Goal: Task Accomplishment & Management: Complete application form

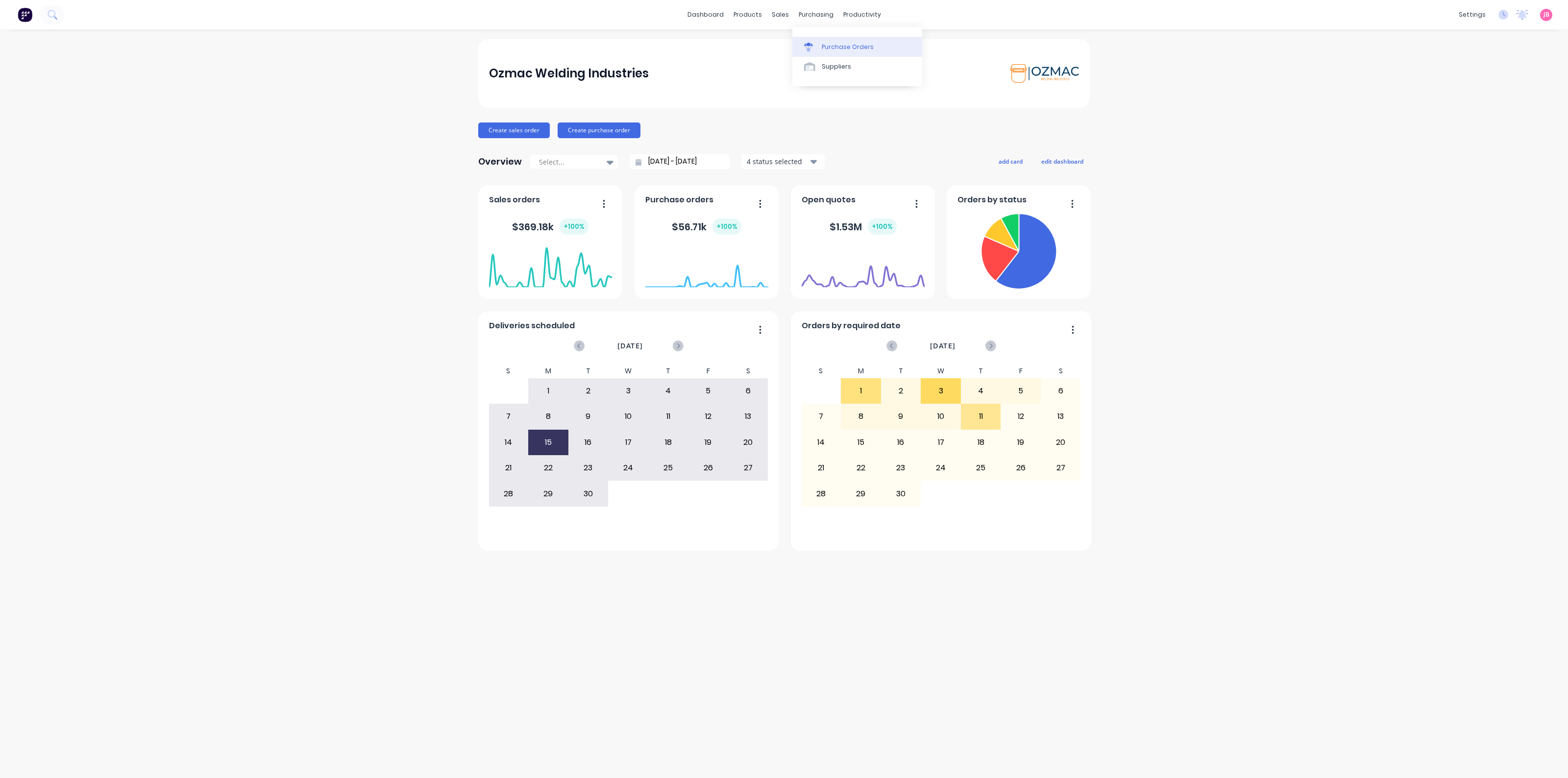
click at [839, 44] on div "Purchase Orders" at bounding box center [847, 47] width 52 height 9
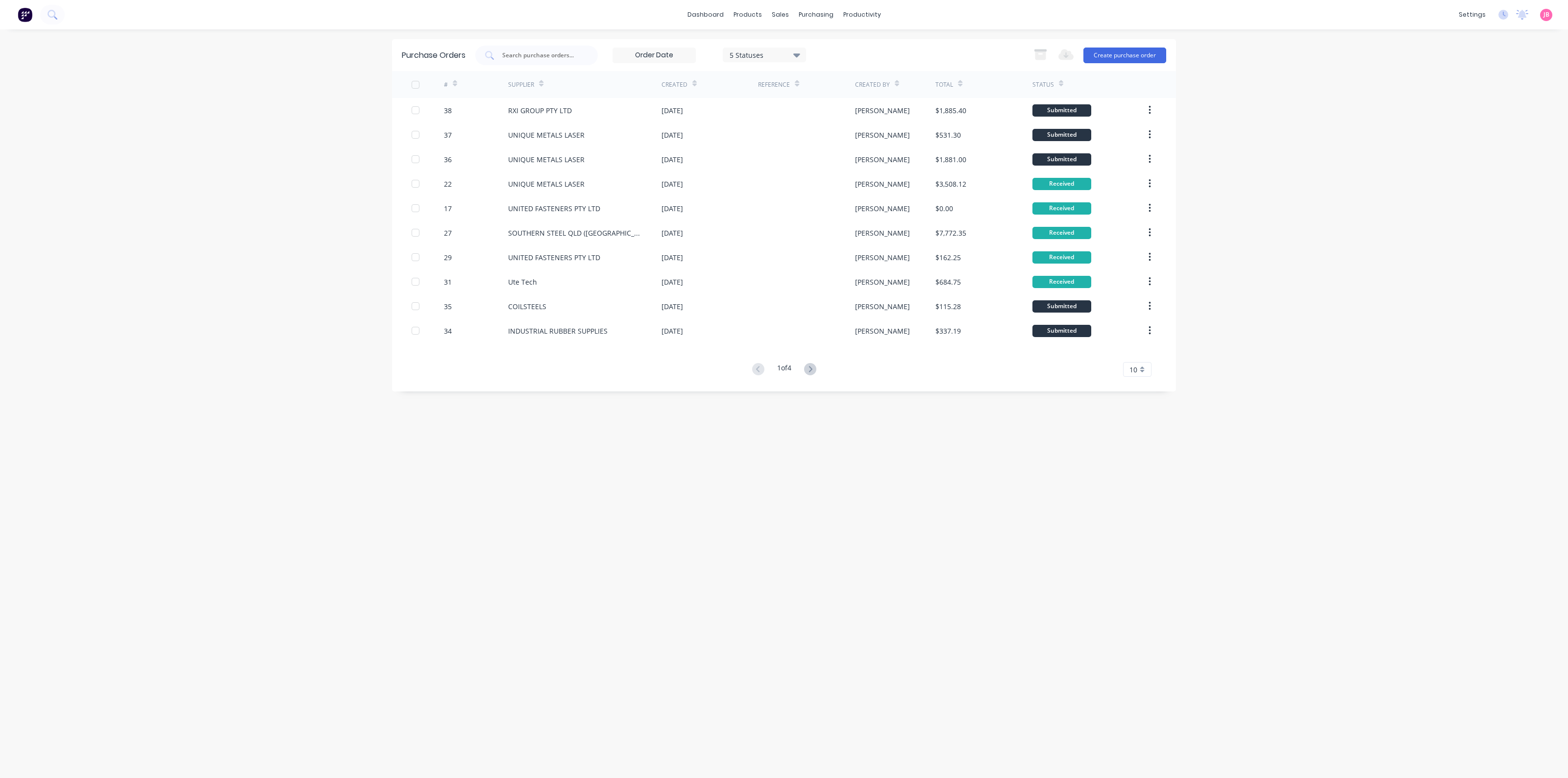
click at [1059, 82] on icon at bounding box center [1060, 83] width 4 height 7
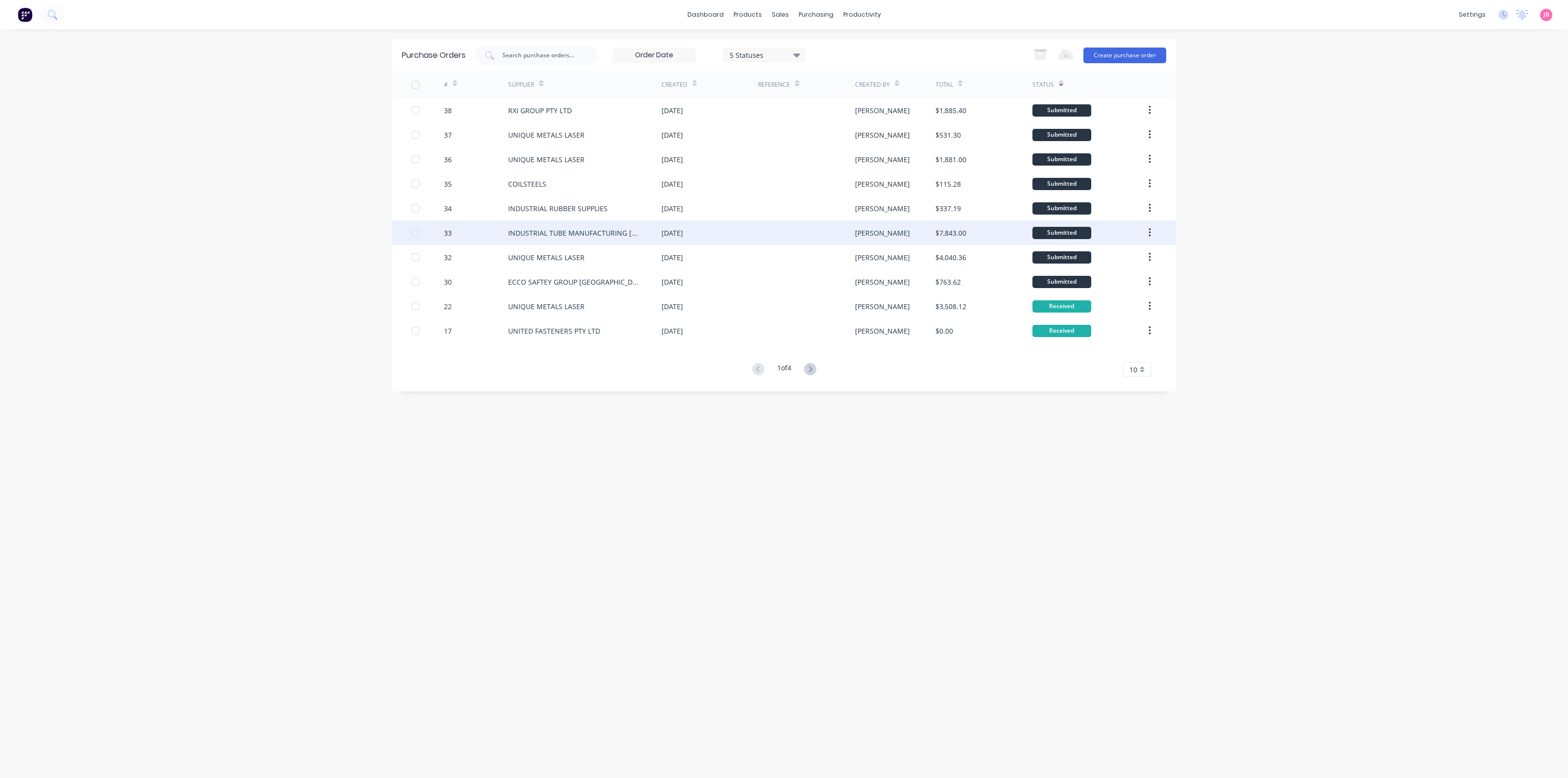
click at [587, 238] on div "INDUSTRIAL TUBE MANUFACTURING [GEOGRAPHIC_DATA]" at bounding box center [584, 233] width 153 height 25
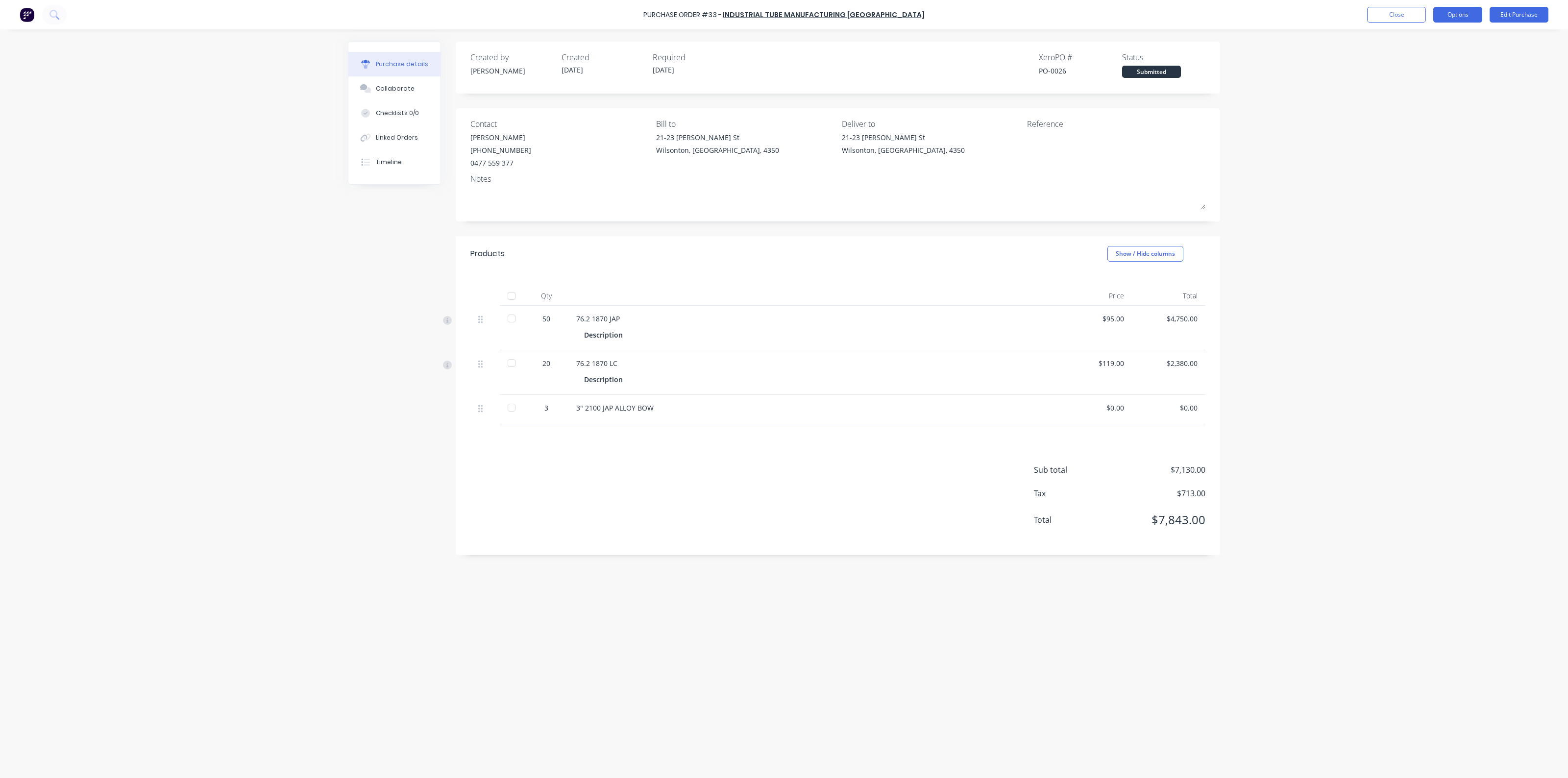
click at [1451, 15] on button "Options" at bounding box center [1458, 14] width 49 height 16
click at [1393, 7] on button "Close" at bounding box center [1396, 14] width 58 height 16
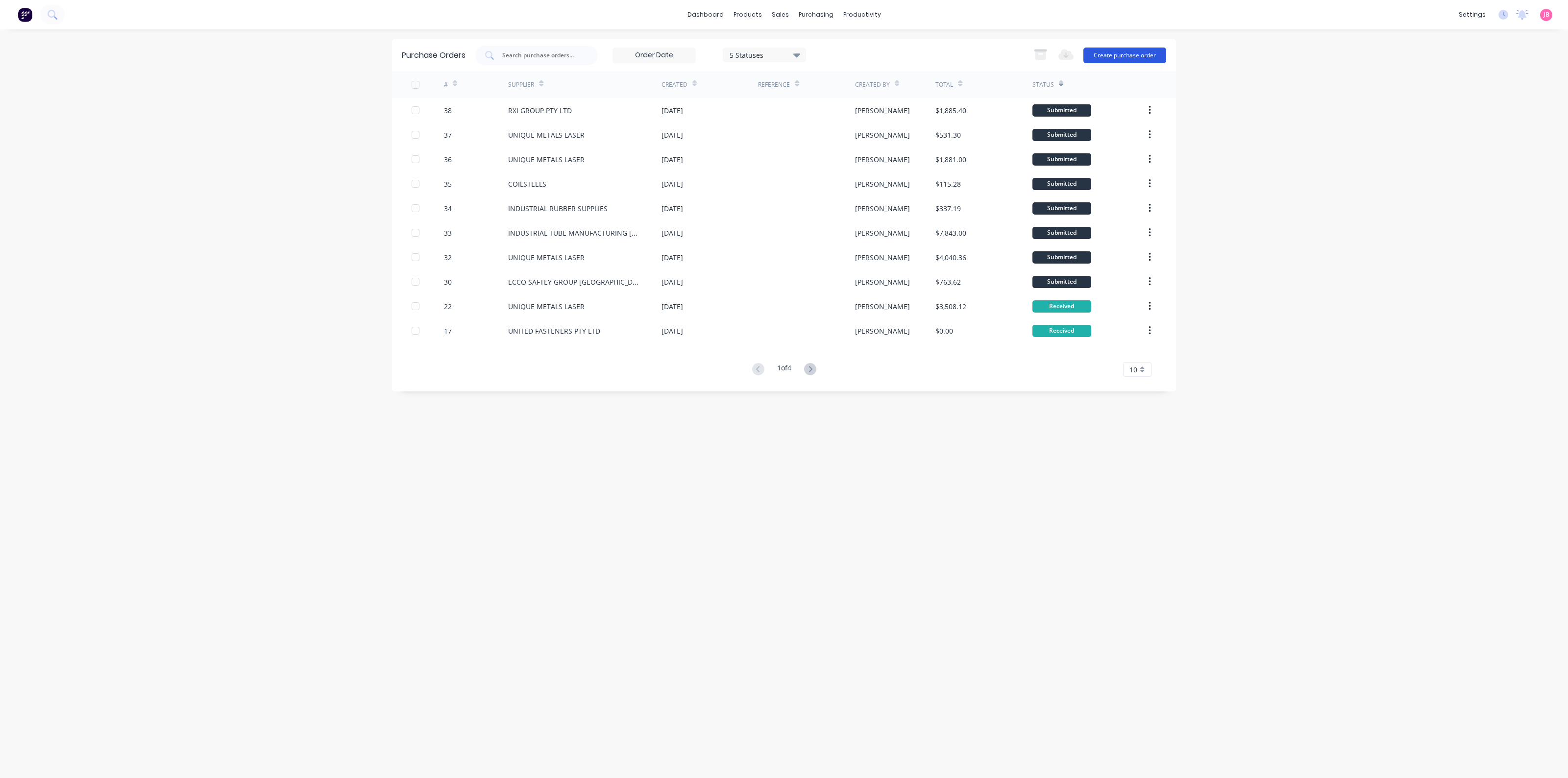
click at [1124, 54] on button "Create purchase order" at bounding box center [1124, 55] width 83 height 16
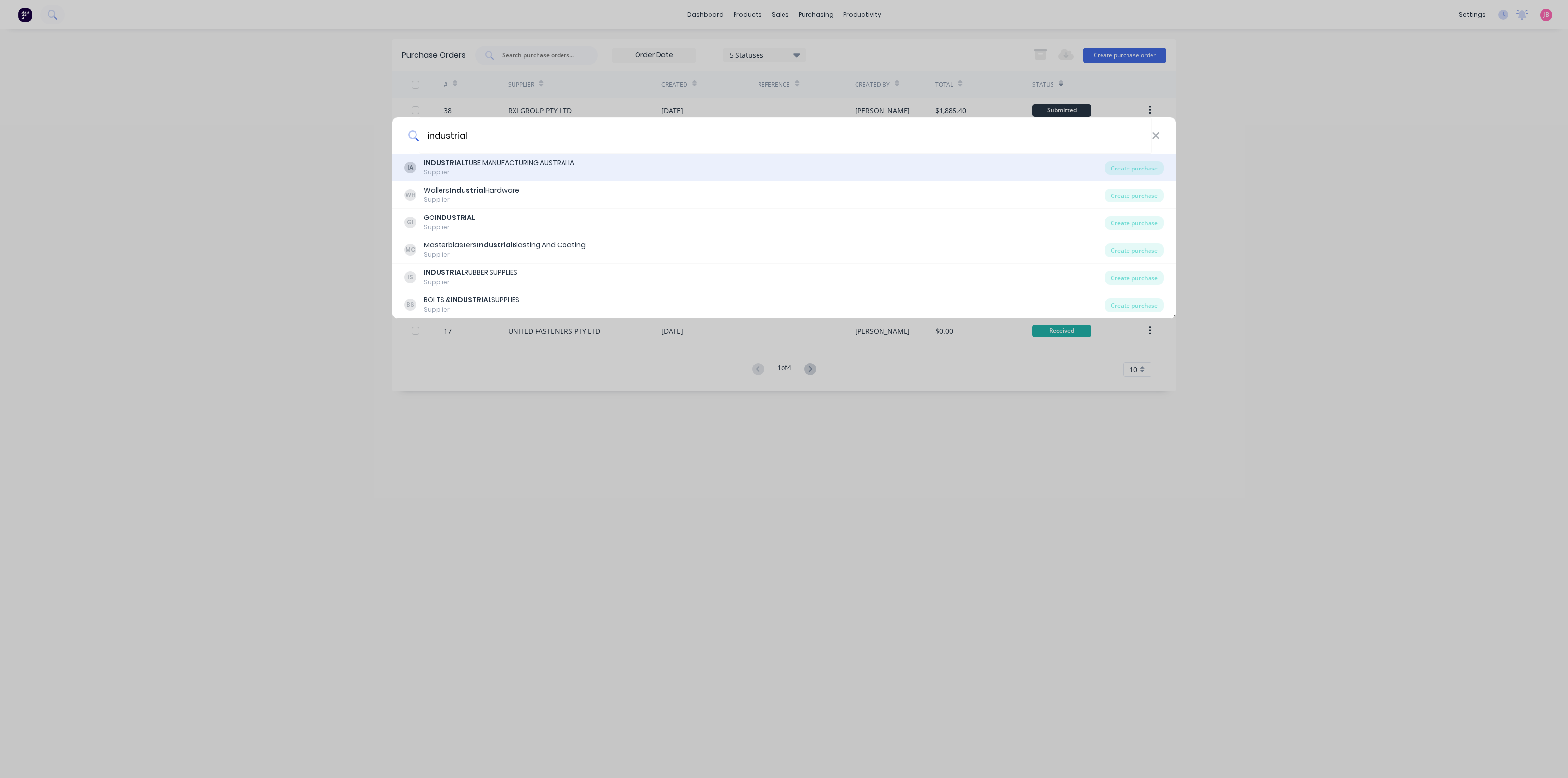
type input "industrial"
click at [537, 168] on div "INDUSTRIAL TUBE MANUFACTURING AUSTRALIA" at bounding box center [499, 163] width 151 height 10
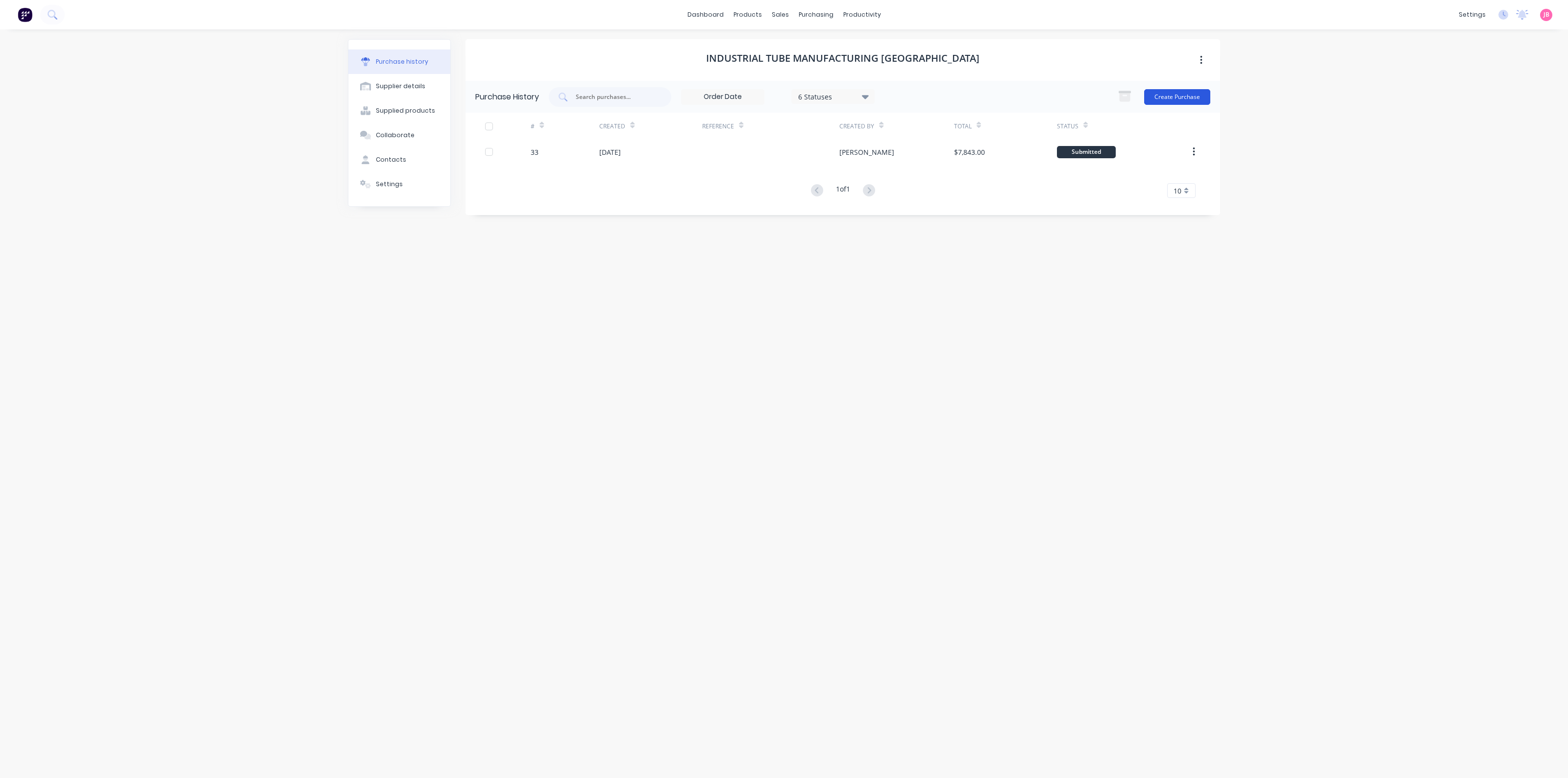
click at [1179, 95] on button "Create Purchase" at bounding box center [1177, 96] width 66 height 16
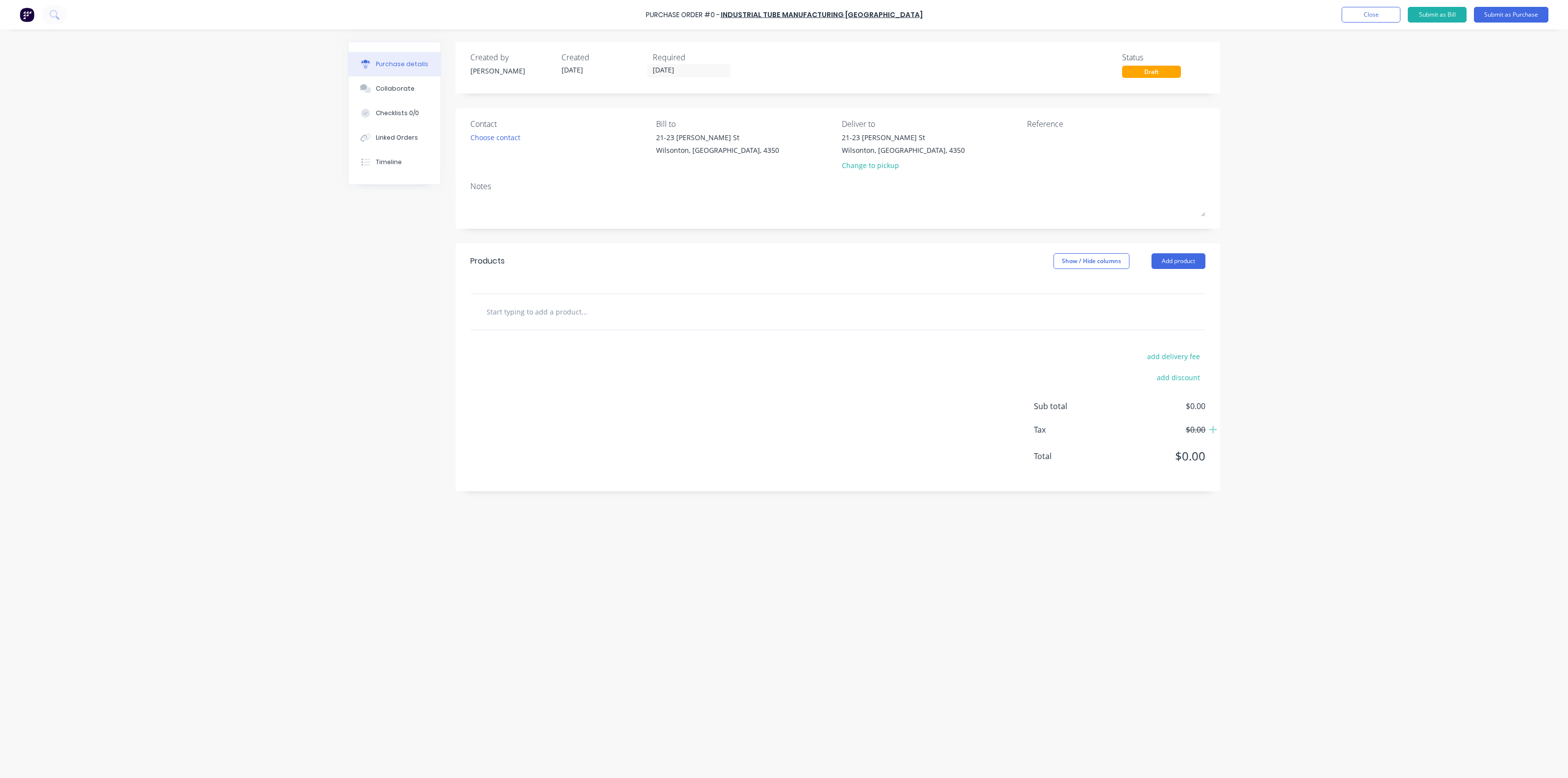
click at [596, 319] on input "text" at bounding box center [584, 312] width 196 height 20
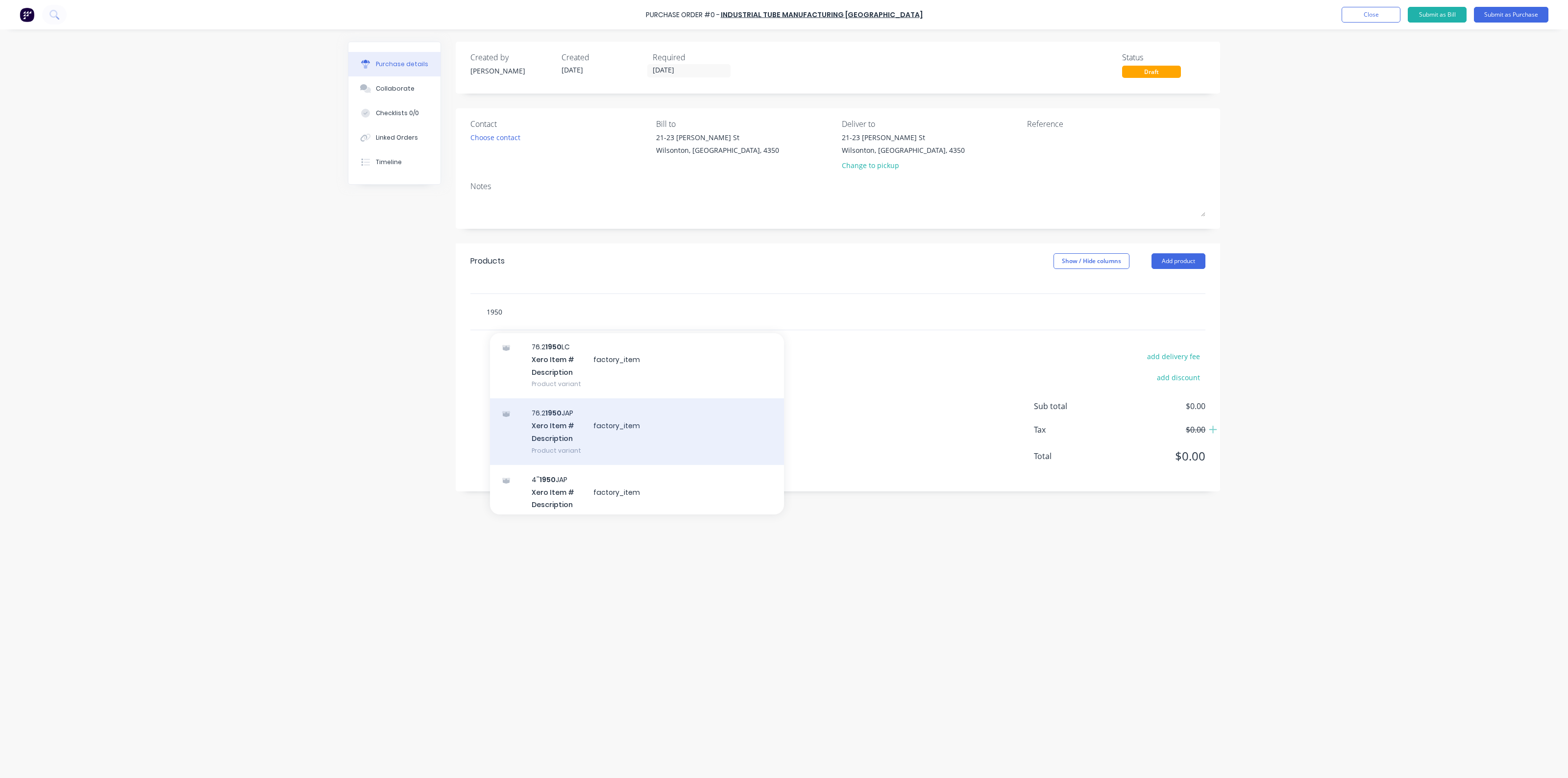
scroll to position [61, 0]
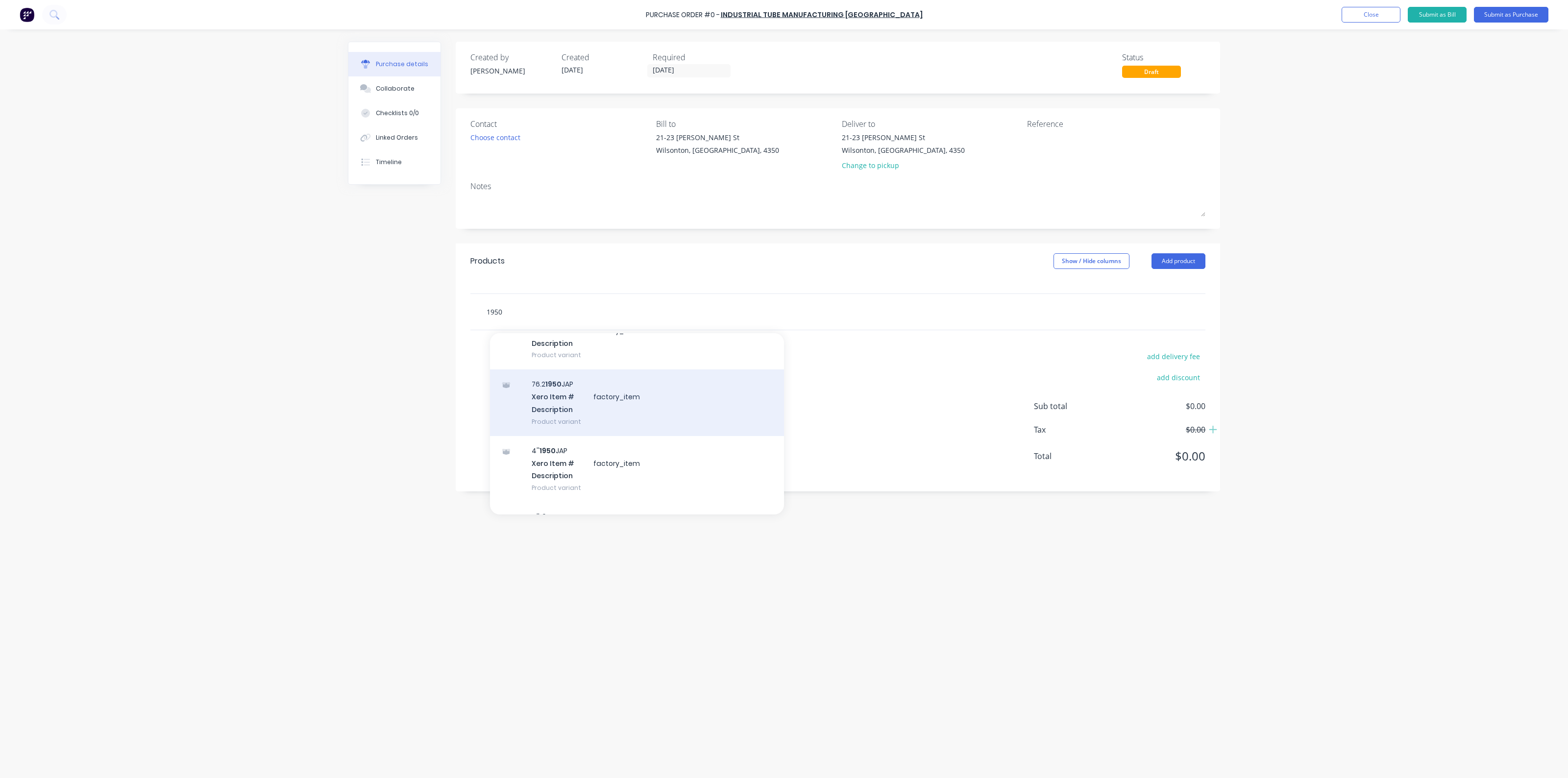
type input "1950"
click at [598, 417] on div "76.2 1950 JAP Xero Item # factory_item Description Product variant" at bounding box center [636, 403] width 294 height 66
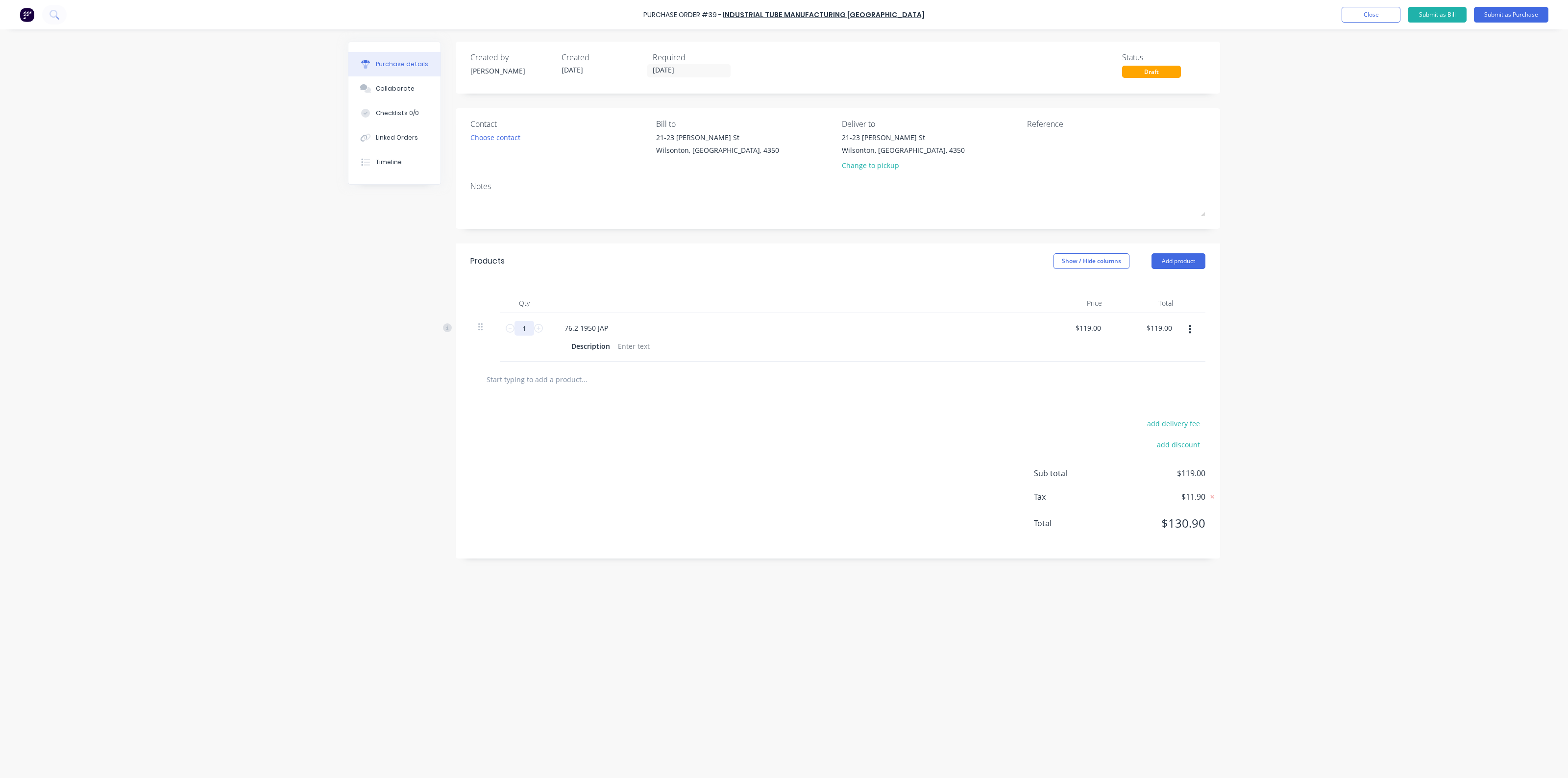
click at [523, 328] on input "1" at bounding box center [524, 328] width 20 height 15
type input "3"
type input "$357.00"
type input "30"
type input "$3,570.00"
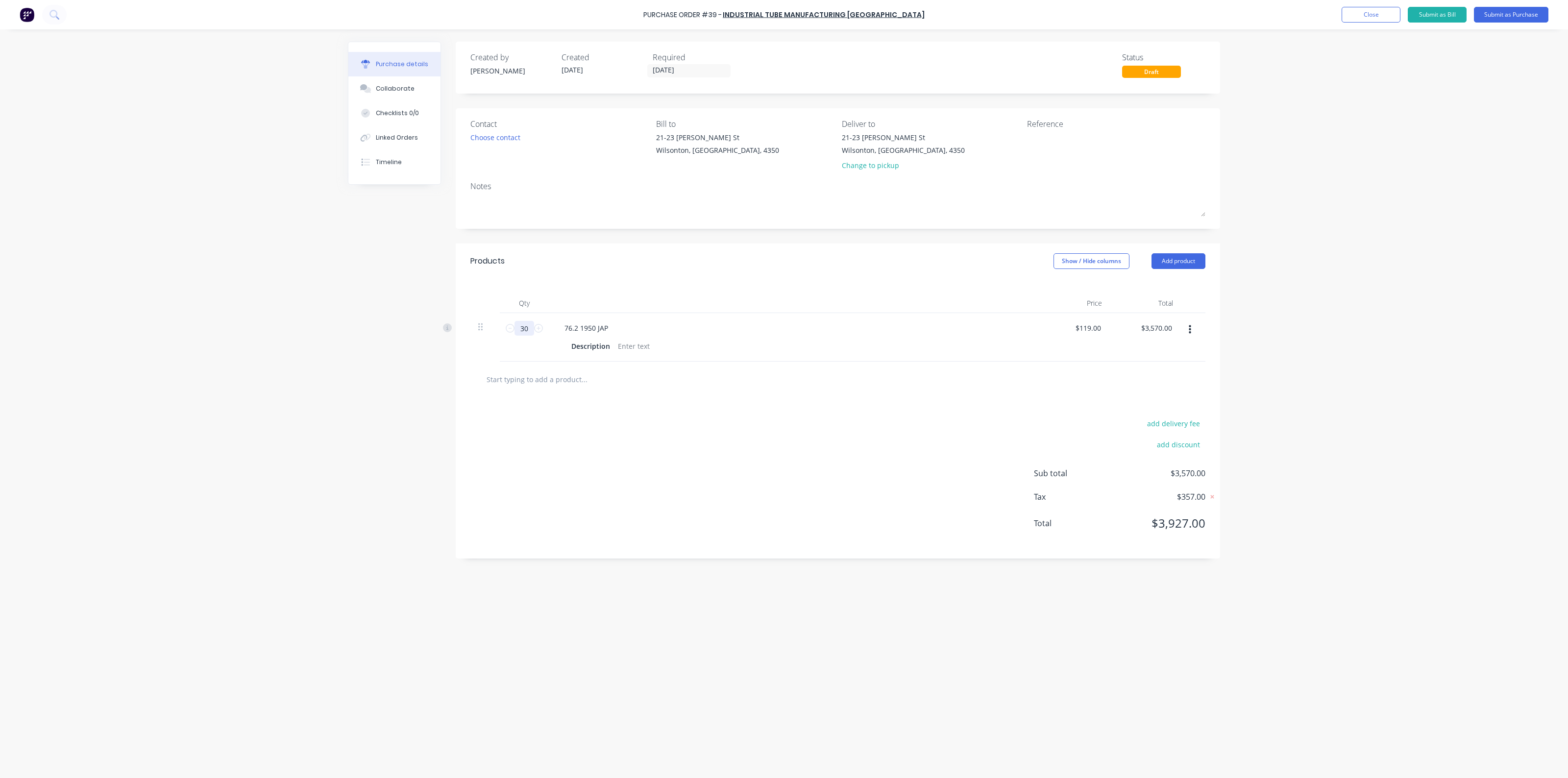
type input "30"
click at [584, 369] on div at bounding box center [837, 379] width 735 height 35
click at [575, 380] on input "text" at bounding box center [584, 380] width 196 height 20
type input "l"
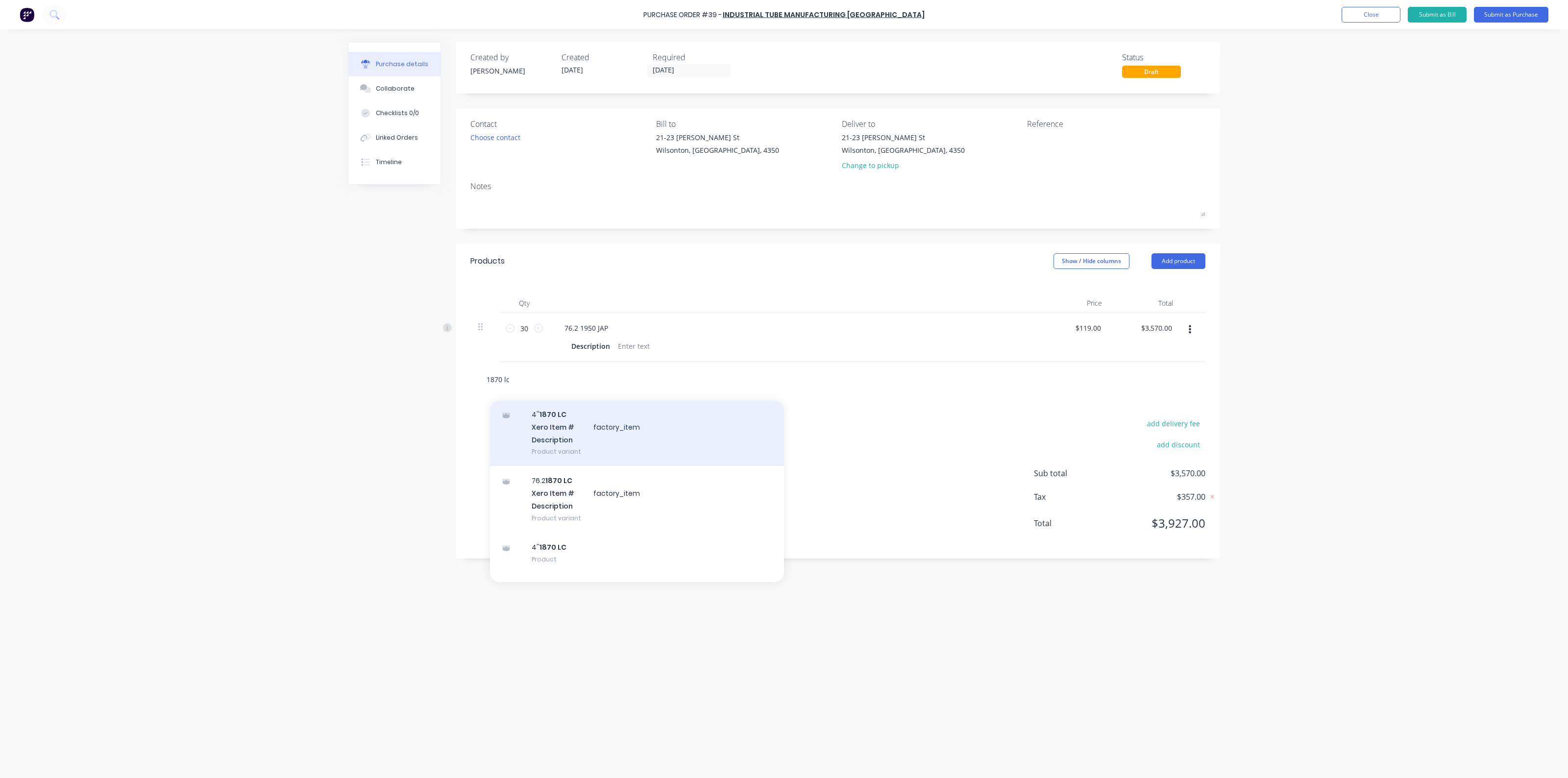
scroll to position [61, 0]
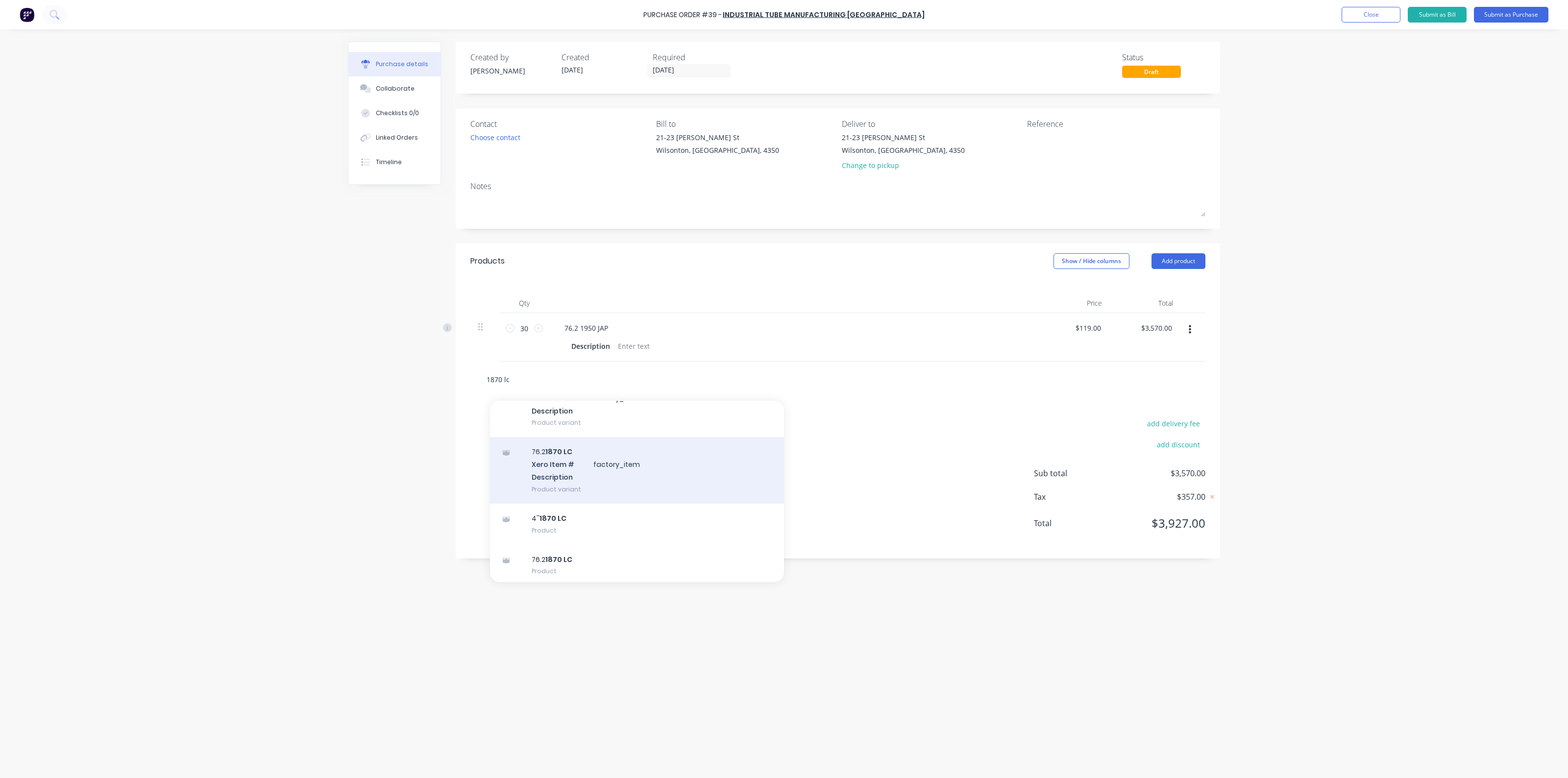
type input "1870 lc"
click at [578, 469] on div "76.2 1870 LC Xero Item # factory_item Description Product variant" at bounding box center [636, 470] width 294 height 66
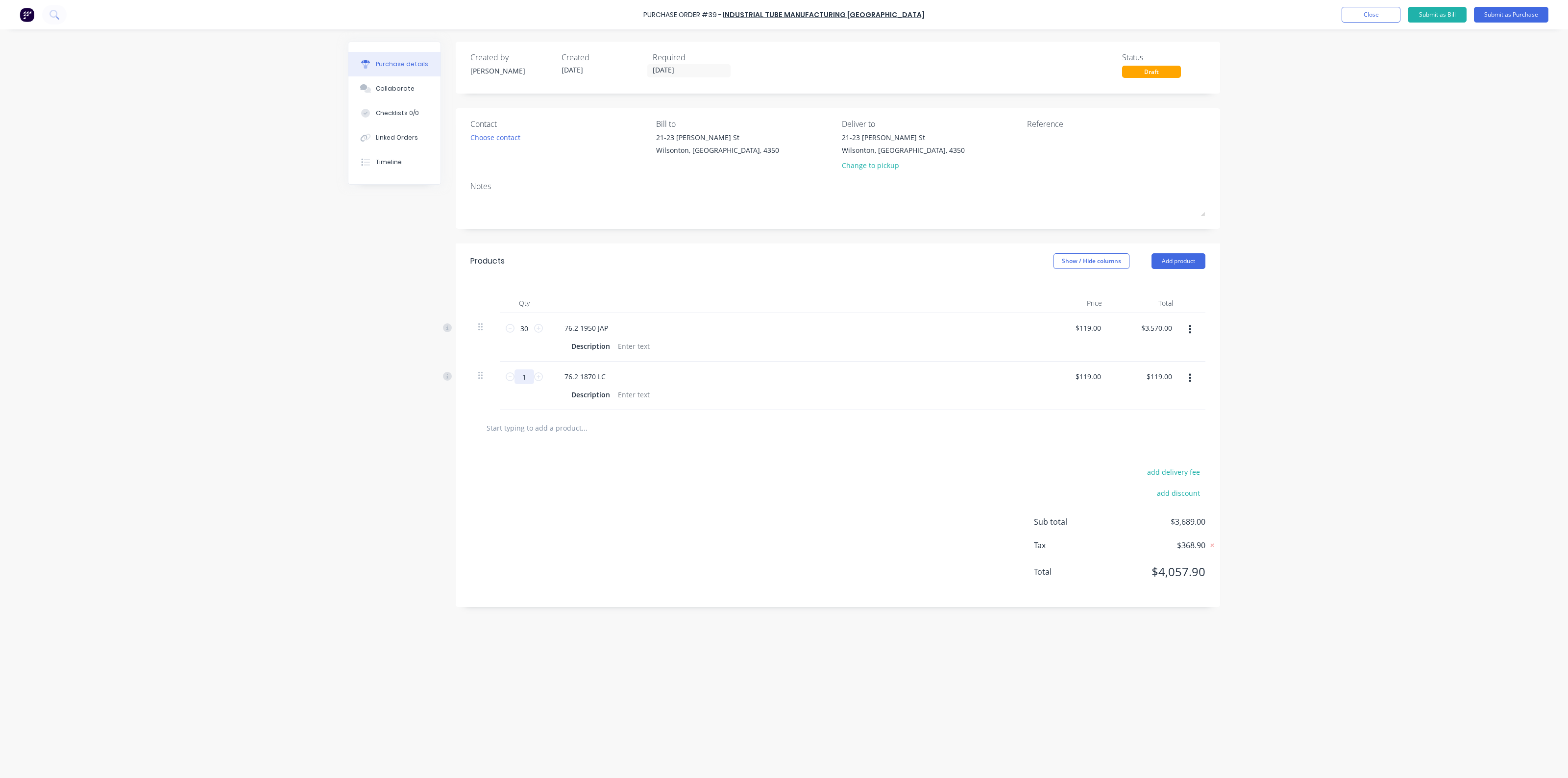
click at [527, 378] on input "1" at bounding box center [524, 377] width 20 height 15
type input "10"
type input "$1,190.00"
type input "10"
click at [662, 524] on div "add delivery fee add discount Sub total $4,760.00 Tax $476.00 Total $5,236.00" at bounding box center [838, 527] width 765 height 161
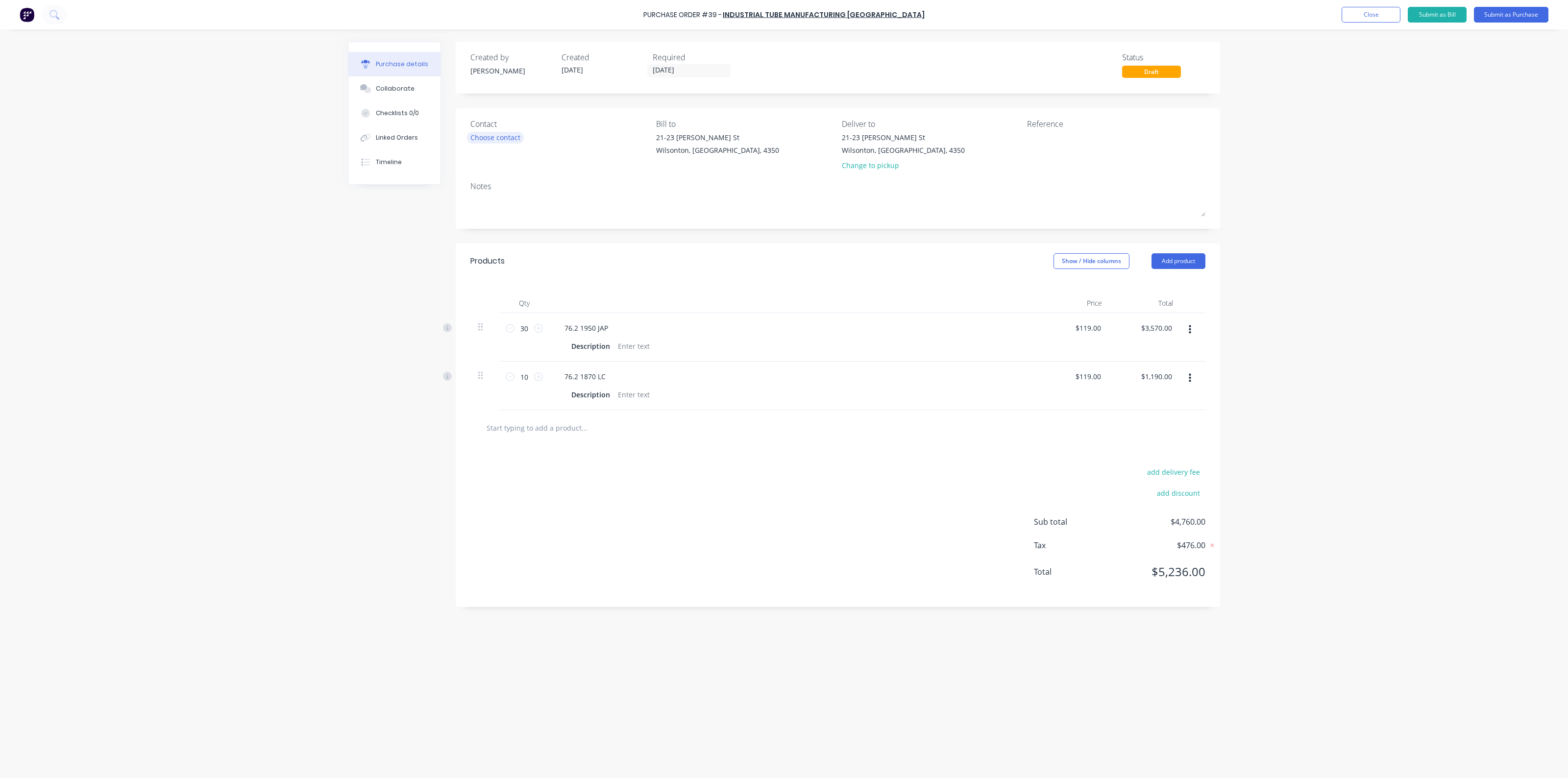
click at [484, 138] on div "Choose contact" at bounding box center [495, 137] width 50 height 10
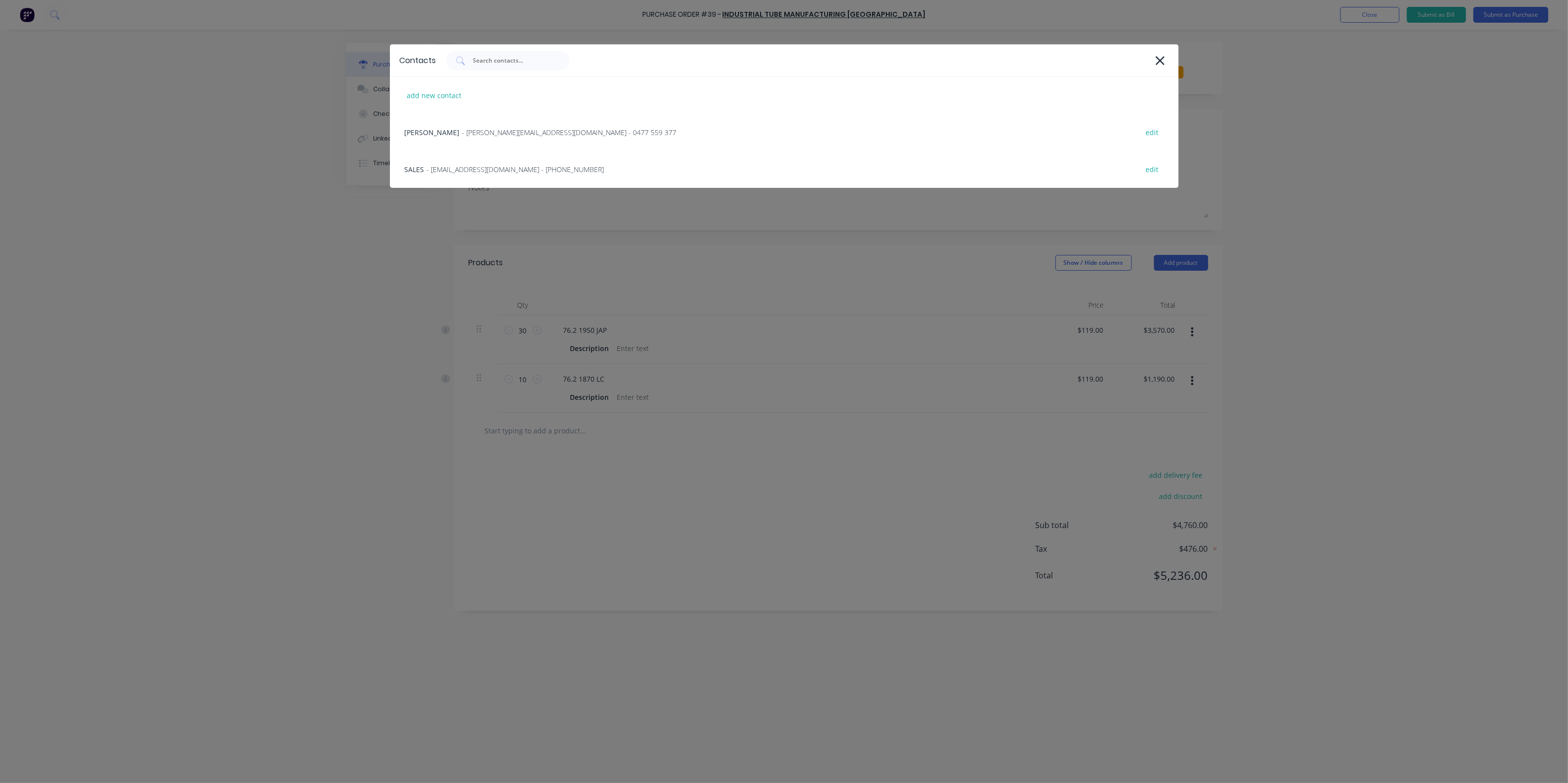
click at [487, 139] on div "DARRYL FLENADY - darryl@industrialtube.com.au - 0477 559 377 edit" at bounding box center [784, 132] width 789 height 37
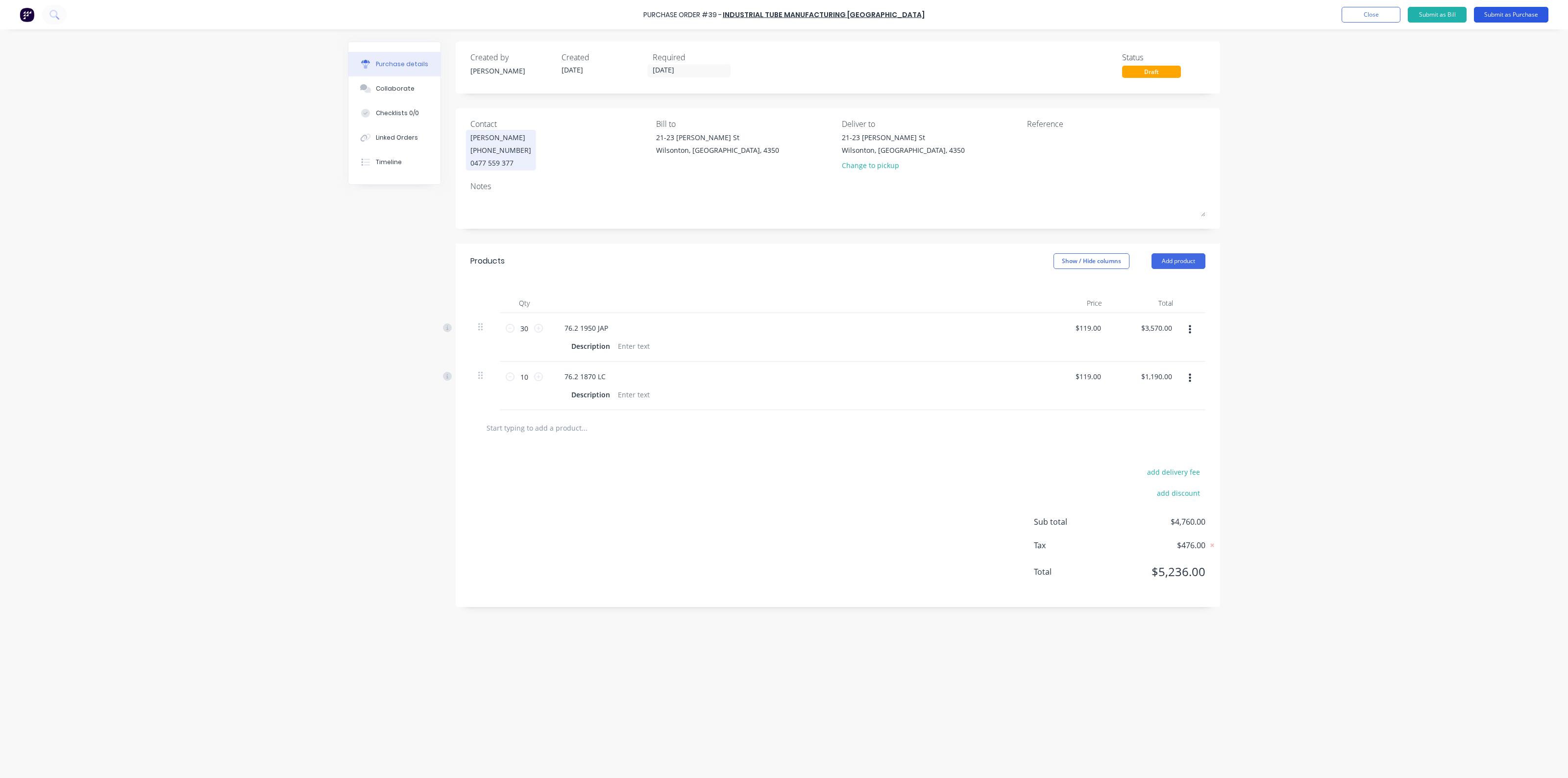
click at [1500, 14] on button "Submit as Purchase" at bounding box center [1510, 14] width 74 height 16
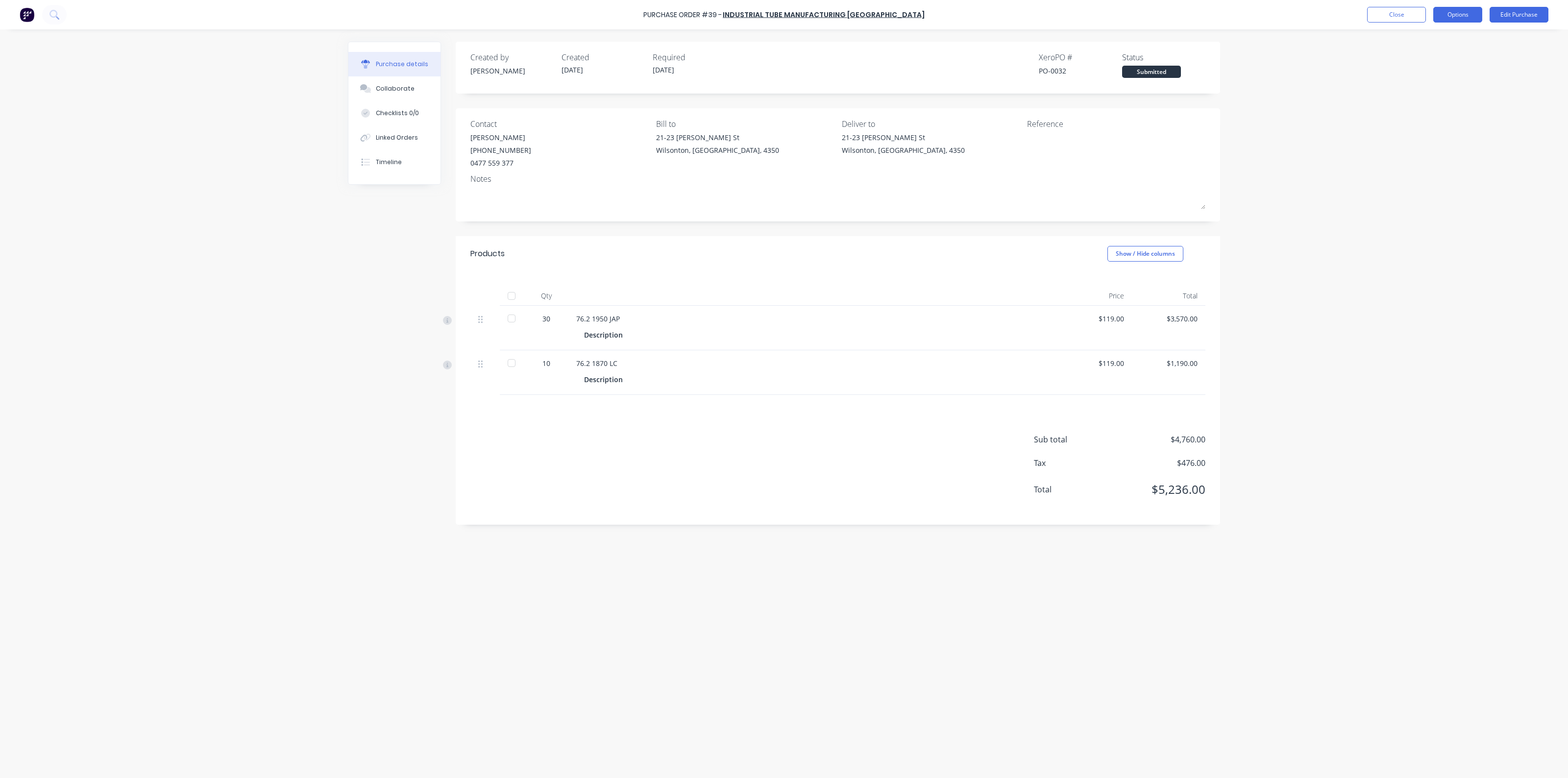
click at [1455, 15] on button "Options" at bounding box center [1458, 14] width 49 height 16
click at [1441, 38] on div "Print / Email" at bounding box center [1435, 40] width 76 height 14
click at [1417, 82] on div "Without pricing" at bounding box center [1435, 78] width 76 height 14
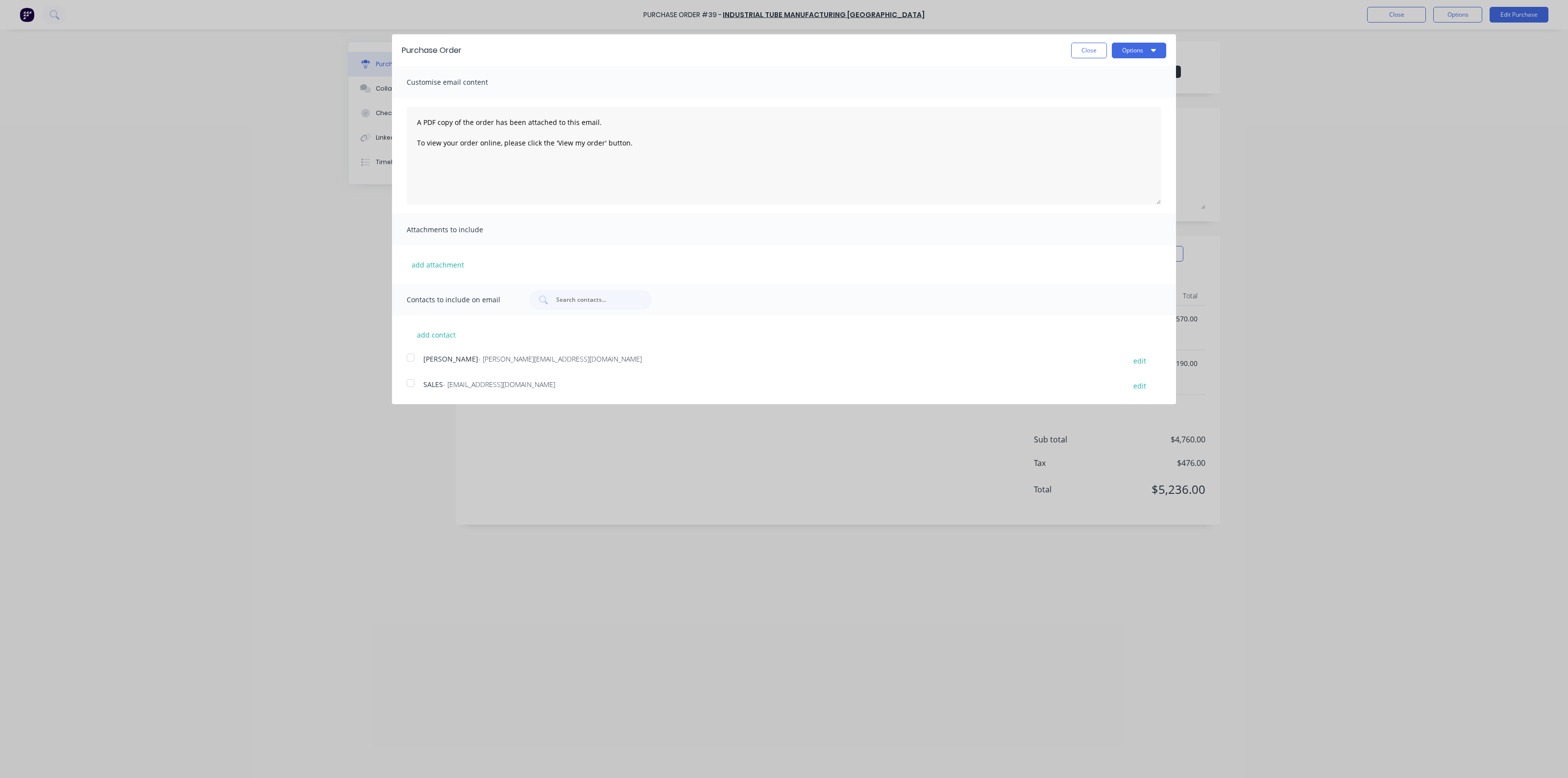
click at [410, 354] on div at bounding box center [411, 358] width 20 height 20
click at [407, 385] on div at bounding box center [411, 384] width 20 height 20
click at [1133, 51] on button "Options" at bounding box center [1139, 50] width 54 height 16
click at [1124, 92] on div "Email" at bounding box center [1119, 95] width 76 height 14
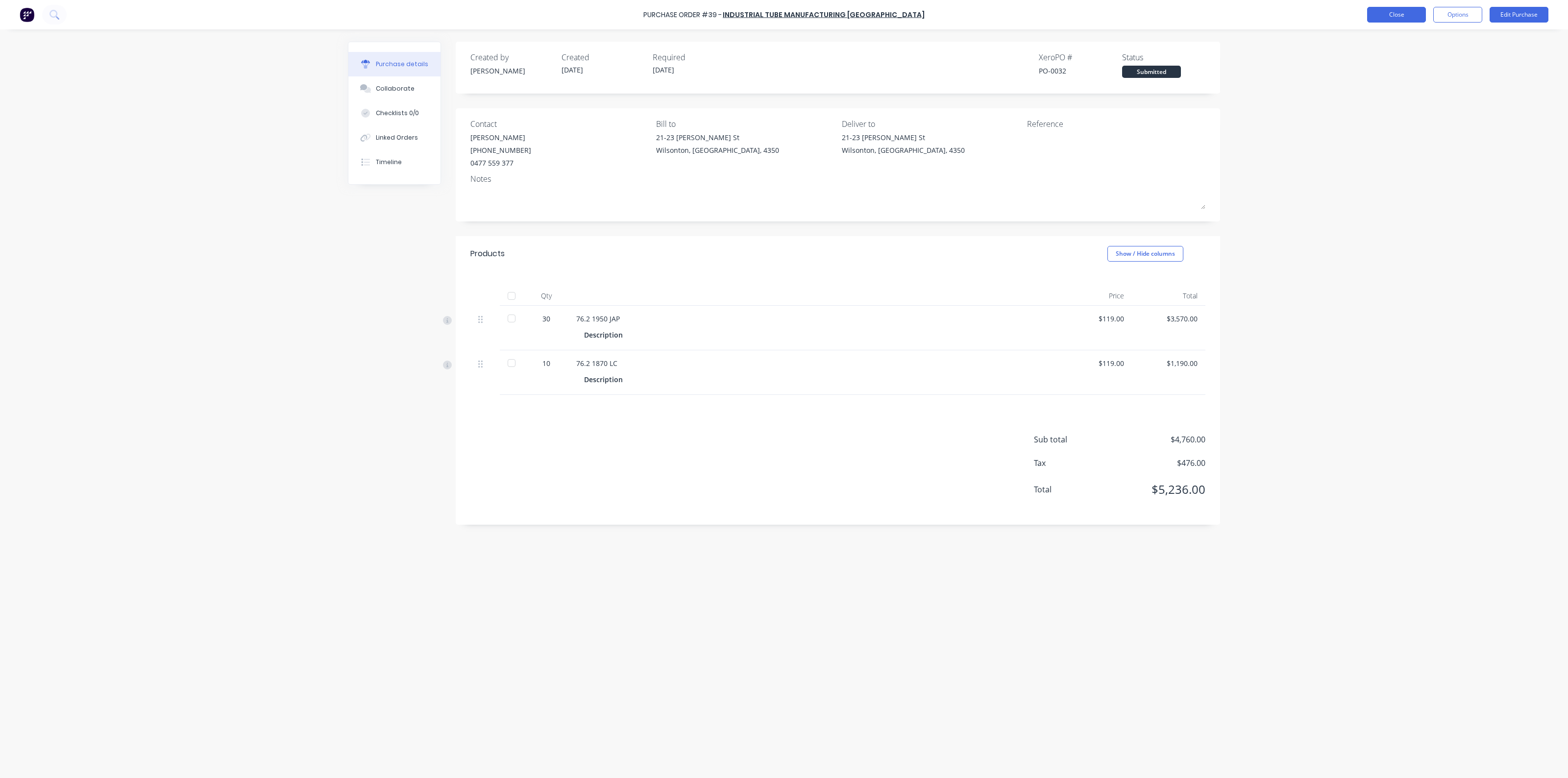
click at [1393, 14] on button "Close" at bounding box center [1396, 14] width 58 height 16
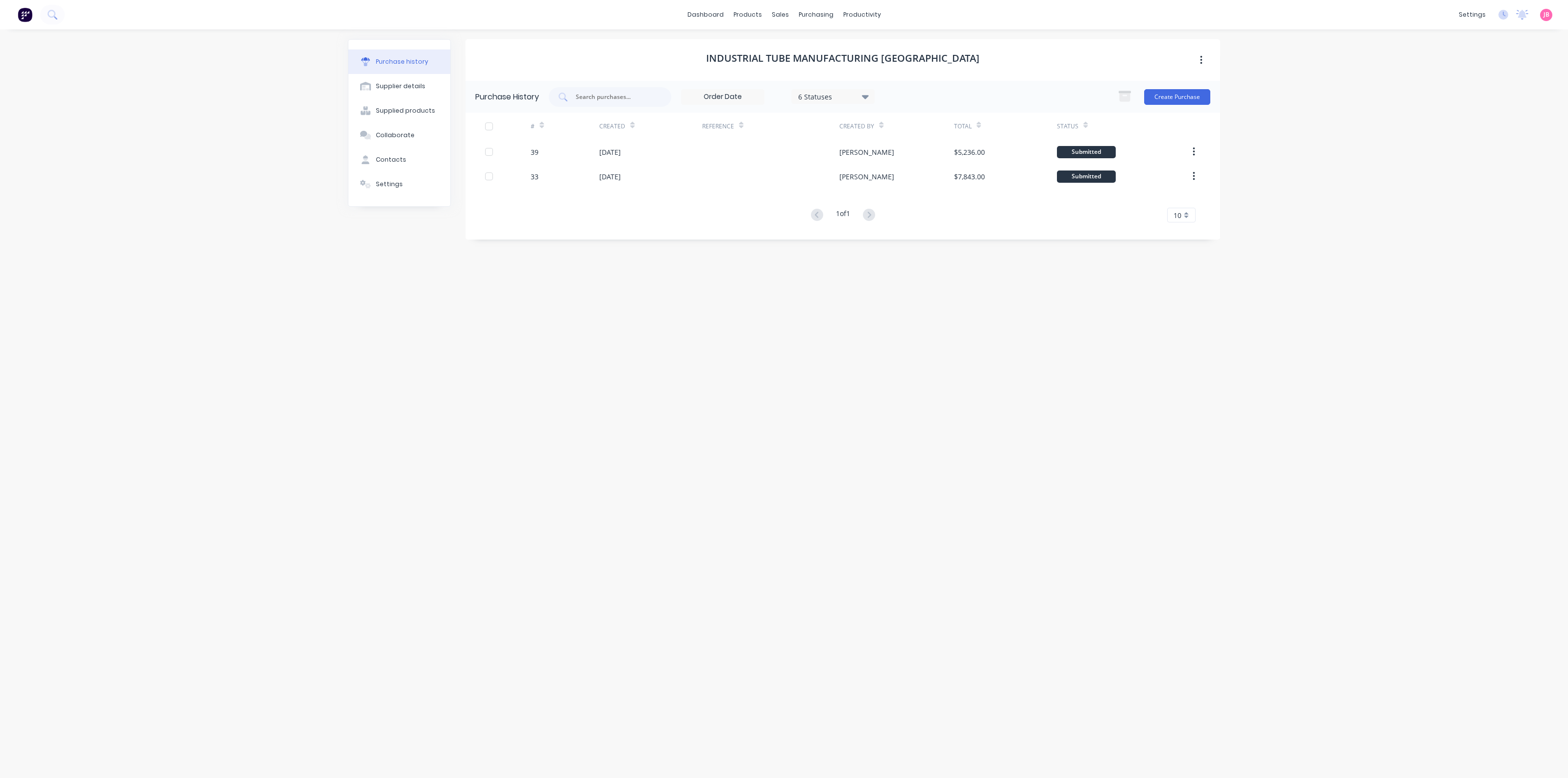
click at [672, 354] on div "INDUSTRIAL TUBE MANUFACTURING AUSTRALIA Purchase History 6 Statuses 6 Statuses …" at bounding box center [842, 399] width 755 height 720
click at [849, 9] on div "productivity" at bounding box center [862, 15] width 48 height 15
click at [856, 45] on div at bounding box center [854, 47] width 15 height 9
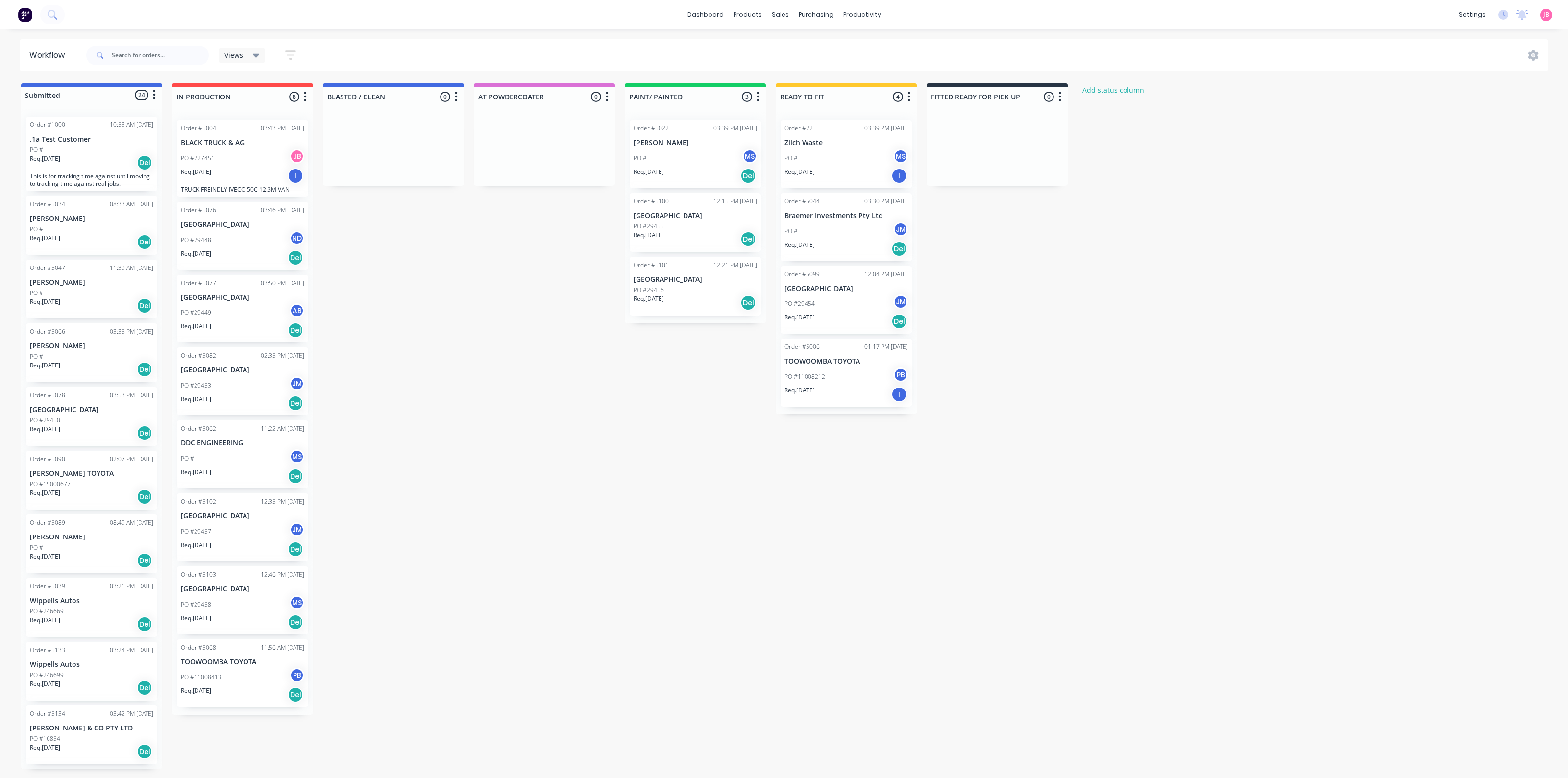
click at [393, 354] on div "Submitted 24 Status colour #4169E1 hex #4169E1 Save Cancel Summaries Total orde…" at bounding box center [668, 426] width 1350 height 686
click at [524, 263] on div "Submitted 24 Status colour #4169E1 hex #4169E1 Save Cancel Summaries Total orde…" at bounding box center [668, 426] width 1350 height 686
click at [714, 212] on p "SOUTH WEST FORD" at bounding box center [696, 216] width 123 height 8
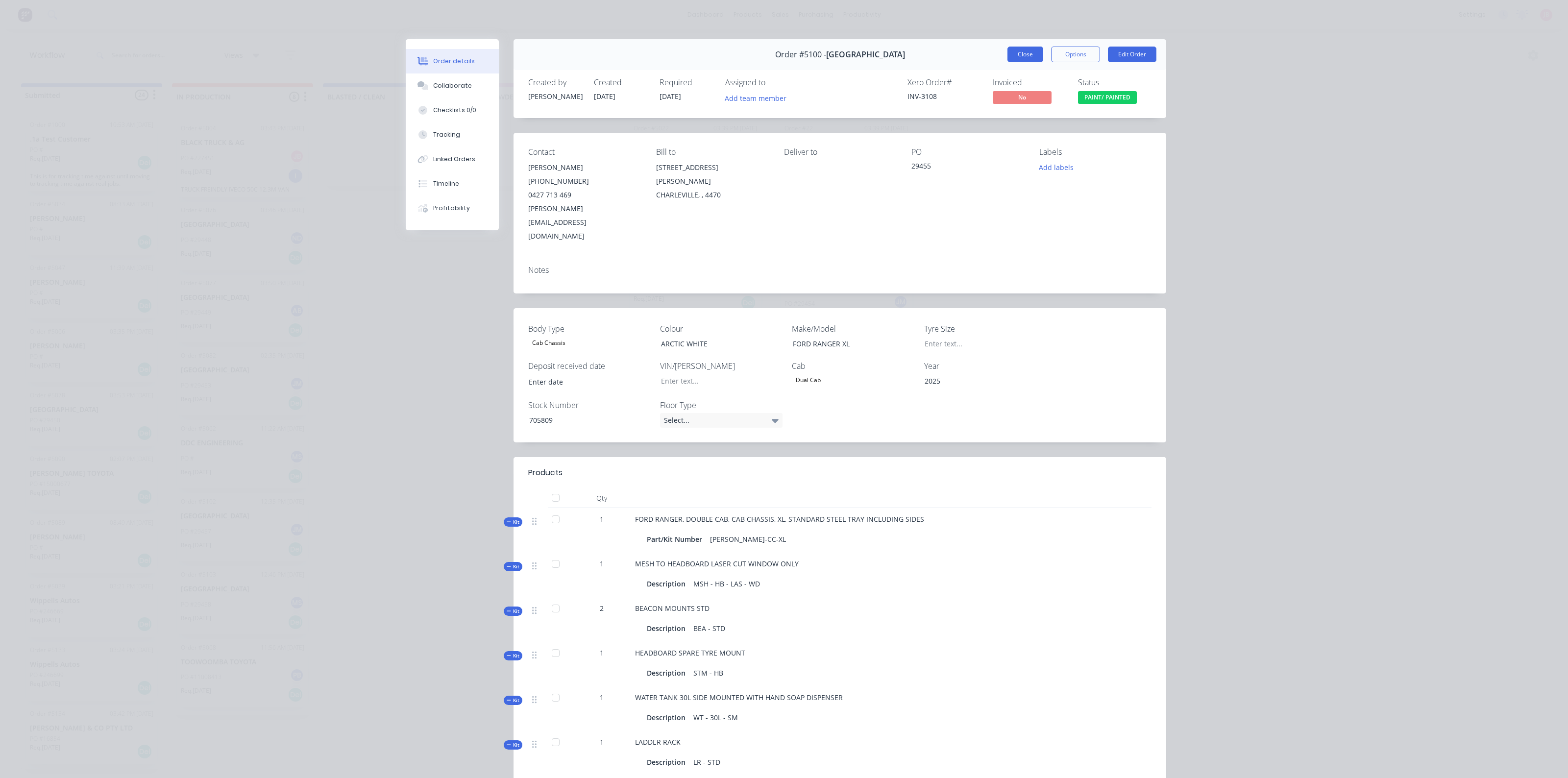
click at [1007, 55] on button "Close" at bounding box center [1025, 54] width 35 height 16
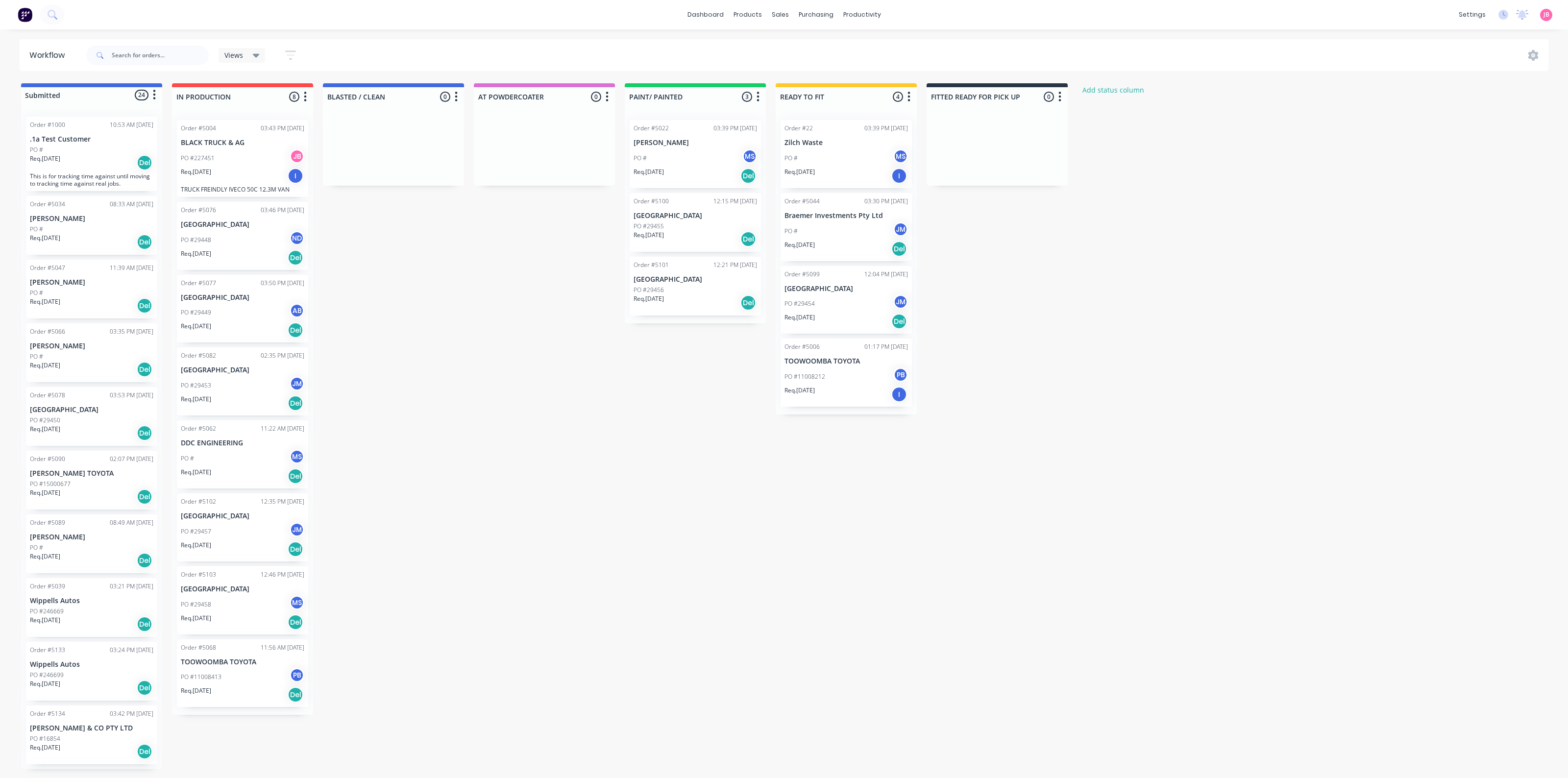
click at [660, 473] on div "Submitted 24 Status colour #4169E1 hex #4169E1 Save Cancel Summaries Total orde…" at bounding box center [668, 426] width 1350 height 686
drag, startPoint x: 660, startPoint y: 473, endPoint x: 557, endPoint y: 577, distance: 146.4
click at [557, 577] on div "Submitted 24 Status colour #4169E1 hex #4169E1 Save Cancel Summaries Total orde…" at bounding box center [668, 426] width 1350 height 686
click at [559, 577] on div "Submitted 24 Status colour #4169E1 hex #4169E1 Save Cancel Summaries Total orde…" at bounding box center [668, 426] width 1350 height 686
click at [642, 475] on div "Submitted 24 Status colour #4169E1 hex #4169E1 Save Cancel Summaries Total orde…" at bounding box center [668, 426] width 1350 height 686
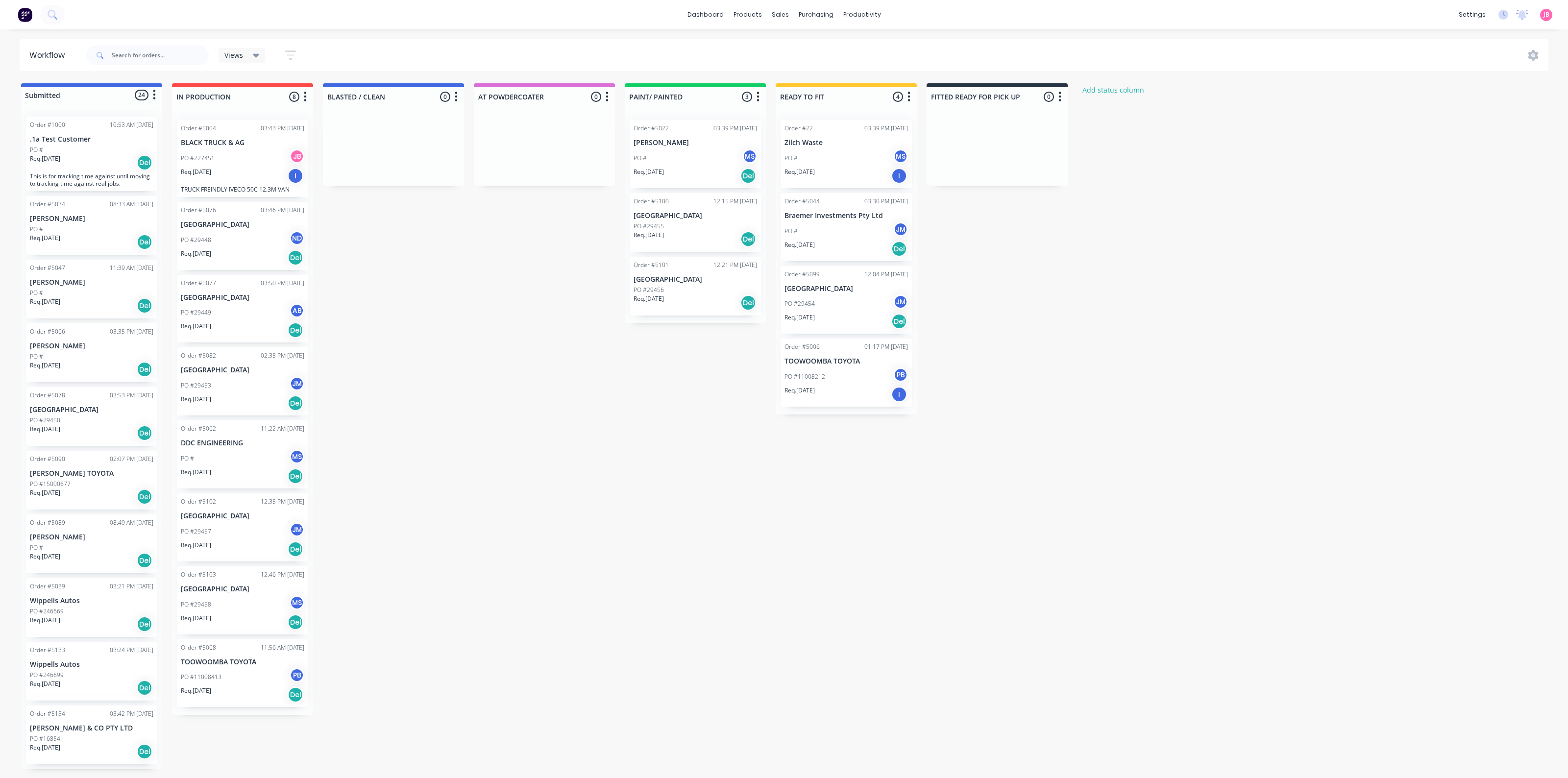
click at [1035, 332] on div "Submitted 24 Status colour #4169E1 hex #4169E1 Save Cancel Summaries Total orde…" at bounding box center [668, 426] width 1350 height 686
click at [1069, 263] on div "Submitted 24 Status colour #4169E1 hex #4169E1 Save Cancel Summaries Total orde…" at bounding box center [668, 426] width 1350 height 686
click at [1078, 261] on div "Submitted 24 Status colour #4169E1 hex #4169E1 Save Cancel Summaries Total orde…" at bounding box center [668, 426] width 1350 height 686
click at [840, 50] on div "Purchase Orders" at bounding box center [847, 47] width 52 height 9
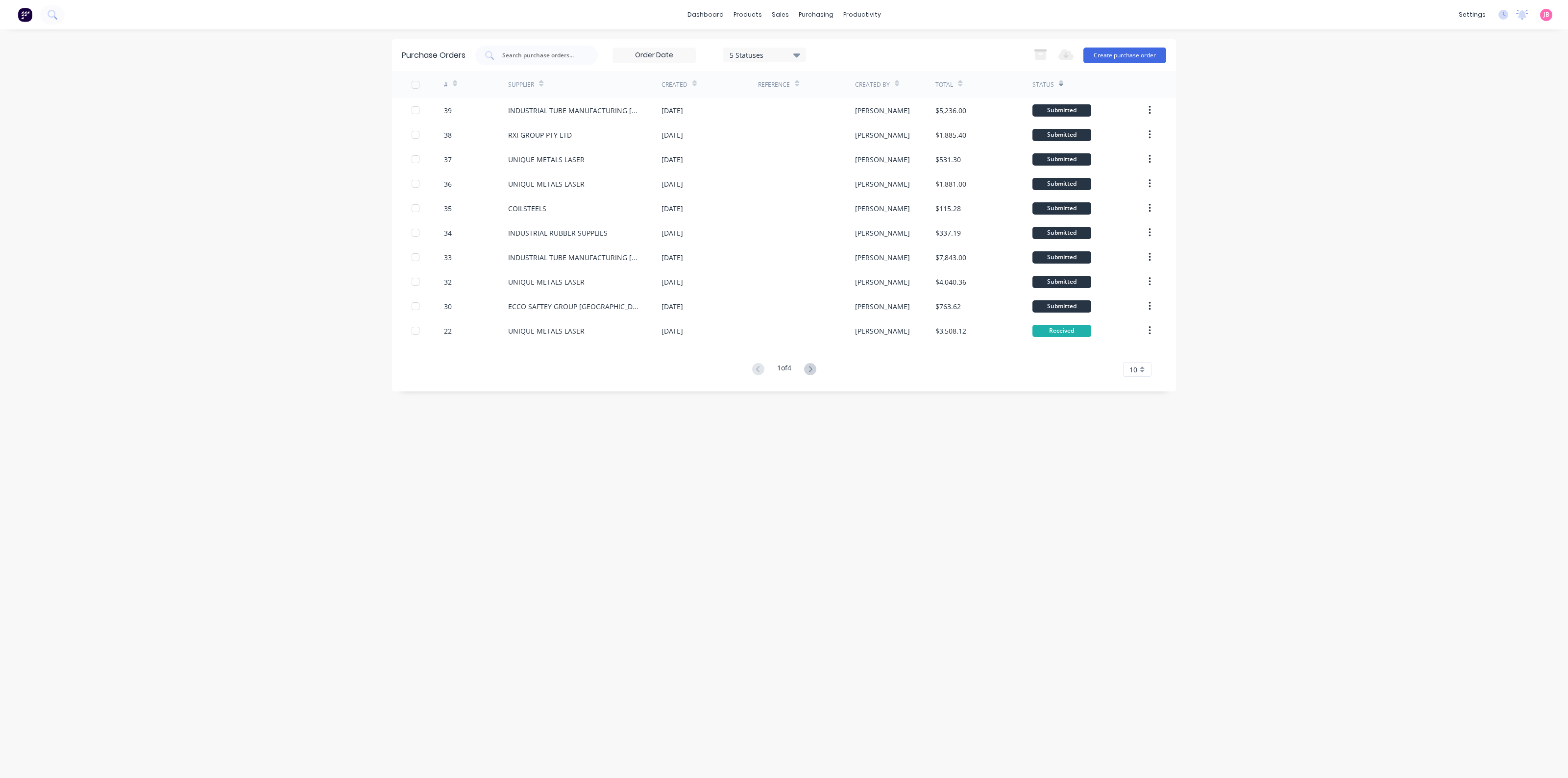
click at [1059, 84] on icon at bounding box center [1060, 86] width 4 height 3
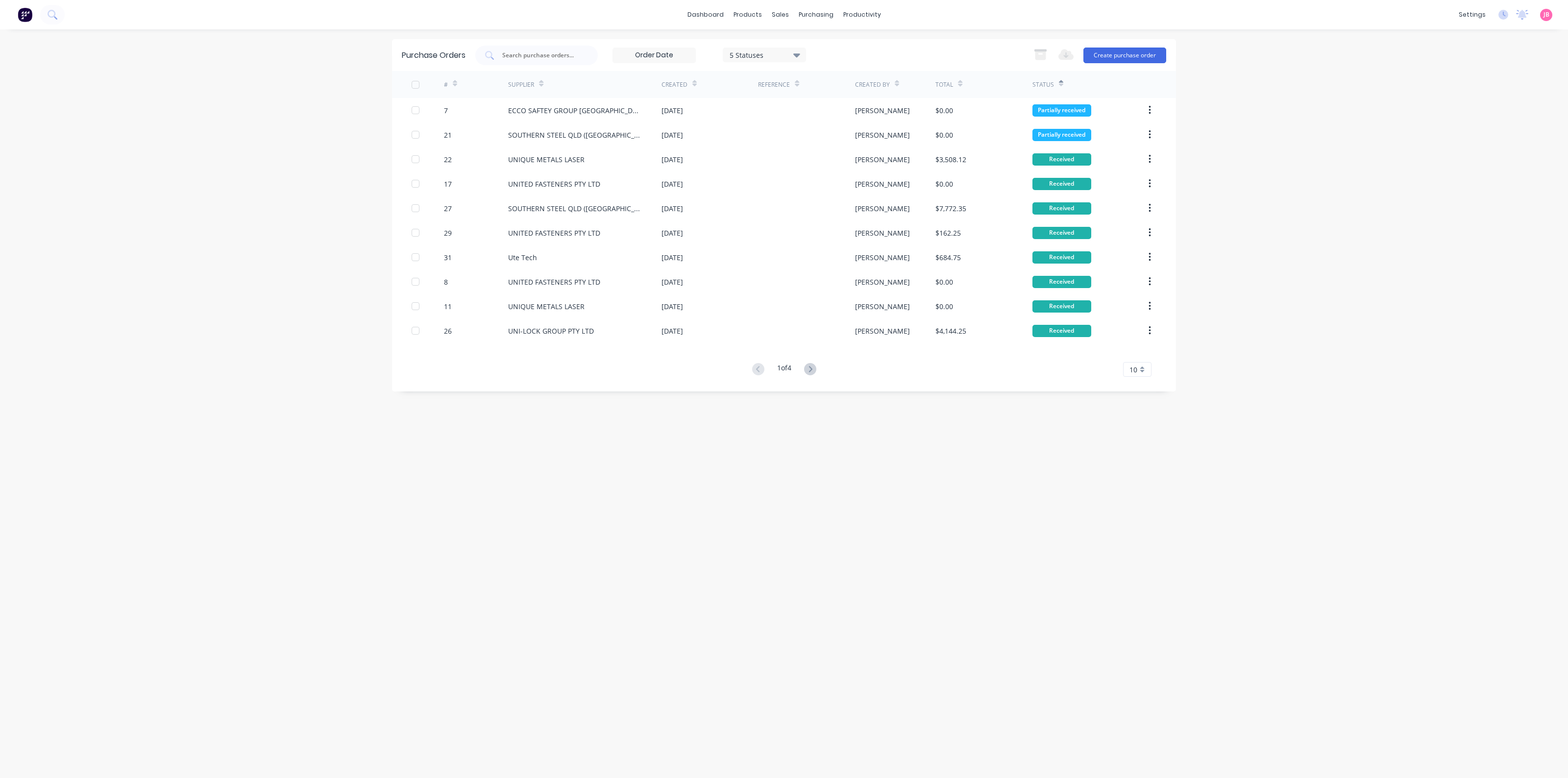
click at [1059, 85] on icon at bounding box center [1060, 86] width 4 height 3
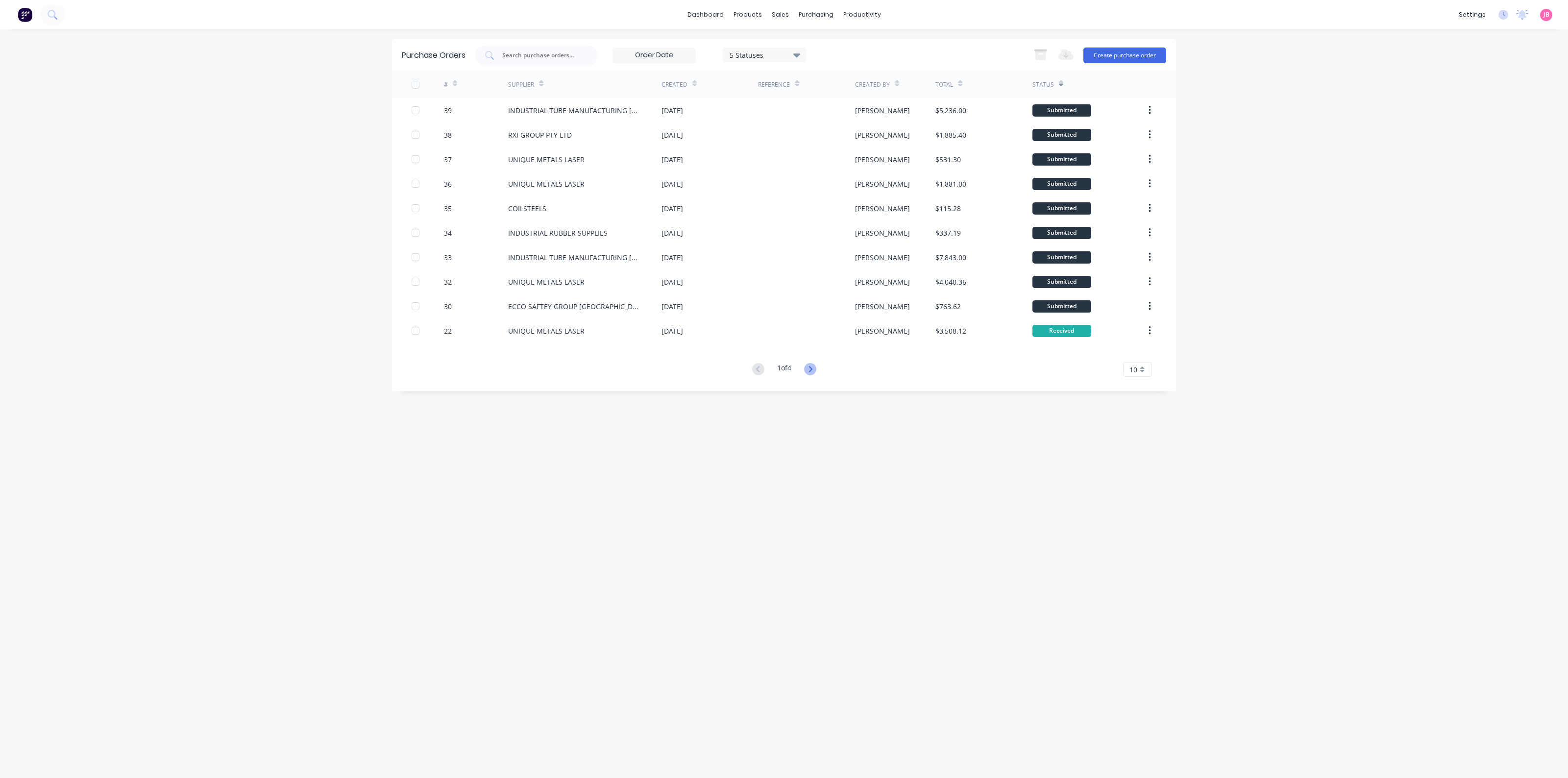
click at [815, 369] on icon at bounding box center [810, 369] width 12 height 12
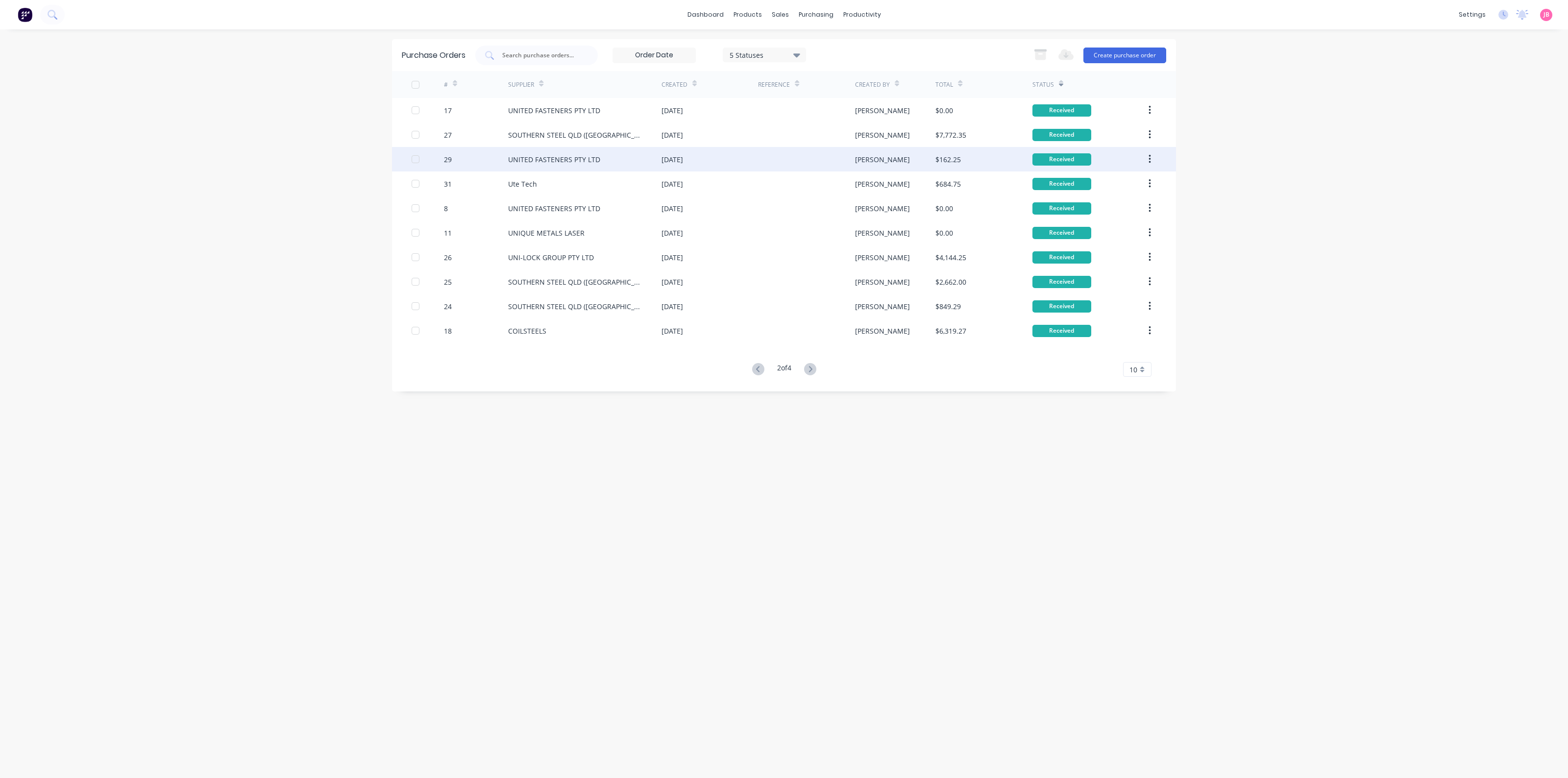
click at [703, 160] on div "[DATE]" at bounding box center [710, 160] width 96 height 25
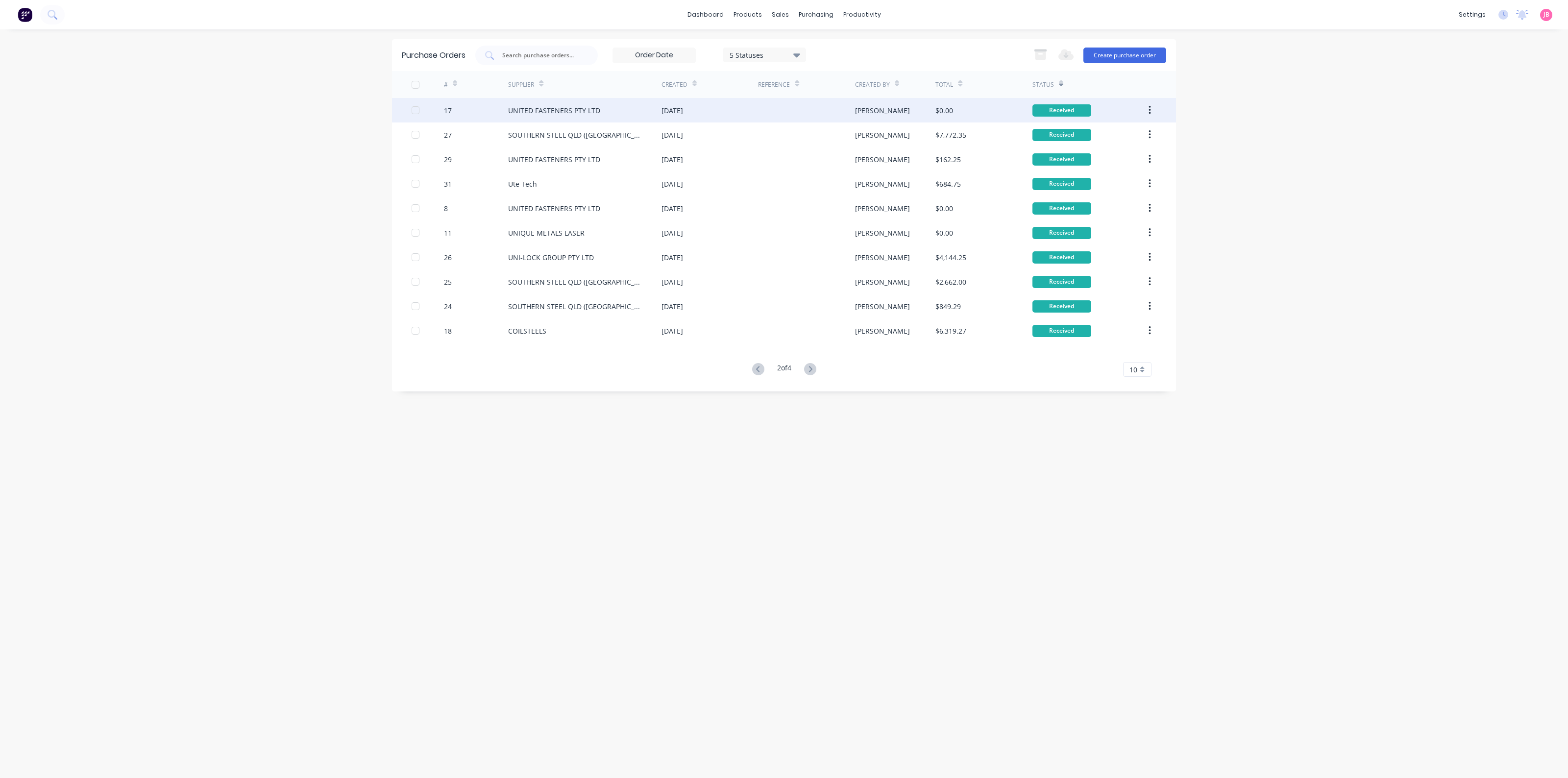
click at [714, 113] on div "[DATE]" at bounding box center [710, 110] width 96 height 25
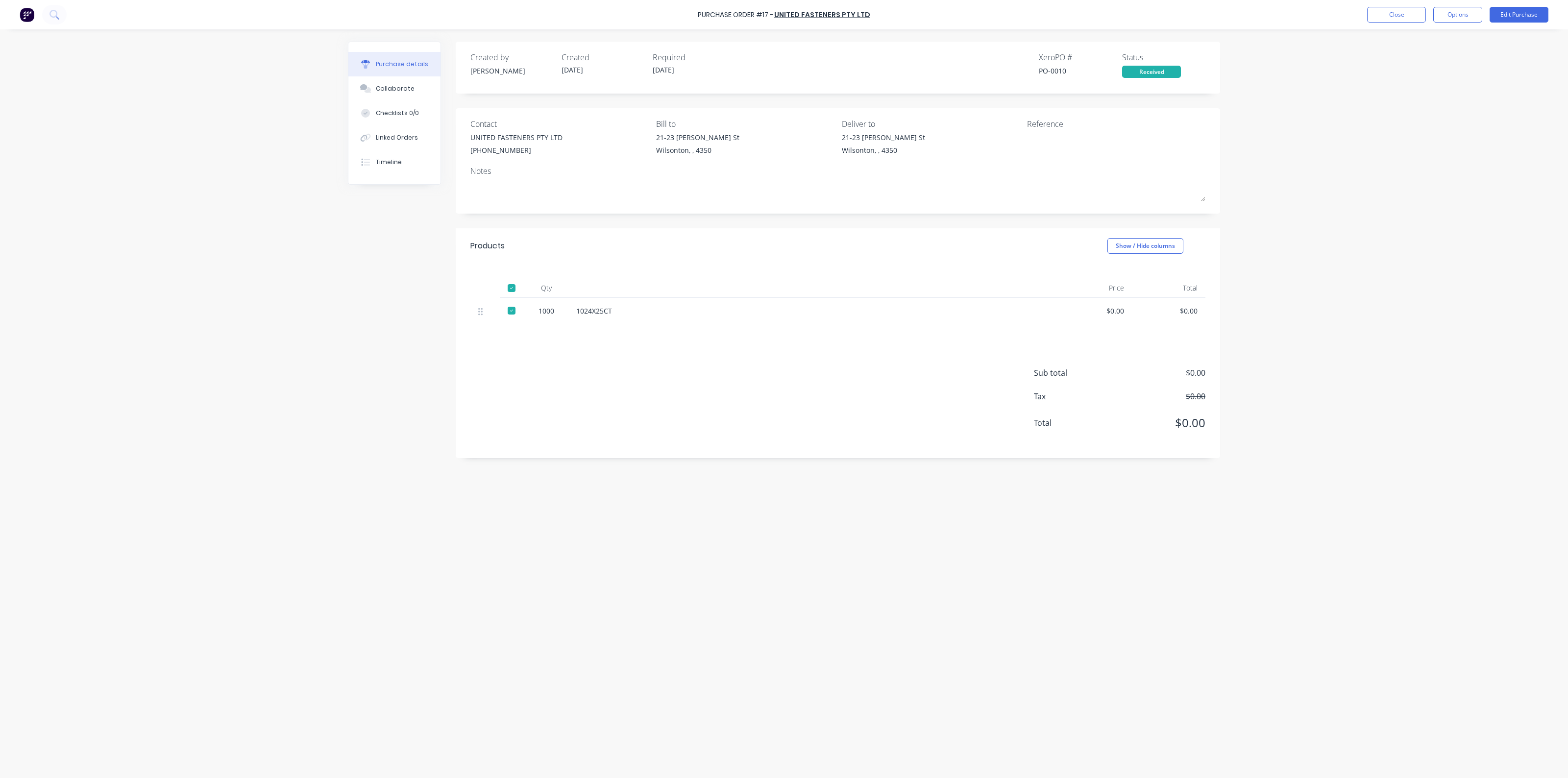
click at [801, 212] on div "Contact UNITED FASTENERS PTY LTD (07) 3713 0911 Bill to 21-23 Carroll St Wilson…" at bounding box center [838, 161] width 765 height 105
click at [758, 216] on div "Created by Jason Created 22/08/25 Required 22/08/25 Xero PO # PO-0010 Status Re…" at bounding box center [838, 250] width 765 height 417
click at [1448, 14] on button "Options" at bounding box center [1458, 14] width 49 height 16
click at [1436, 40] on div "Print / Email" at bounding box center [1435, 40] width 76 height 14
click at [1421, 80] on div "Without pricing" at bounding box center [1435, 78] width 76 height 14
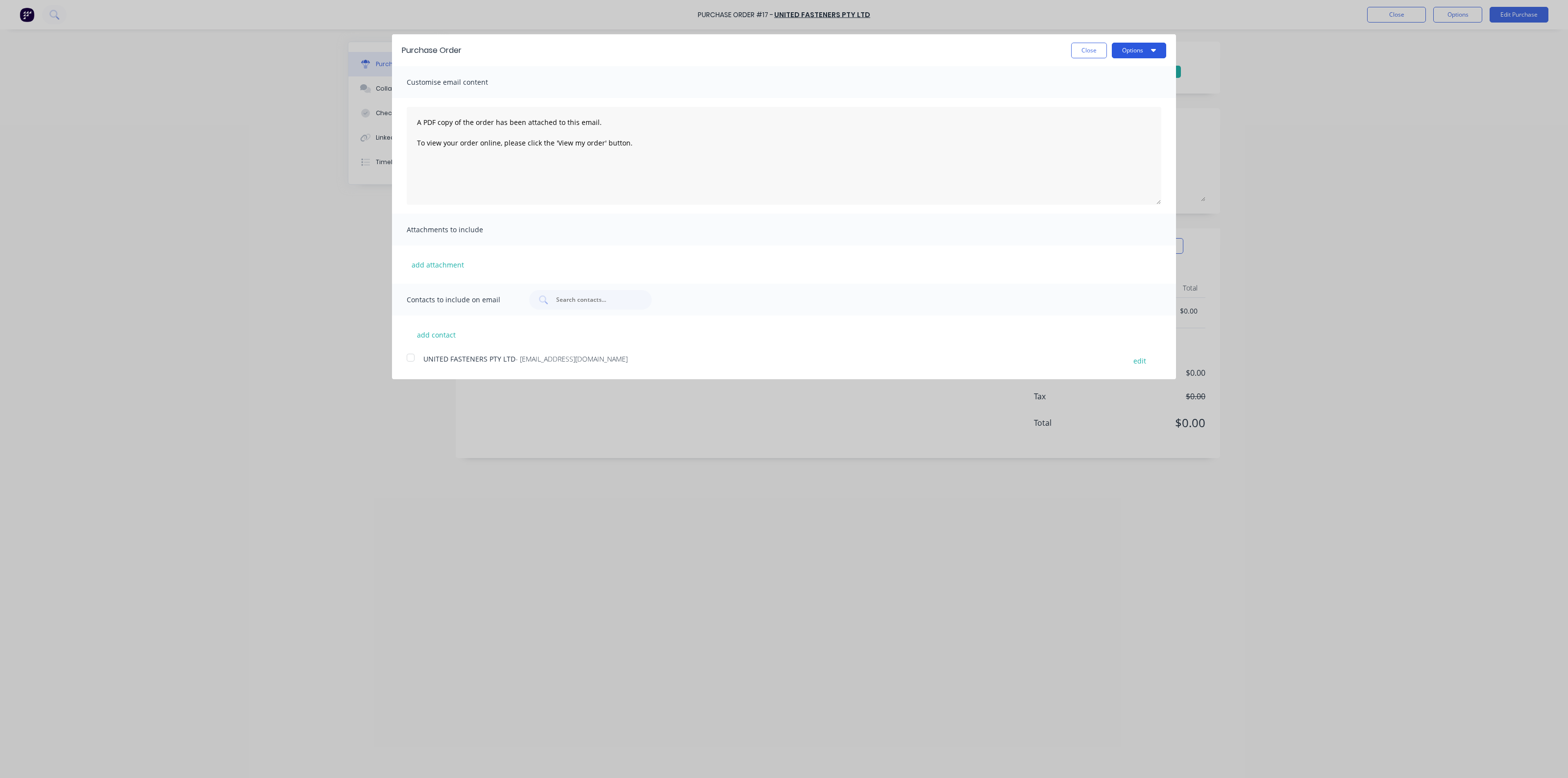
click at [1131, 51] on button "Options" at bounding box center [1139, 50] width 54 height 16
click at [1129, 75] on div "Print" at bounding box center [1119, 75] width 76 height 14
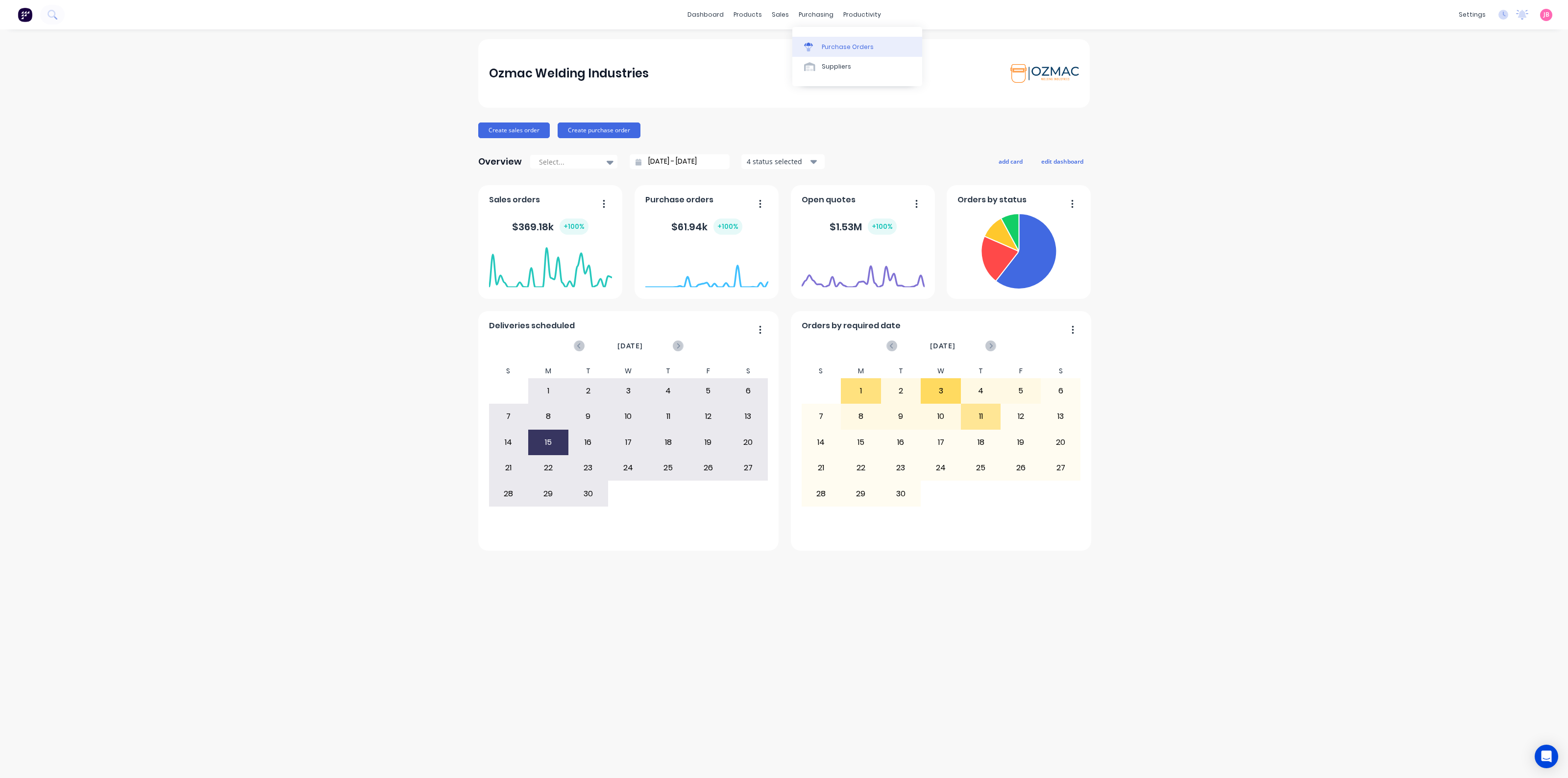
click at [818, 43] on div at bounding box center [812, 47] width 15 height 9
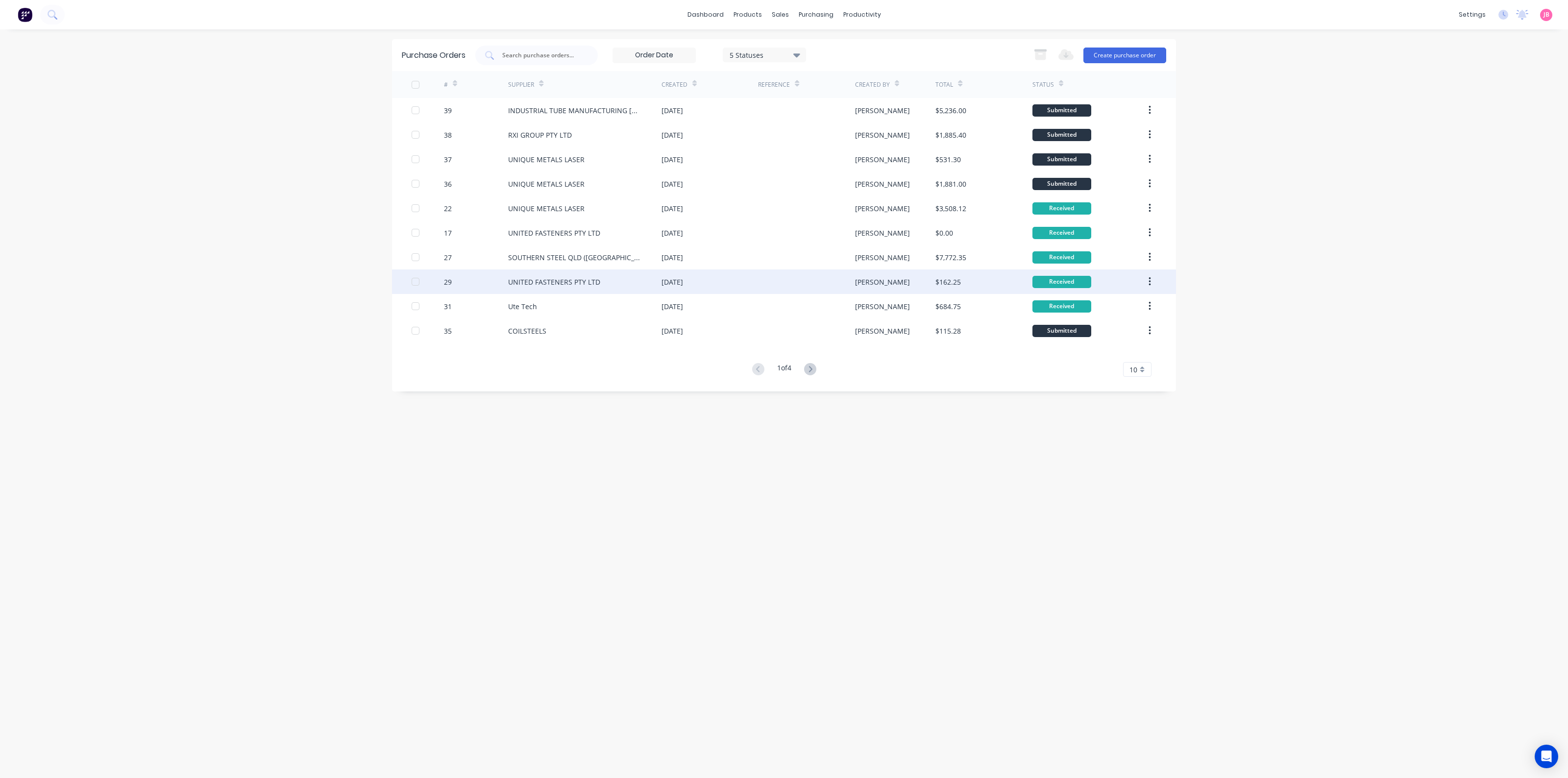
click at [584, 282] on div "UNITED FASTENERS PTY LTD" at bounding box center [554, 282] width 92 height 10
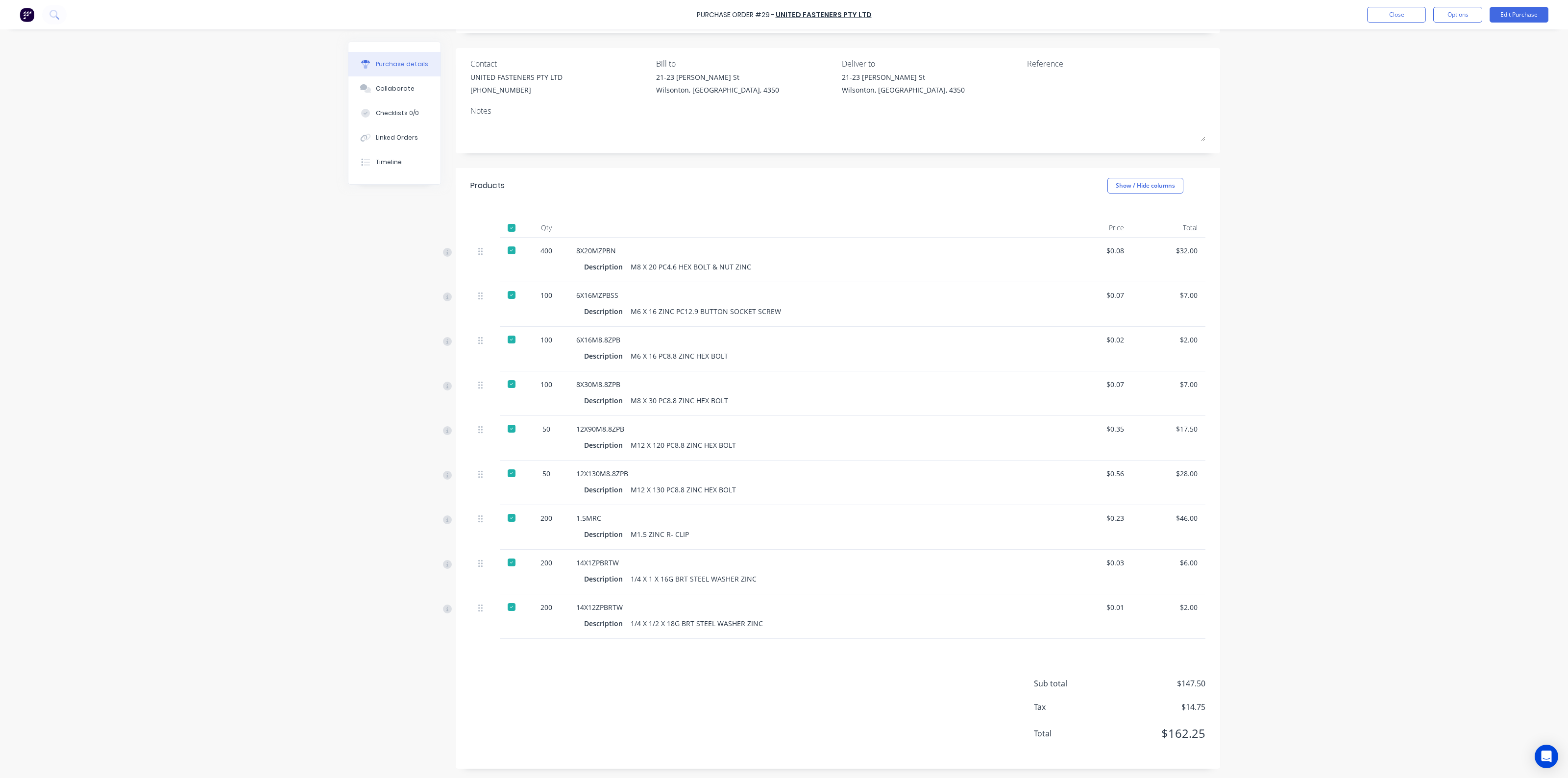
scroll to position [62, 0]
click at [505, 249] on div at bounding box center [512, 250] width 20 height 20
click at [538, 249] on div "400" at bounding box center [546, 250] width 29 height 10
click at [539, 249] on div "400" at bounding box center [546, 250] width 29 height 10
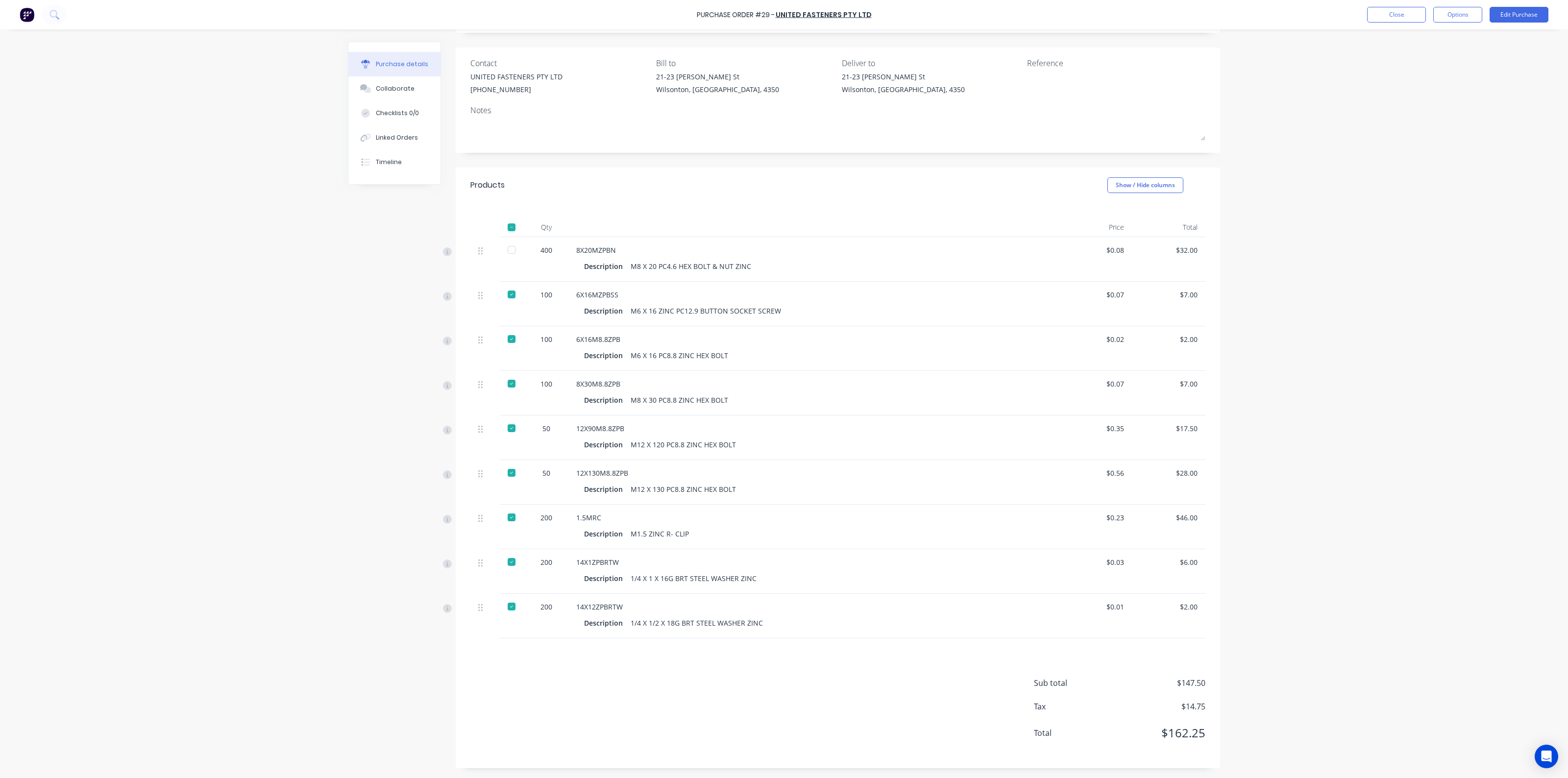
click at [737, 265] on div "M8 X 20 PC4.6 HEX BOLT & NUT ZINC" at bounding box center [691, 266] width 120 height 14
click at [1463, 212] on div "Purchase Order #29 - UNITED FASTENERS PTY LTD Close Options Edit Purchase Purch…" at bounding box center [784, 389] width 1568 height 778
click at [1454, 189] on div "Purchase Order #29 - UNITED FASTENERS PTY LTD Close Options Edit Purchase Purch…" at bounding box center [784, 389] width 1568 height 778
click at [1443, 165] on div "Purchase Order #29 - UNITED FASTENERS PTY LTD Close Options Edit Purchase Purch…" at bounding box center [784, 389] width 1568 height 778
click at [1407, 16] on button "Close" at bounding box center [1396, 14] width 58 height 16
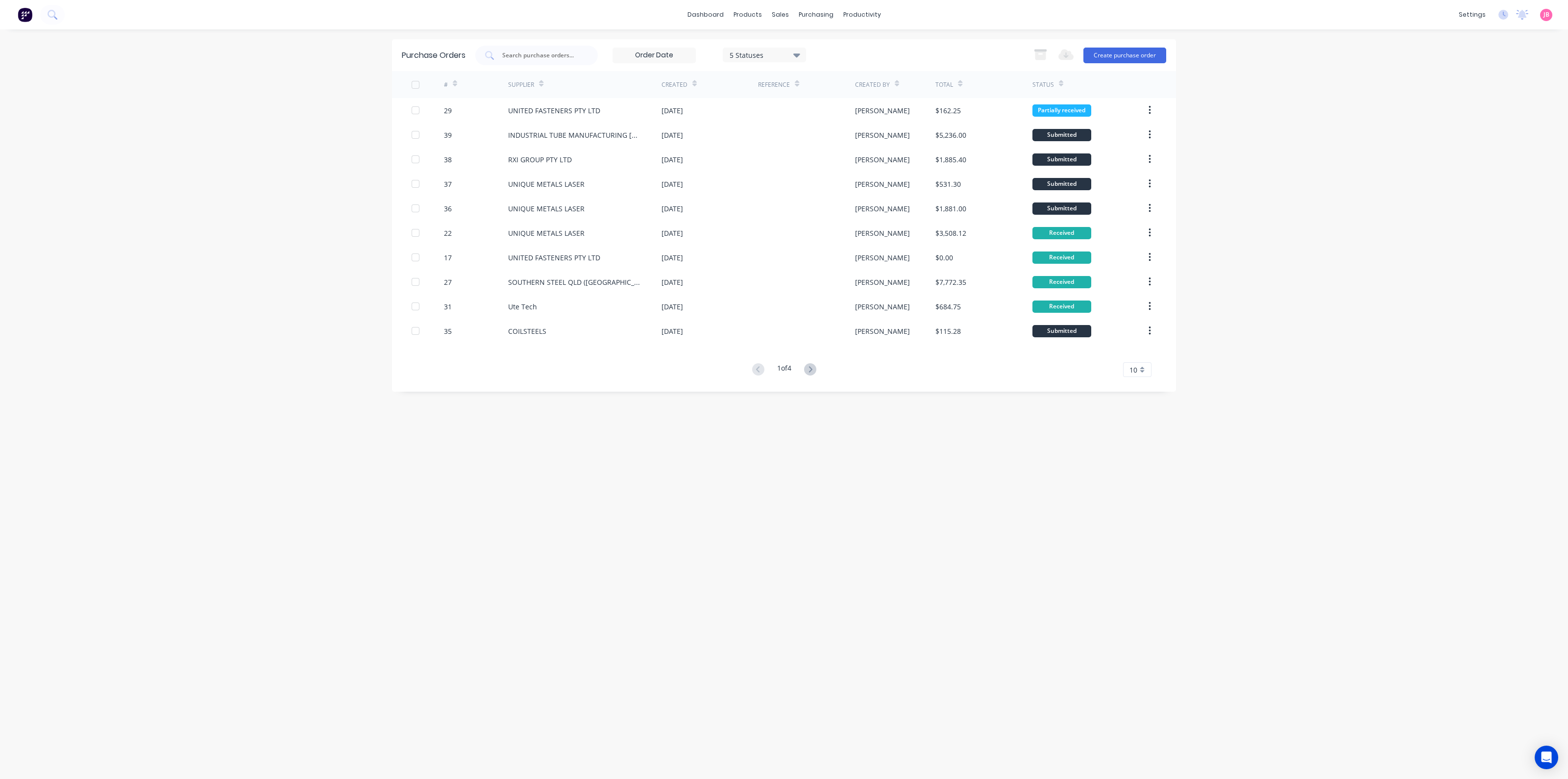
click at [784, 468] on div "Purchase Orders 5 Statuses 5 Statuses Export to Excel (XLSX) Create purchase or…" at bounding box center [784, 404] width 784 height 730
click at [784, 366] on div "1 of 4" at bounding box center [784, 369] width 14 height 14
click at [278, 281] on div "dashboard products sales purchasing productivity dashboard products Product Cat…" at bounding box center [784, 389] width 1568 height 778
click at [830, 47] on div "Purchase Orders" at bounding box center [847, 47] width 52 height 9
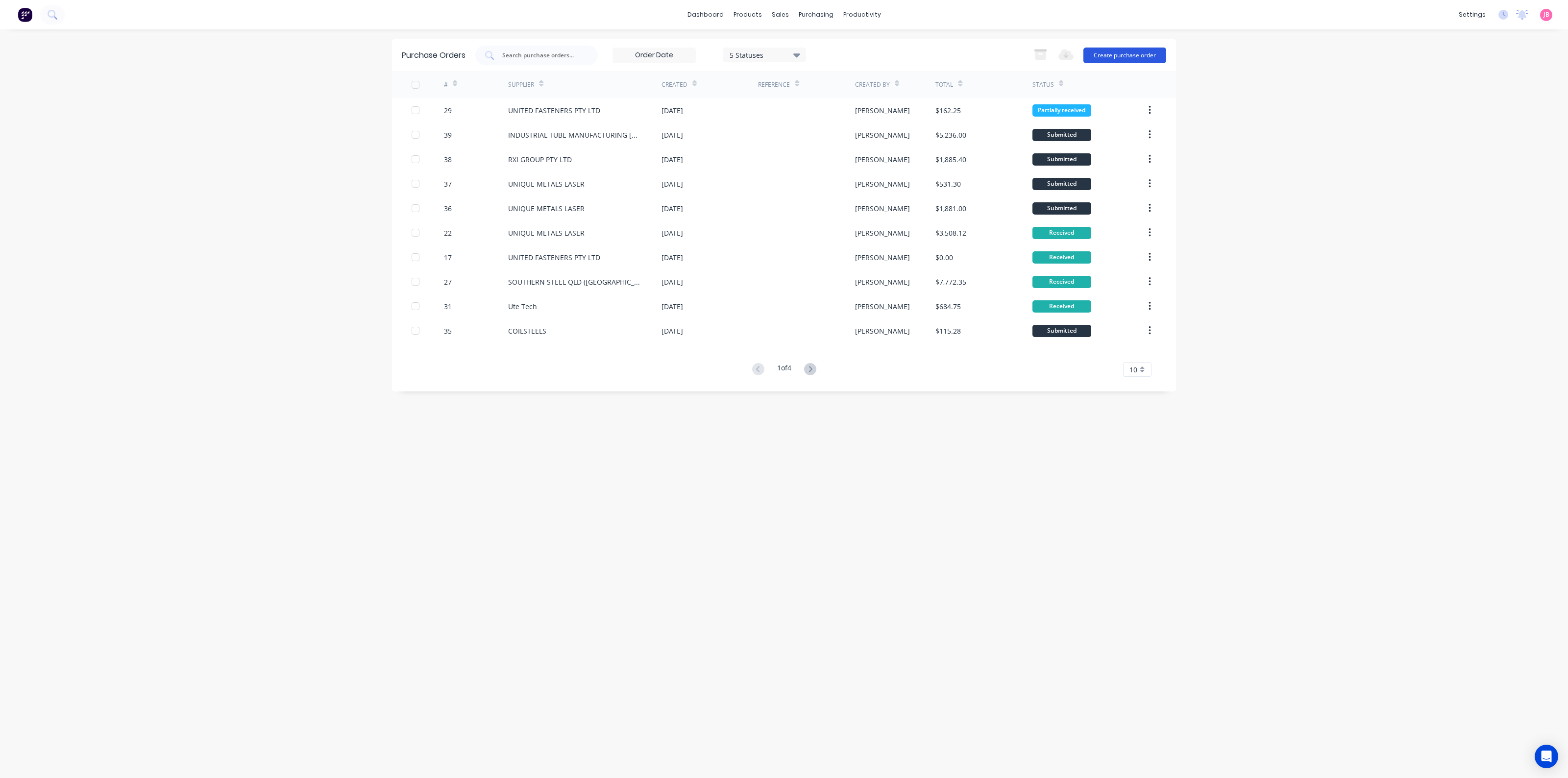
click at [1135, 61] on button "Create purchase order" at bounding box center [1124, 55] width 83 height 16
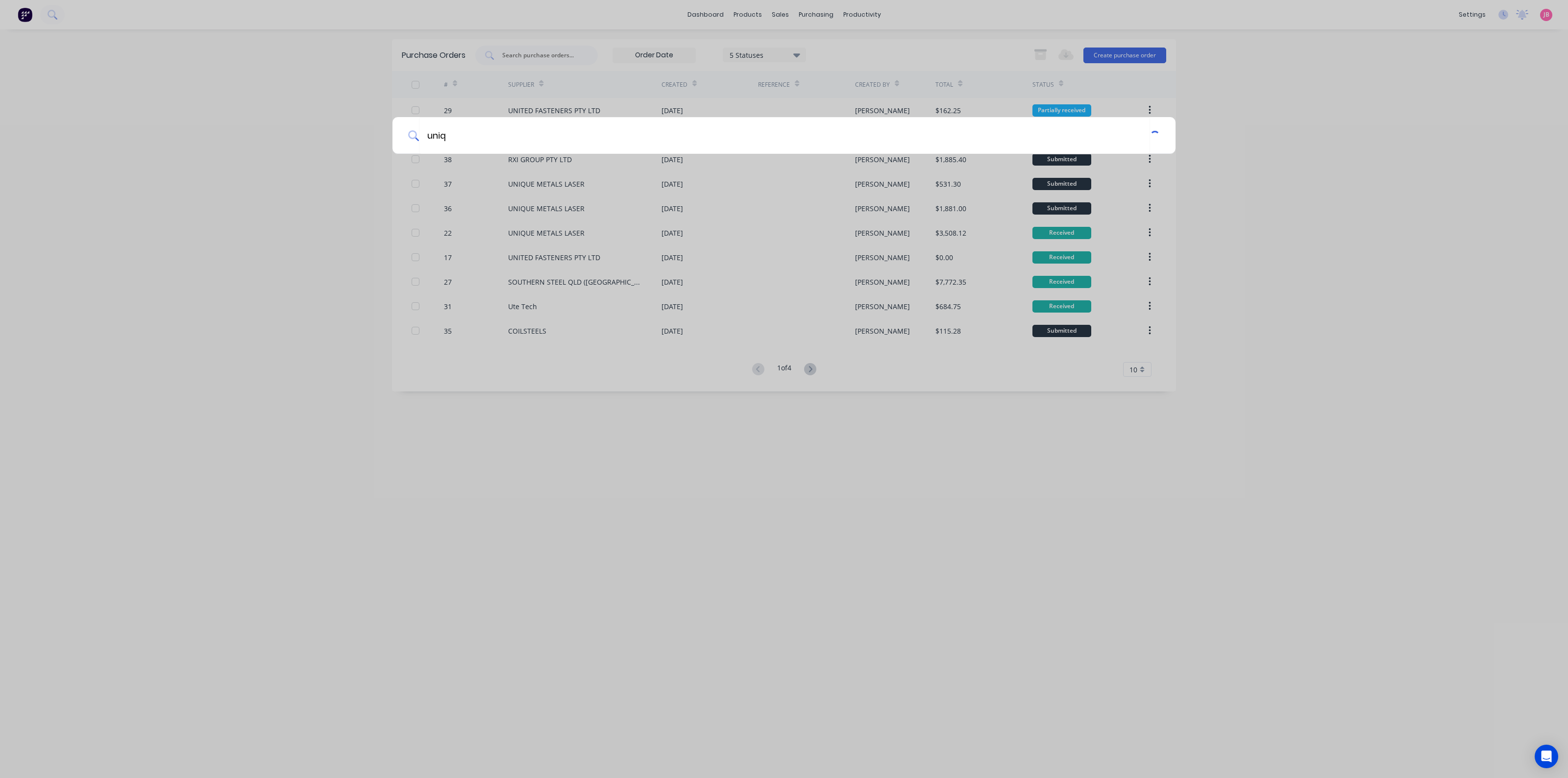
type input "uniqu"
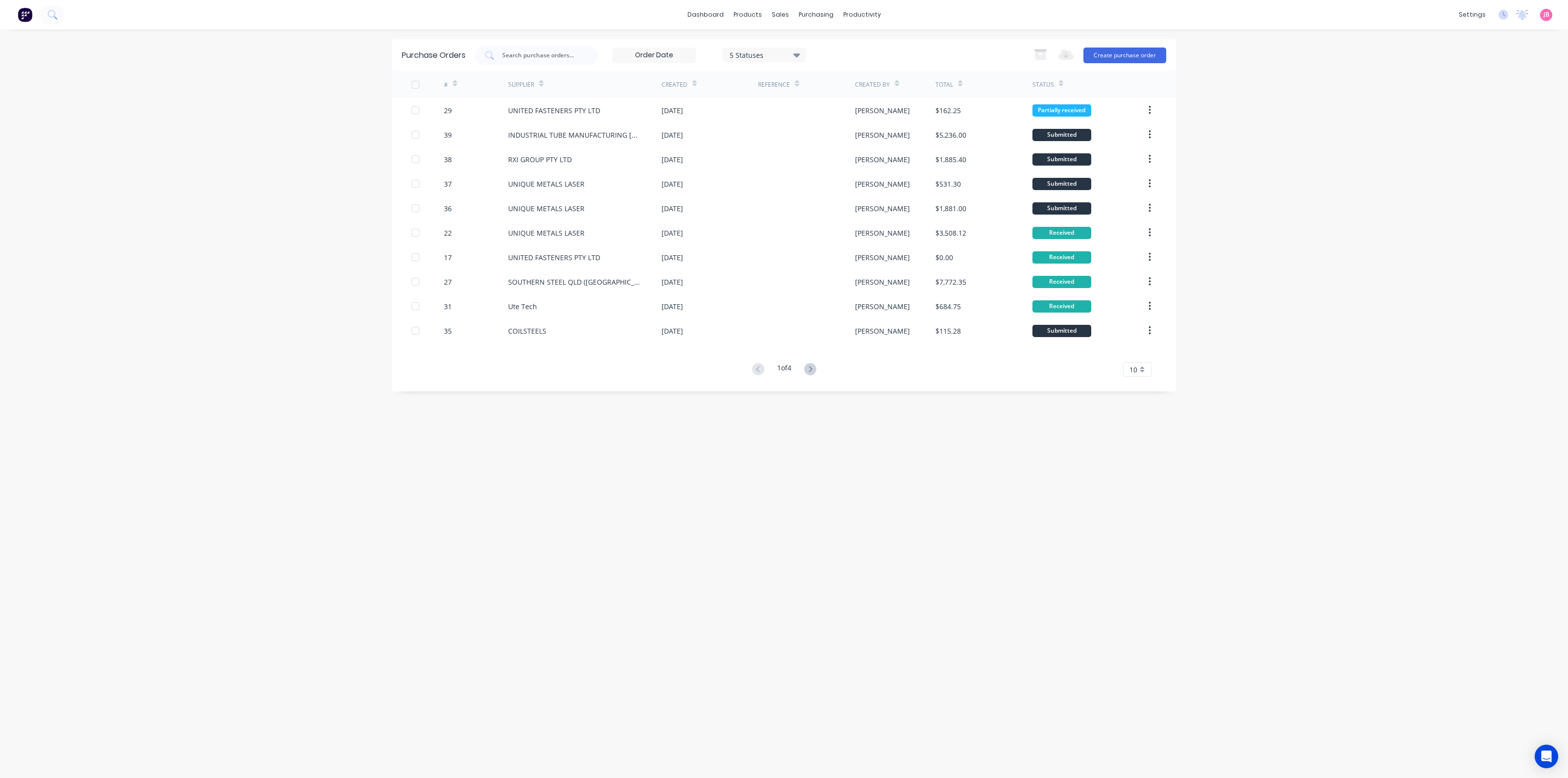
click at [194, 83] on div "dashboard products sales purchasing productivity dashboard products Product Cat…" at bounding box center [784, 389] width 1568 height 778
click at [24, 12] on img at bounding box center [25, 15] width 15 height 15
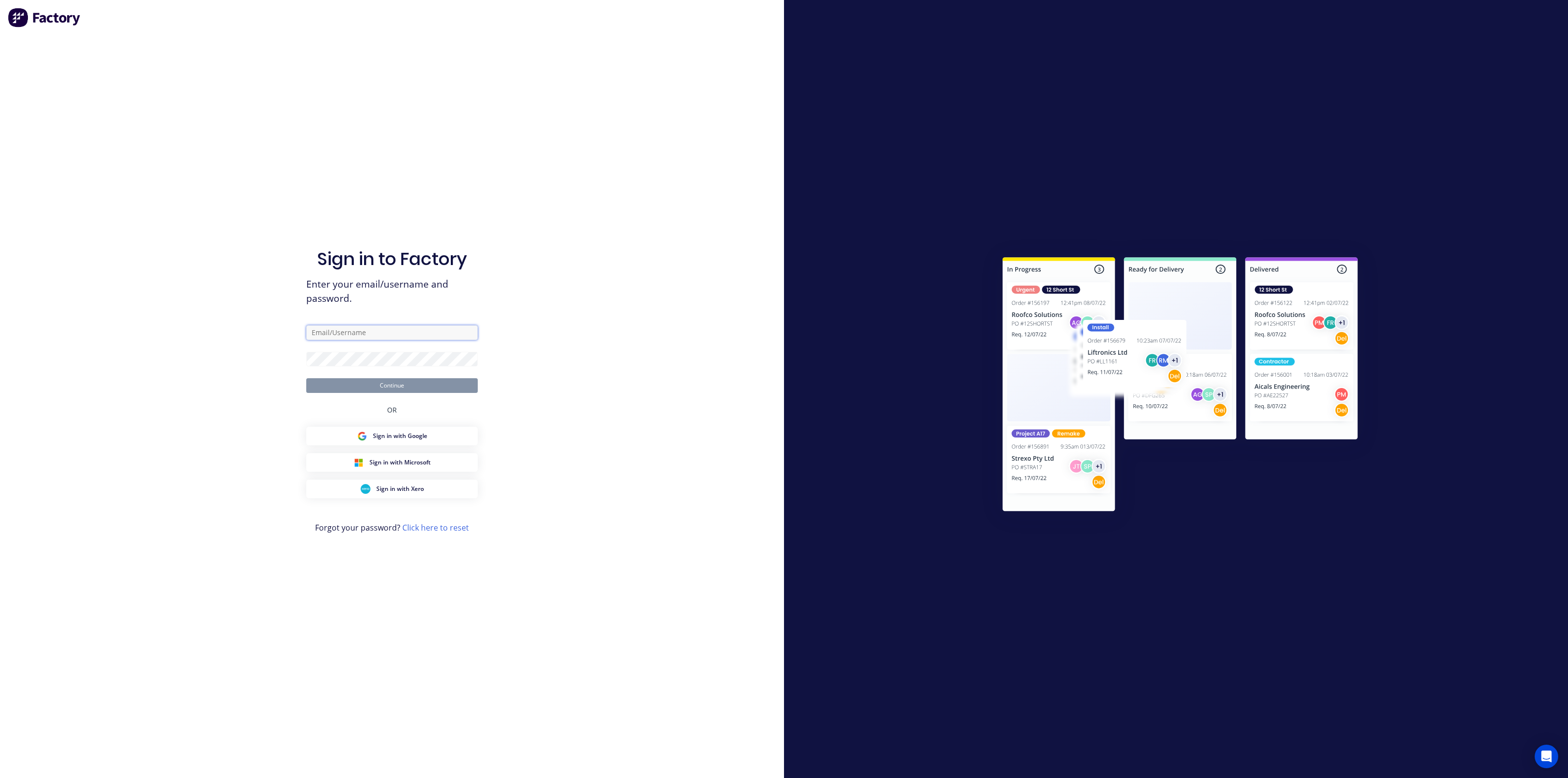
type input "[PERSON_NAME][EMAIL_ADDRESS][DOMAIN_NAME]"
click at [436, 381] on button "Continue" at bounding box center [392, 386] width 171 height 15
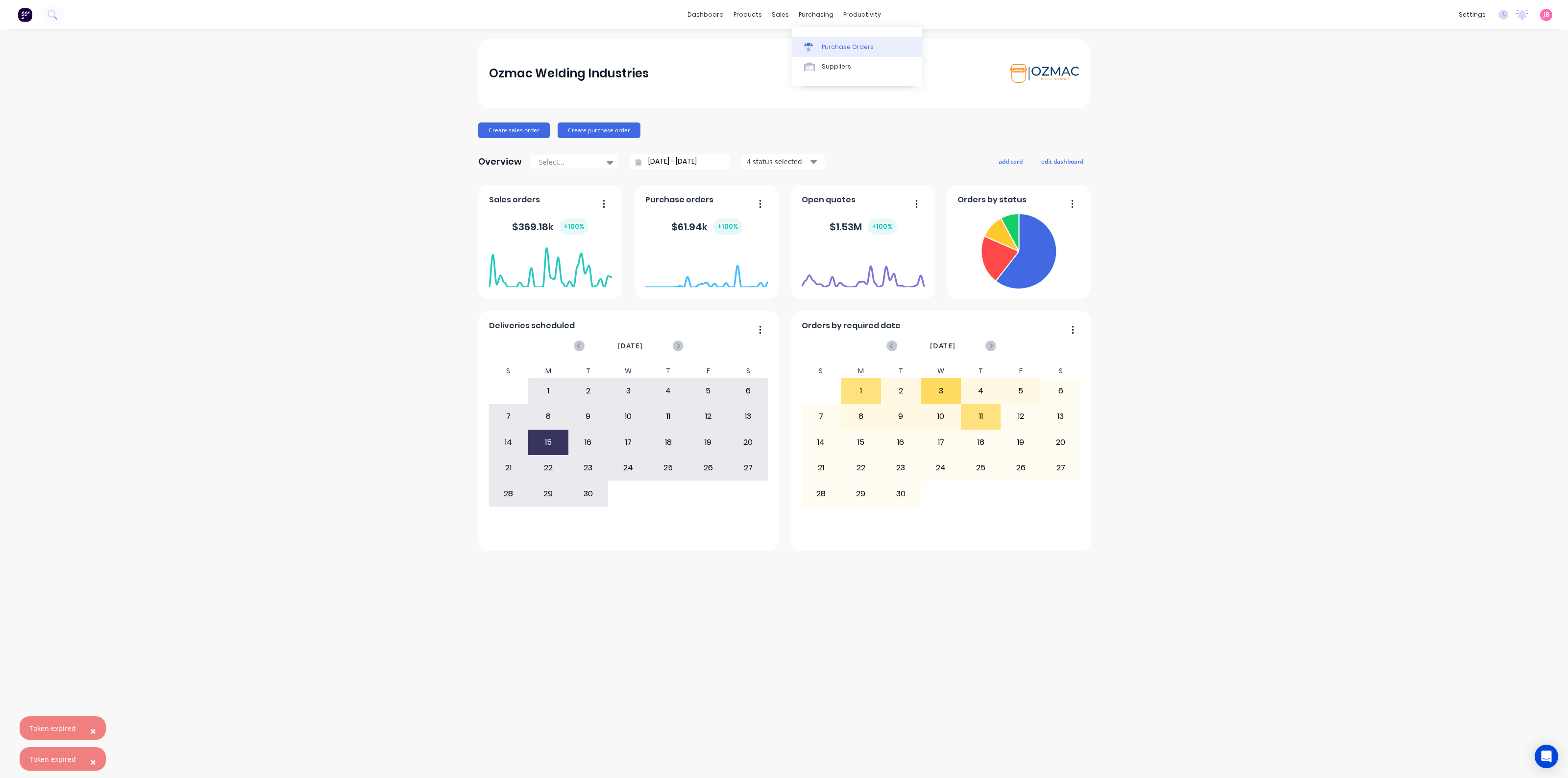
click at [821, 50] on div "Purchase Orders" at bounding box center [847, 47] width 52 height 9
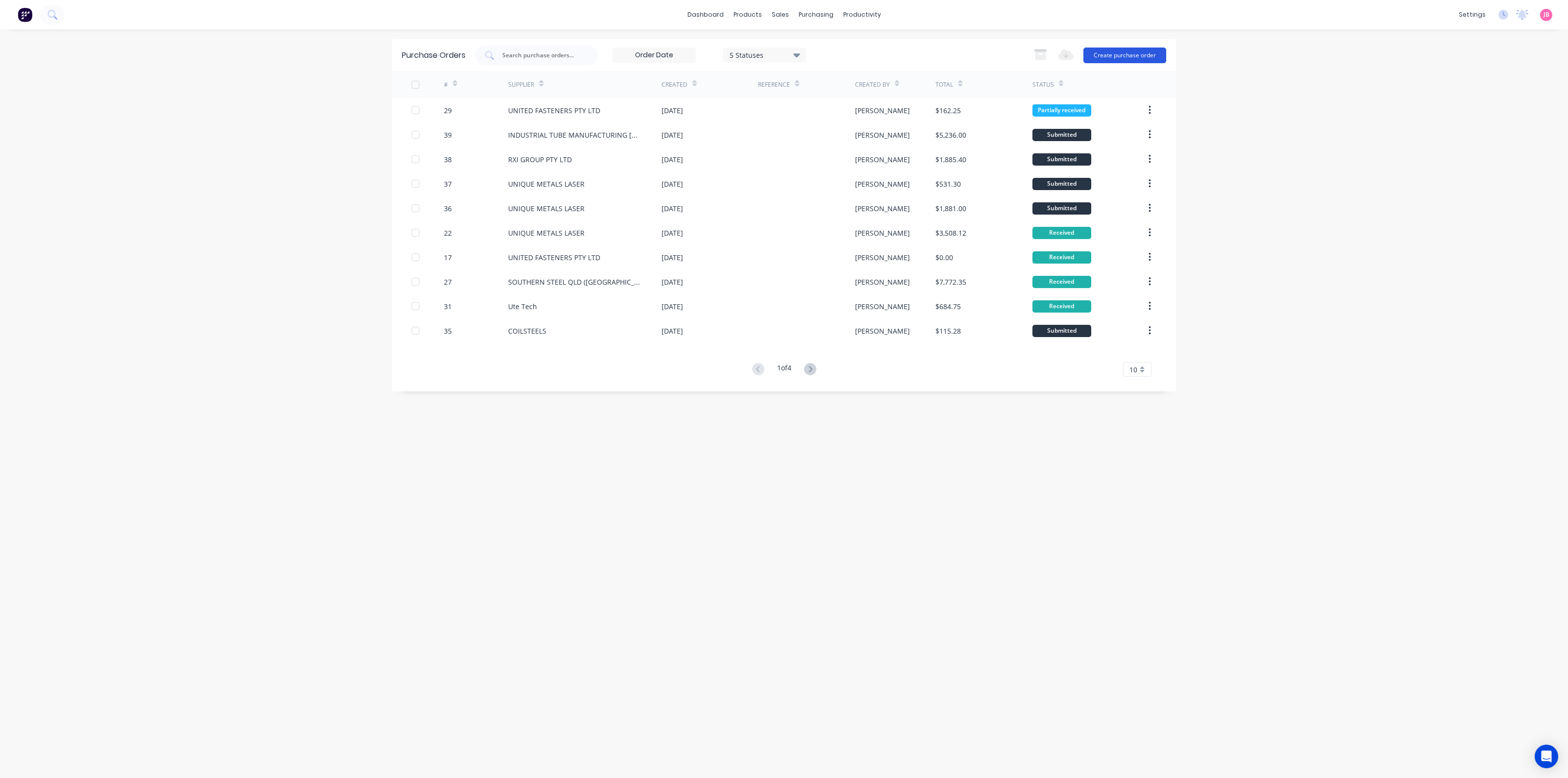
click at [1144, 56] on button "Create purchase order" at bounding box center [1124, 55] width 83 height 16
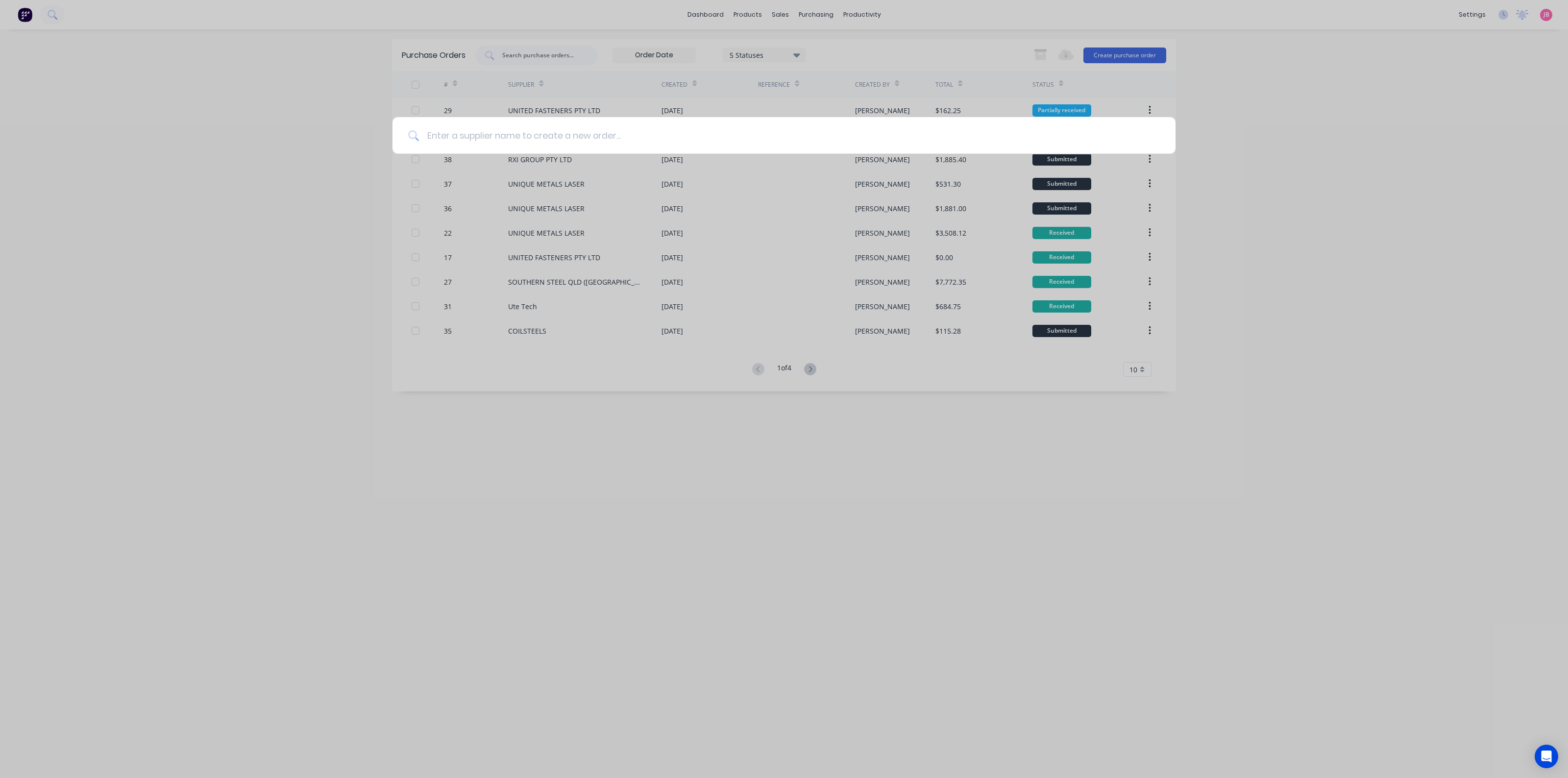
click at [598, 129] on input at bounding box center [789, 135] width 741 height 37
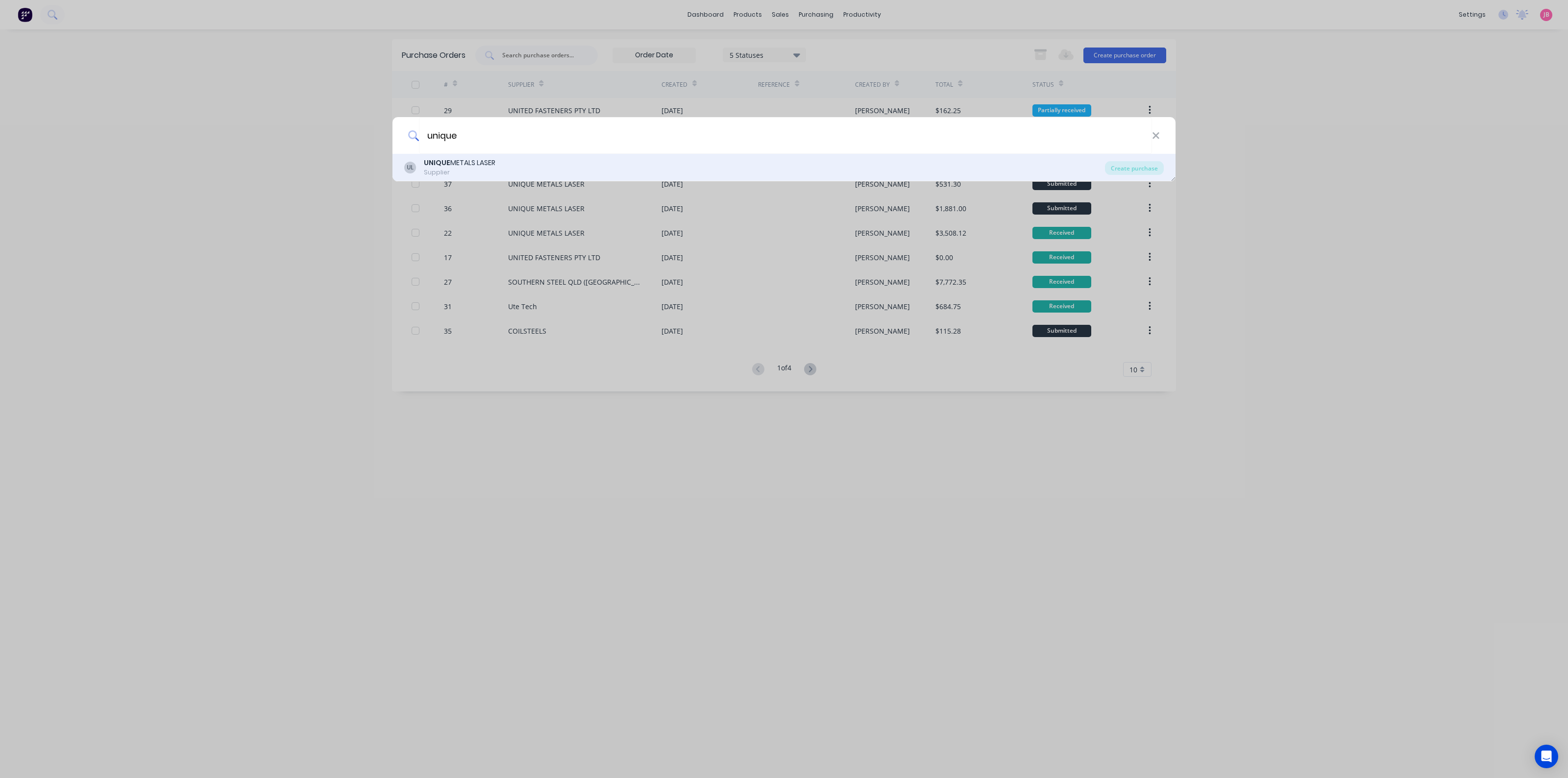
type input "unique"
click at [547, 166] on div "UL UNIQUE METALS LASER Supplier" at bounding box center [754, 167] width 700 height 19
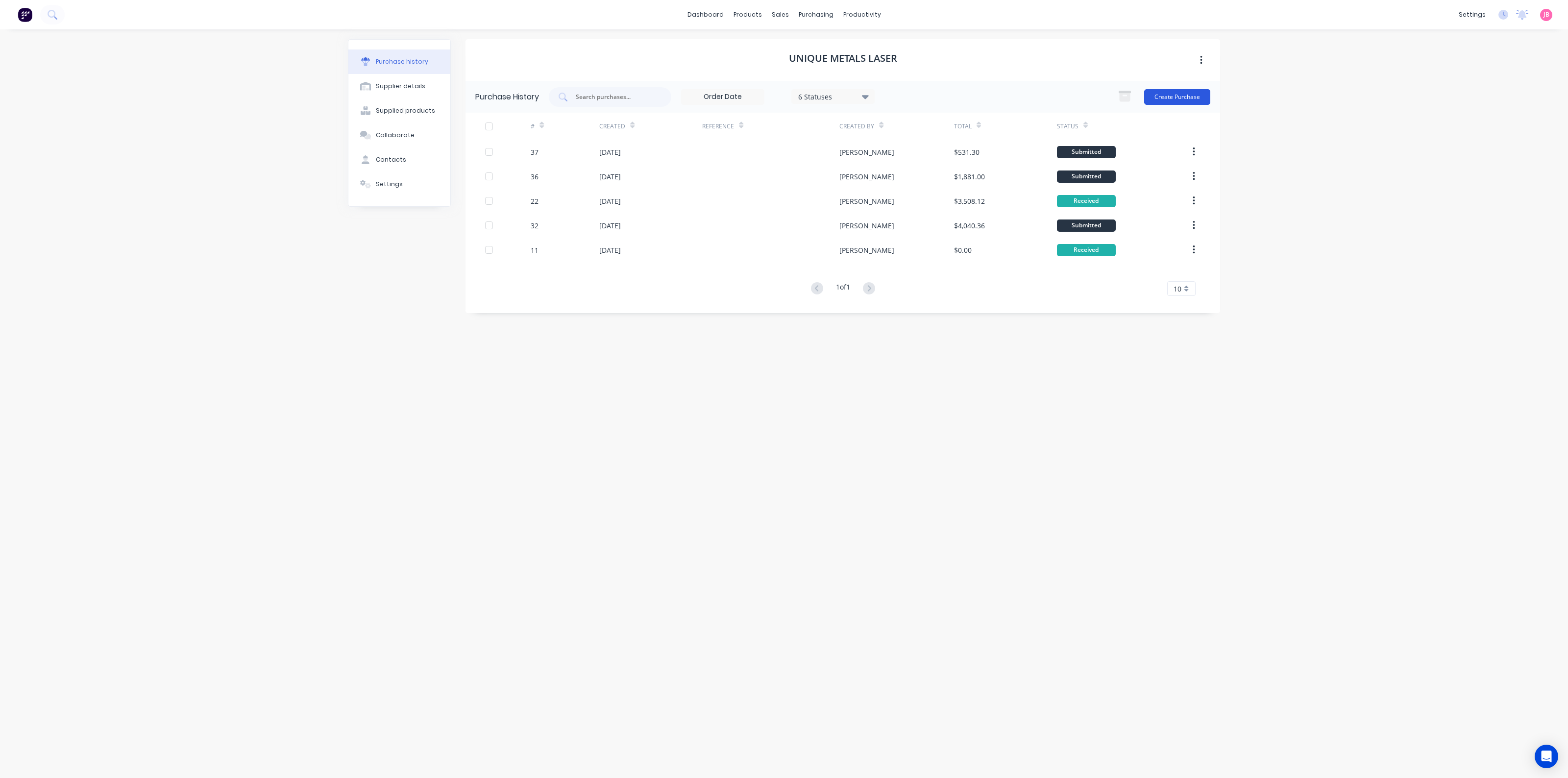
click at [1170, 96] on button "Create Purchase" at bounding box center [1177, 96] width 66 height 16
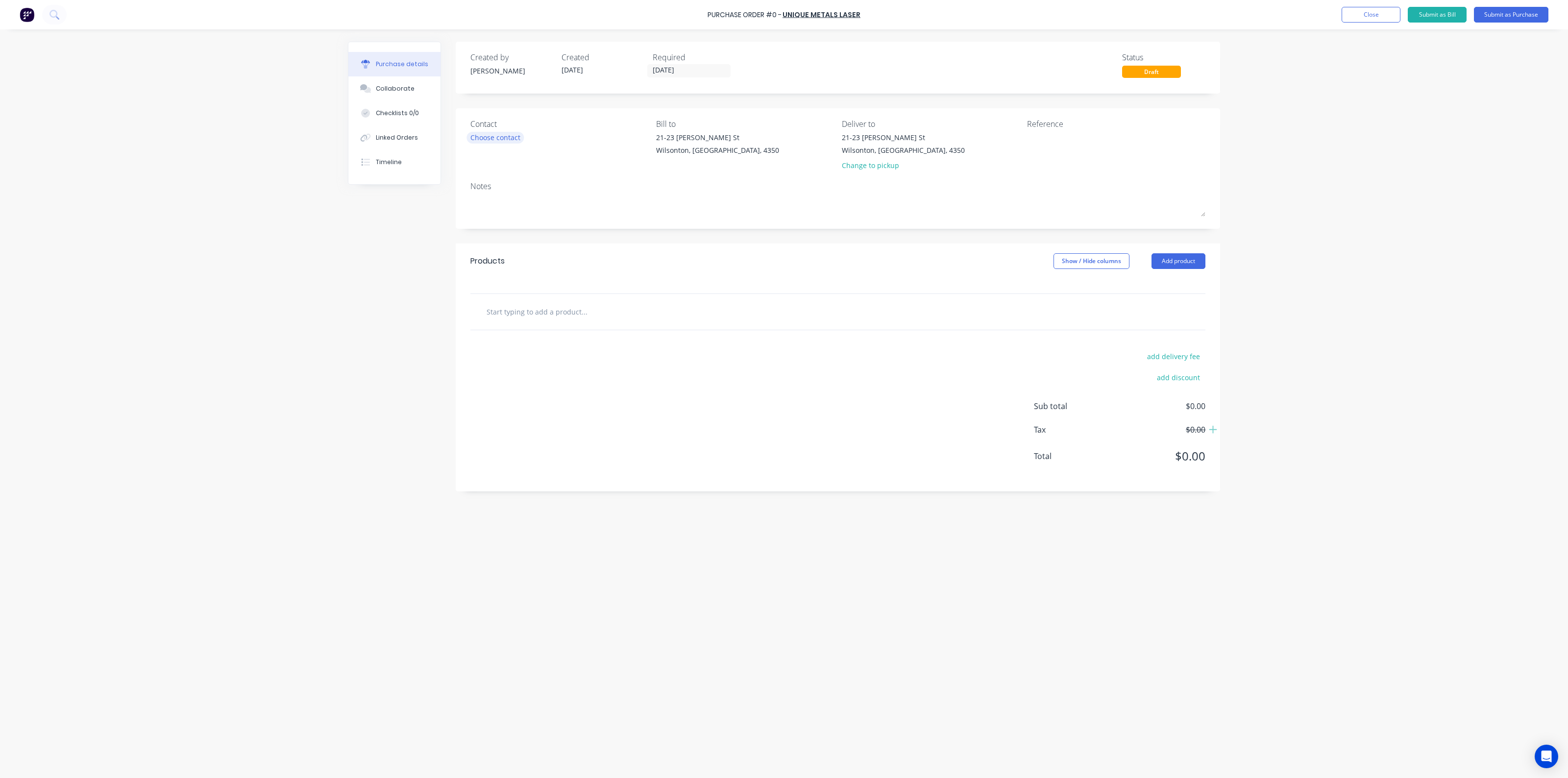
click at [503, 140] on div "Choose contact" at bounding box center [495, 137] width 50 height 10
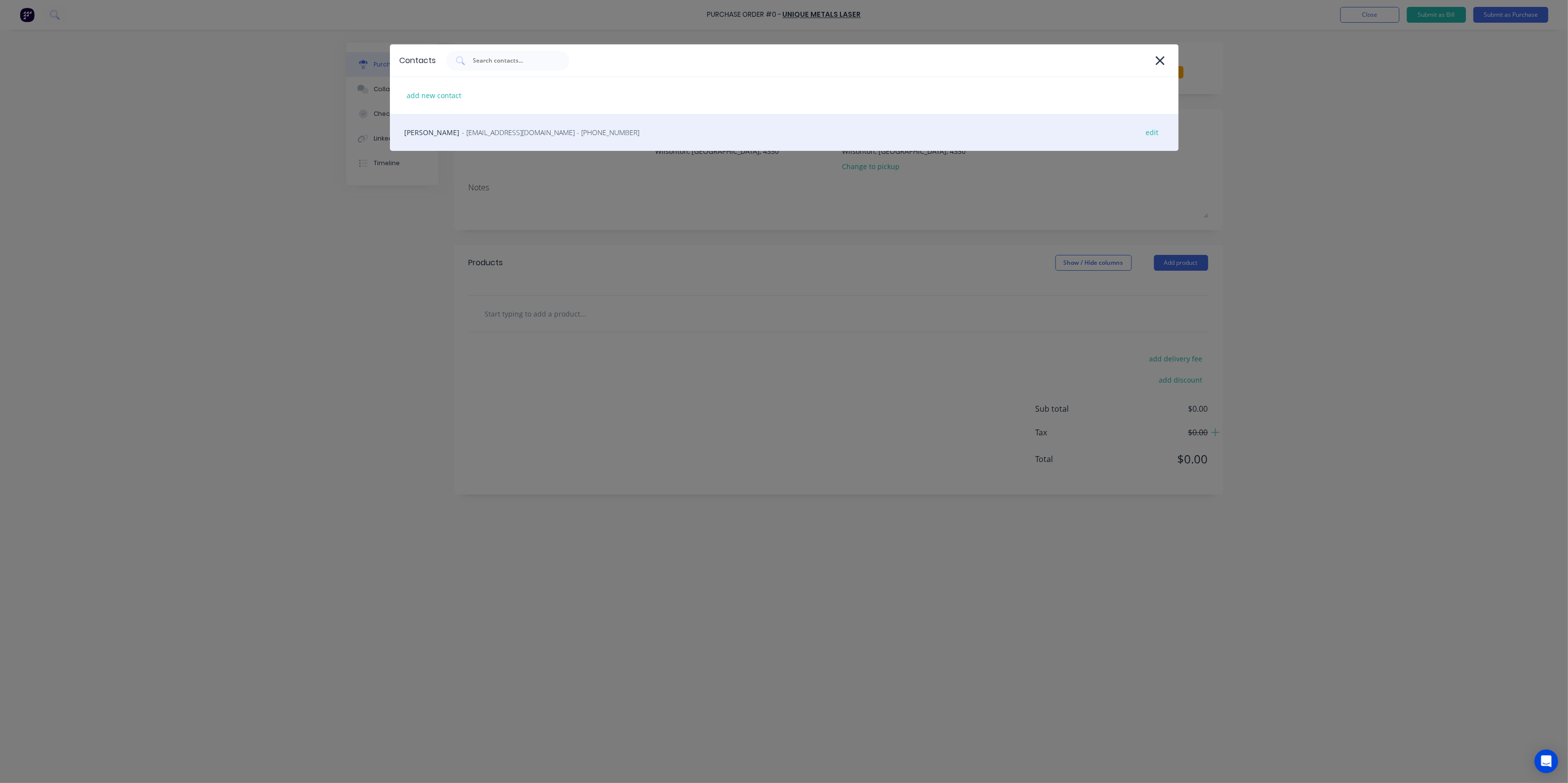
click at [511, 139] on div "[PERSON_NAME] - [EMAIL_ADDRESS][DOMAIN_NAME] - [PHONE_NUMBER] edit" at bounding box center [784, 132] width 789 height 37
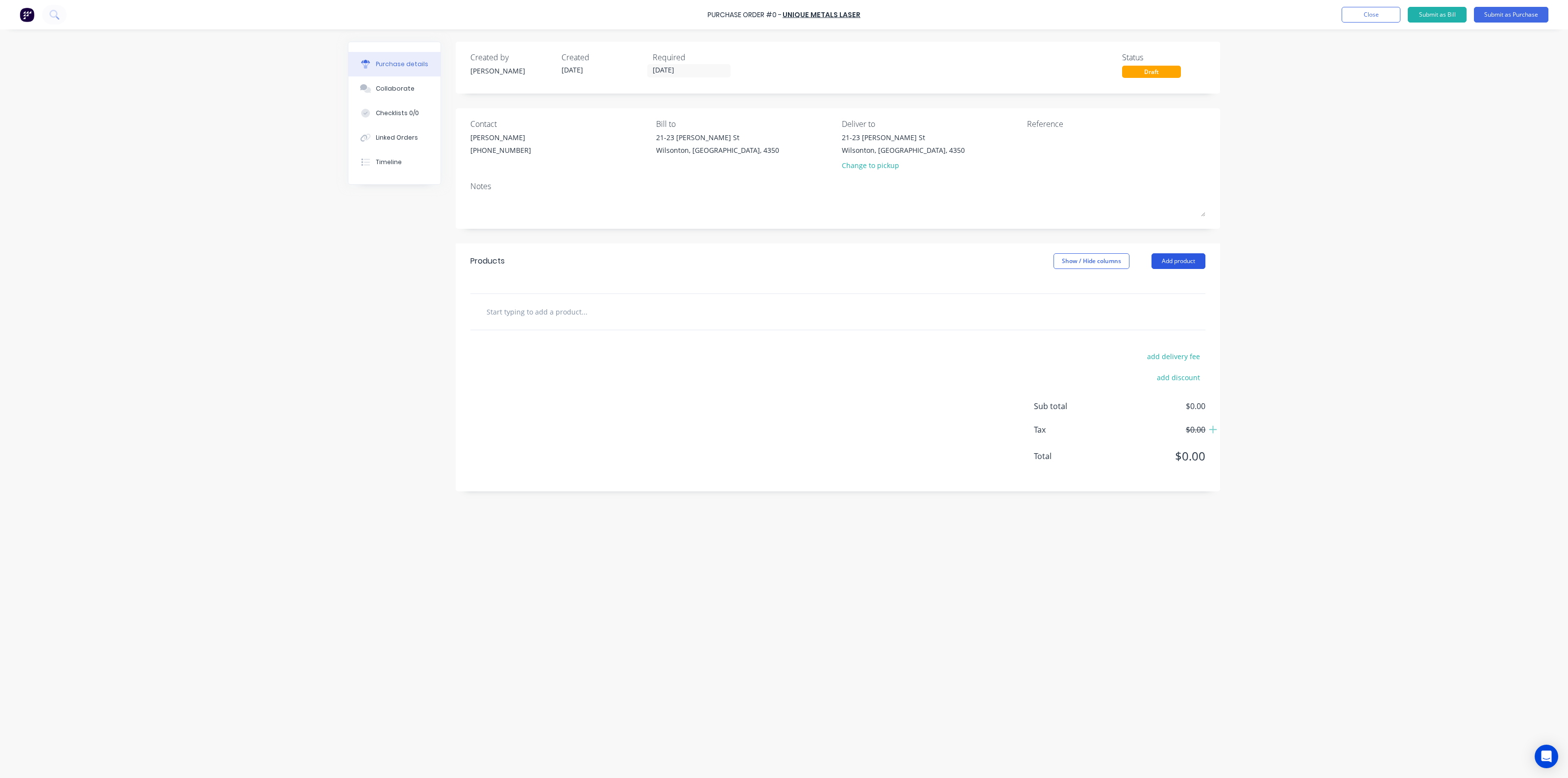
click at [1164, 259] on button "Add product" at bounding box center [1178, 261] width 54 height 16
click at [1131, 283] on div "Product catalogue" at bounding box center [1159, 286] width 76 height 14
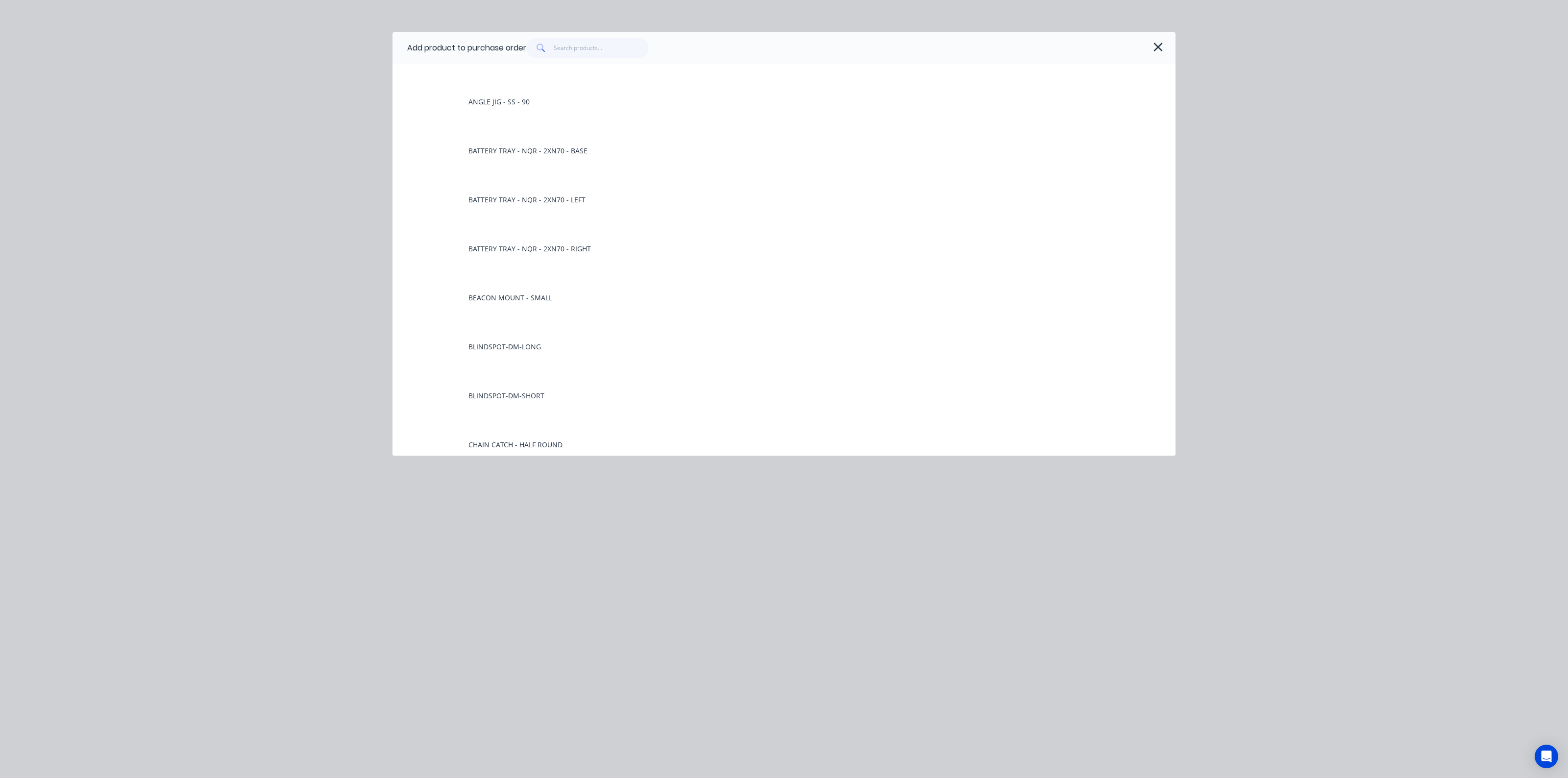
scroll to position [306, 0]
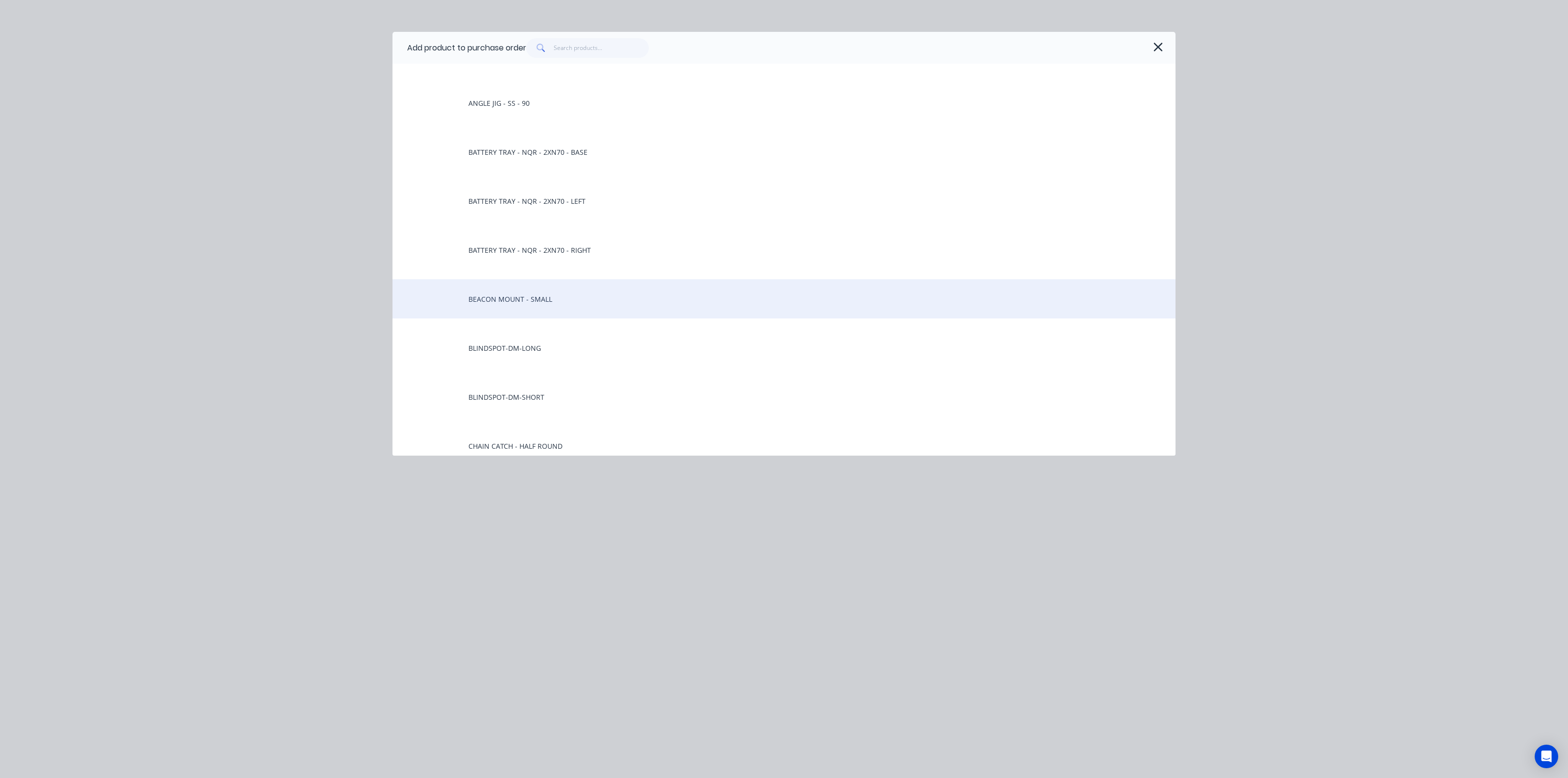
click at [534, 299] on div "BEACON MOUNT - SMALL" at bounding box center [784, 299] width 783 height 40
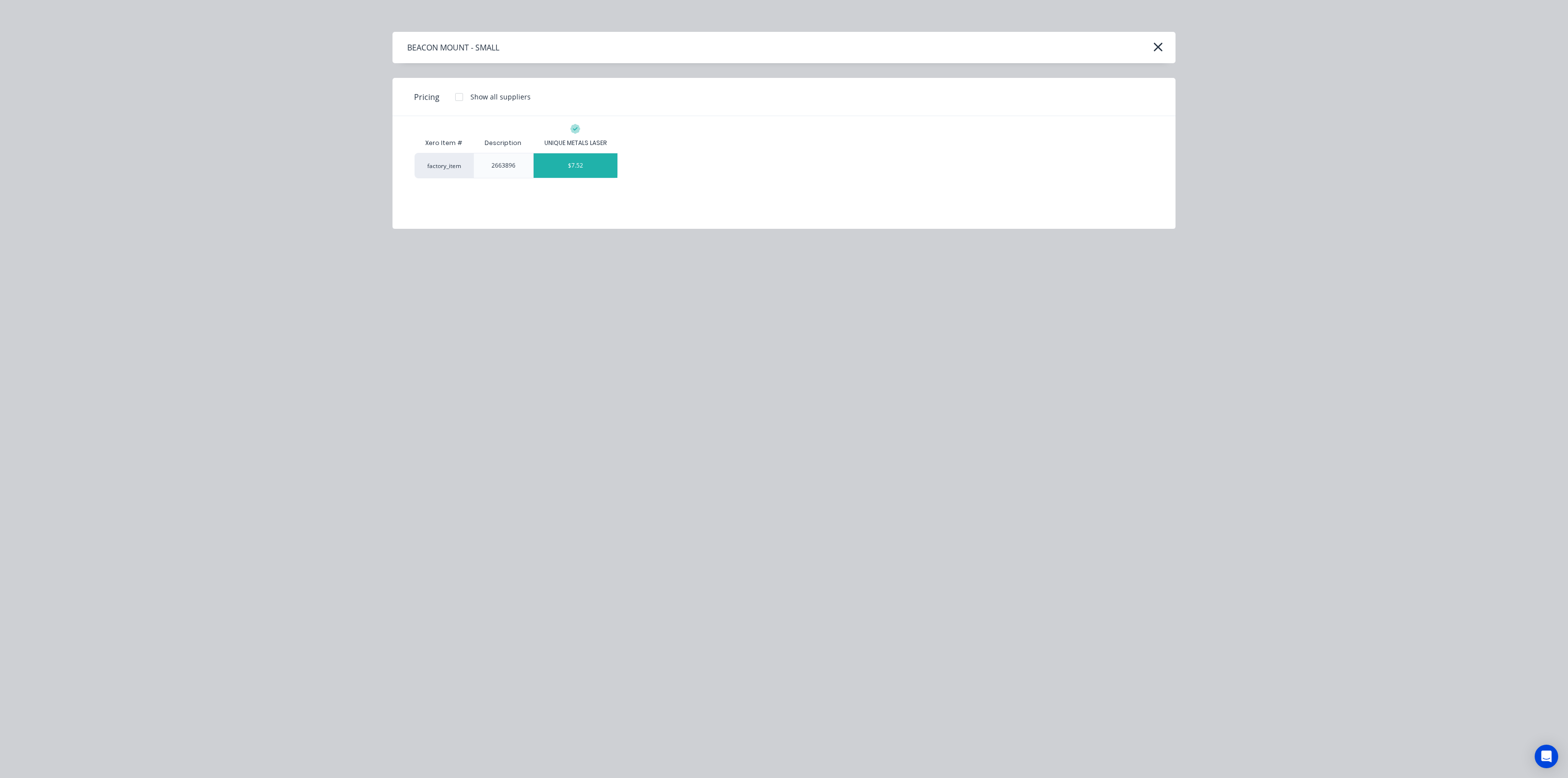
click at [574, 165] on div "$7.52" at bounding box center [575, 165] width 84 height 25
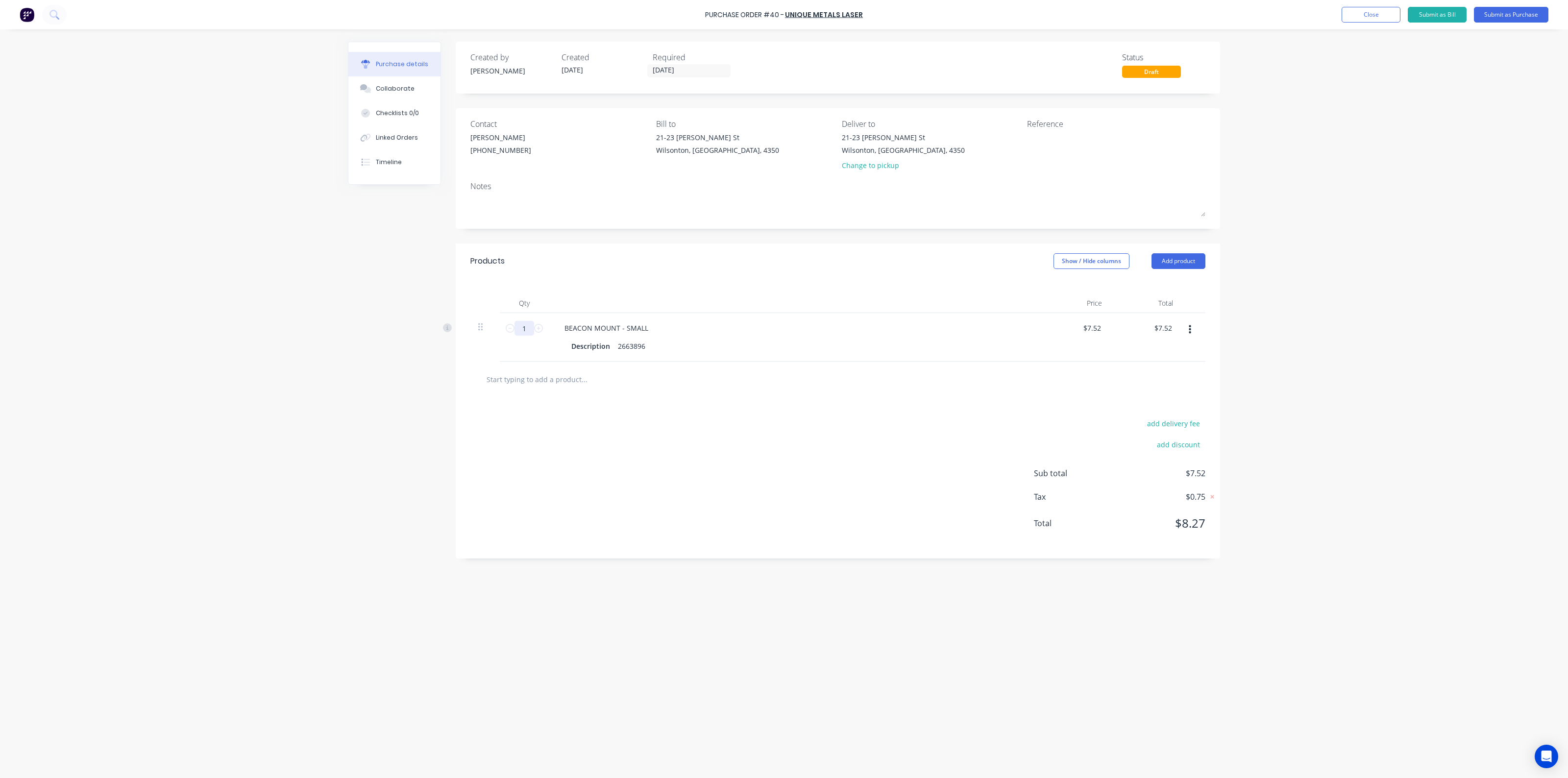
click at [529, 328] on input "1" at bounding box center [524, 328] width 20 height 15
type input "5"
type input "$37.60"
type input "50"
type input "$376.00"
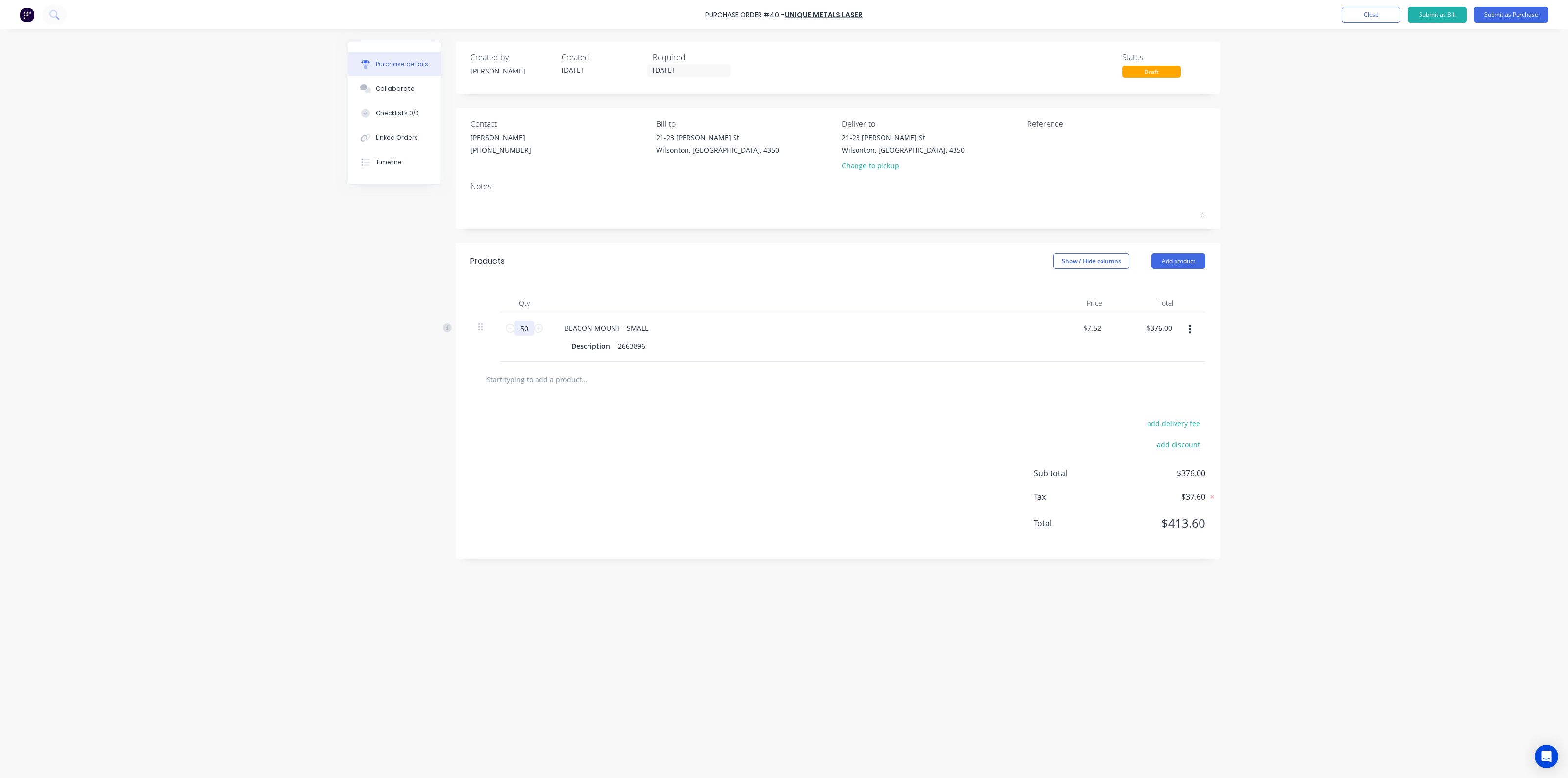
type input "50"
click at [652, 398] on div at bounding box center [837, 379] width 735 height 35
click at [572, 386] on input "text" at bounding box center [584, 380] width 196 height 20
click at [1188, 268] on button "Add product" at bounding box center [1178, 261] width 54 height 16
click at [1175, 287] on div "Product catalogue" at bounding box center [1159, 286] width 76 height 14
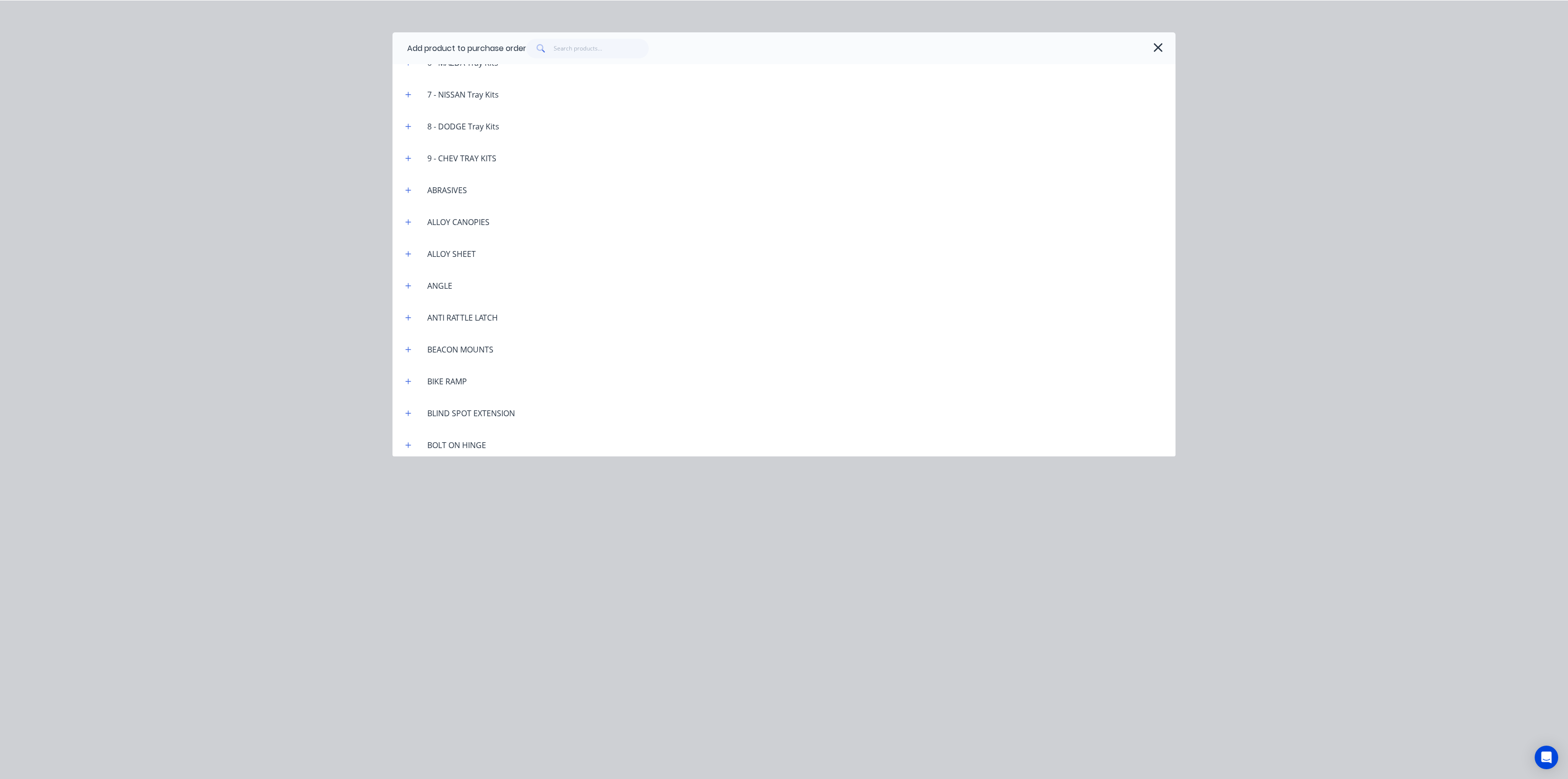
scroll to position [11028, 0]
click at [1160, 47] on icon "button" at bounding box center [1158, 47] width 10 height 14
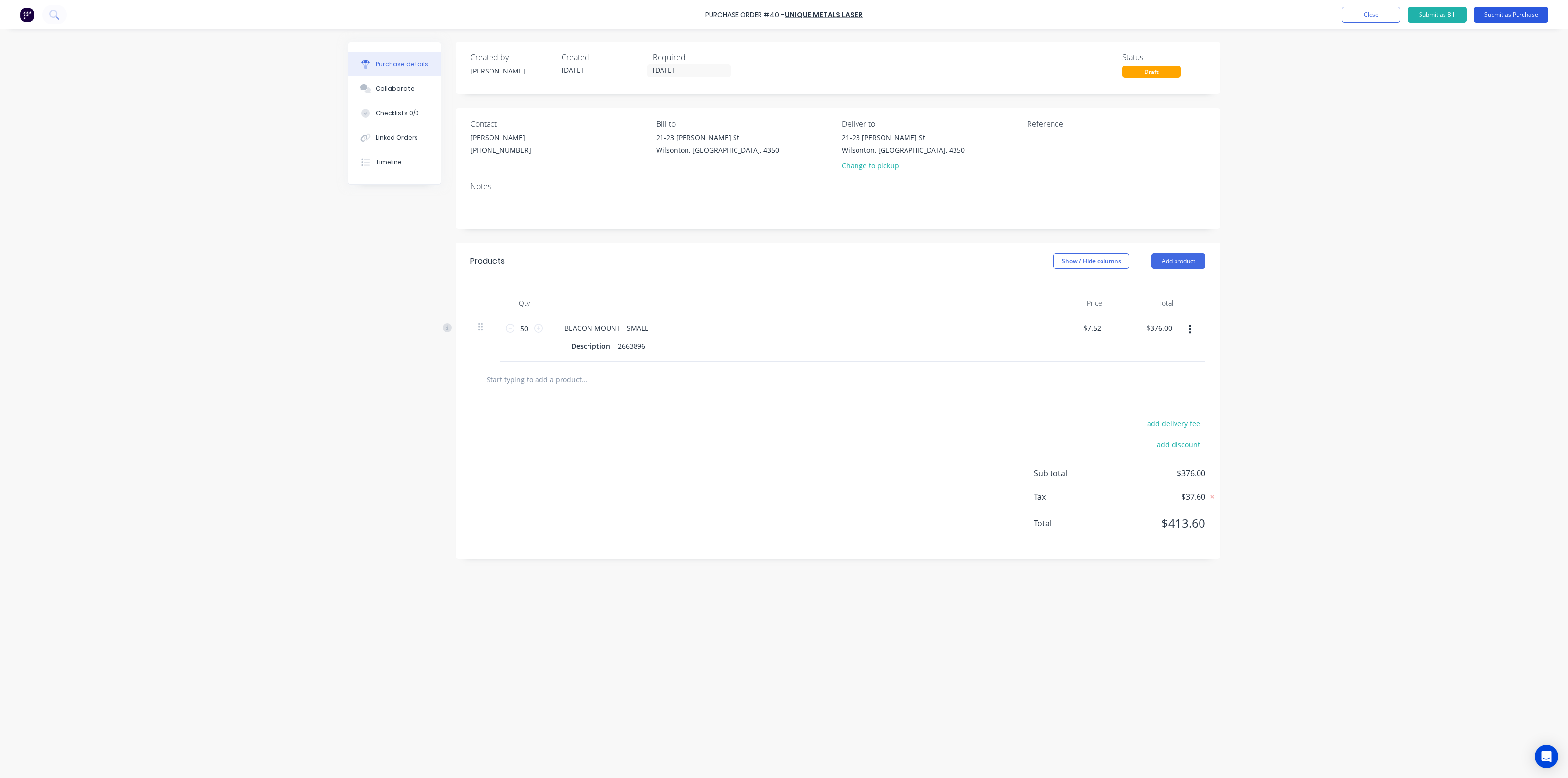
click at [1507, 15] on button "Submit as Purchase" at bounding box center [1510, 14] width 74 height 16
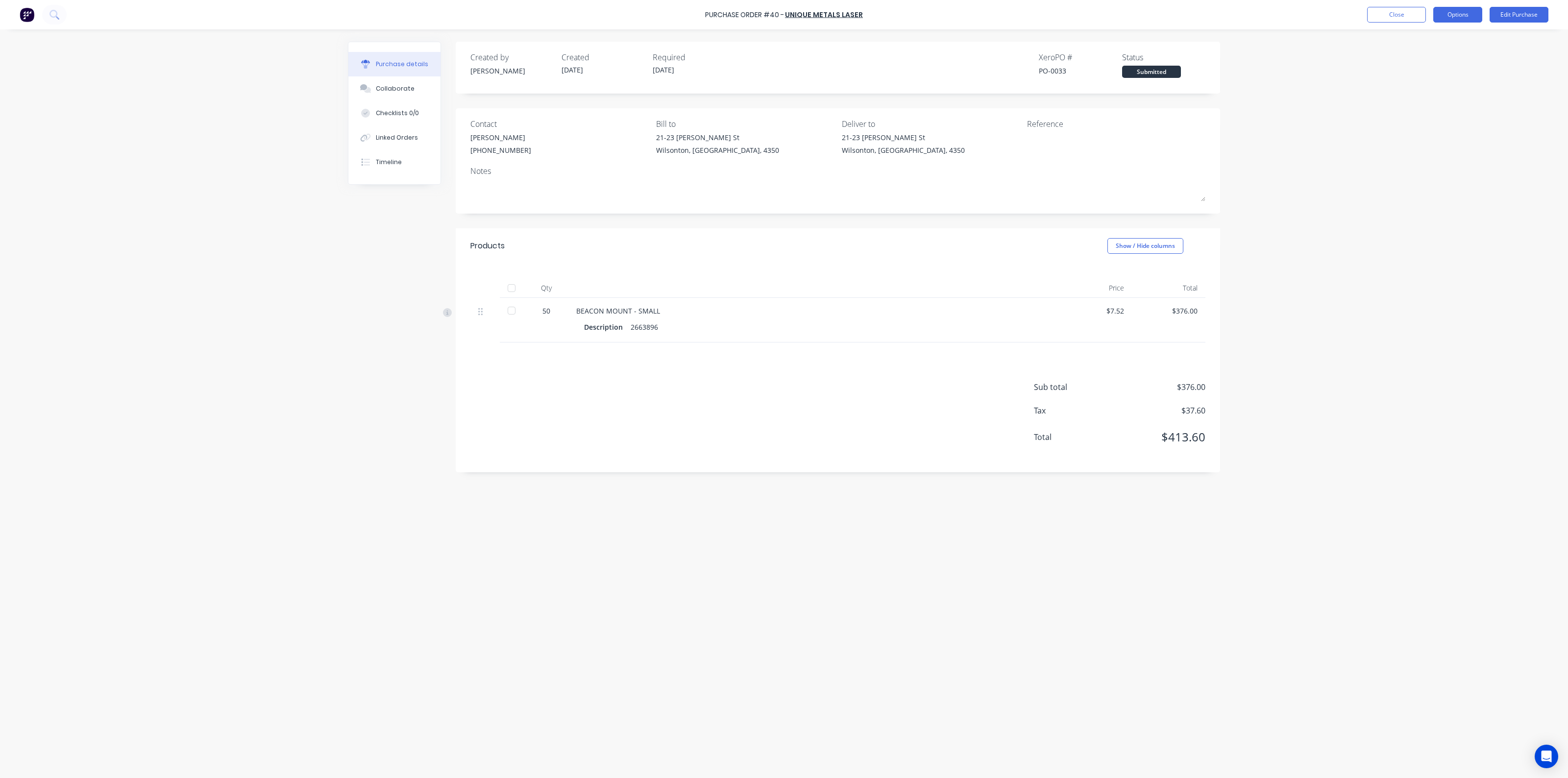
click at [1456, 13] on button "Options" at bounding box center [1458, 14] width 49 height 16
click at [1436, 43] on div "Print / Email" at bounding box center [1435, 40] width 76 height 14
click at [1415, 77] on div "Without pricing" at bounding box center [1435, 78] width 76 height 14
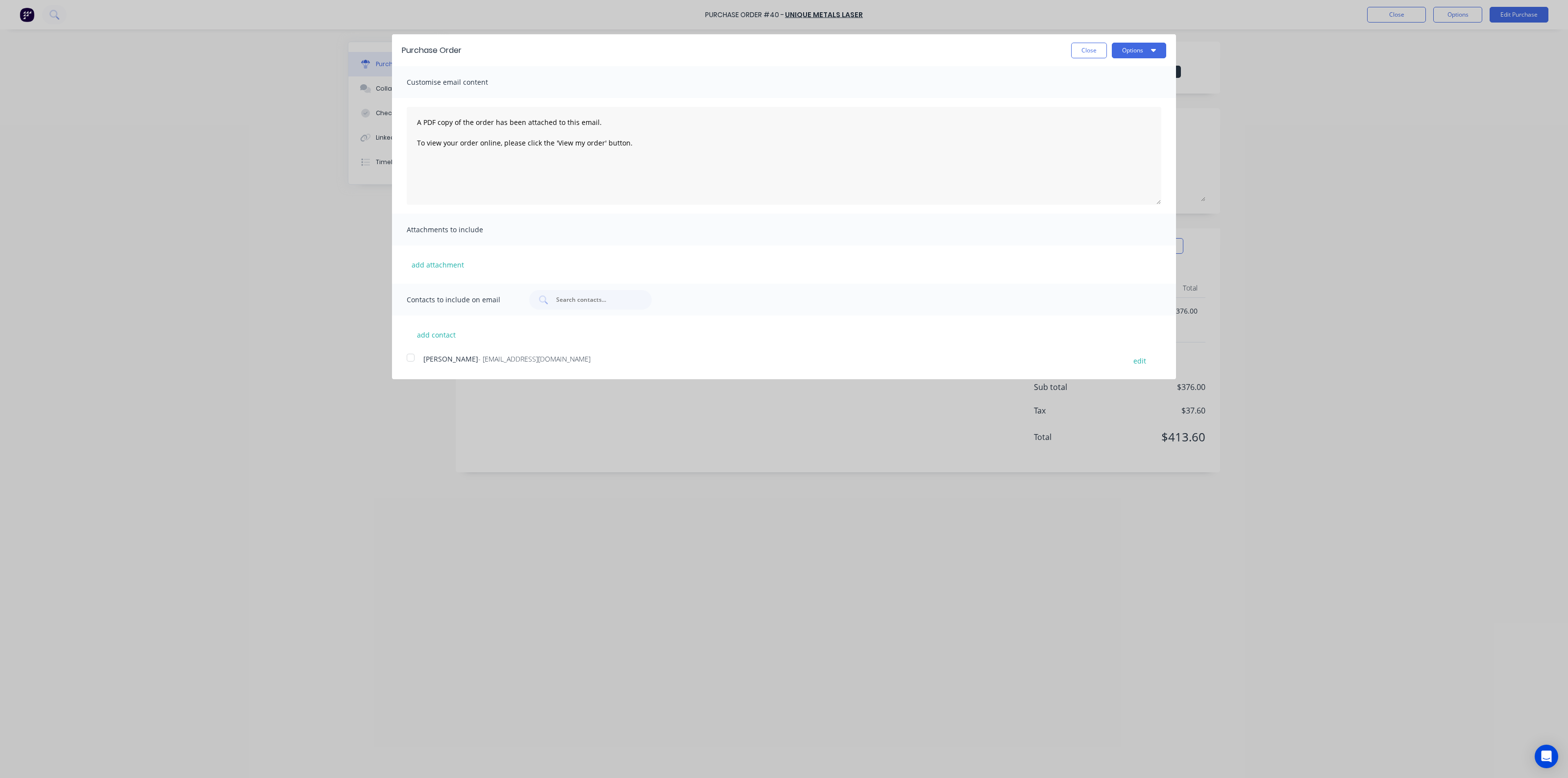
click at [412, 356] on div at bounding box center [411, 358] width 20 height 20
click at [1135, 49] on button "Options" at bounding box center [1139, 50] width 54 height 16
click at [1125, 98] on div "Email" at bounding box center [1119, 95] width 76 height 14
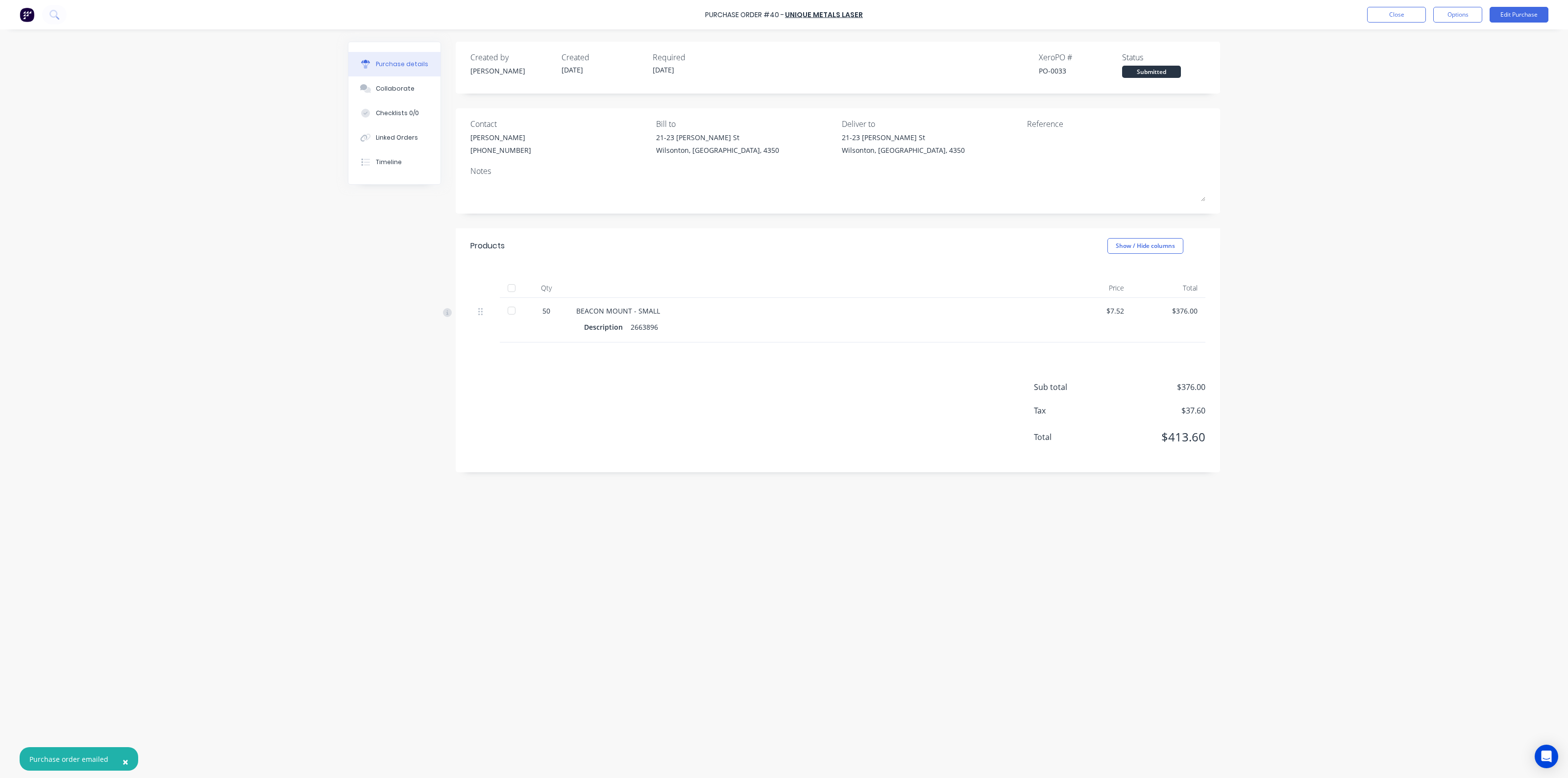
click at [21, 15] on img at bounding box center [27, 15] width 15 height 15
